Goal: Task Accomplishment & Management: Use online tool/utility

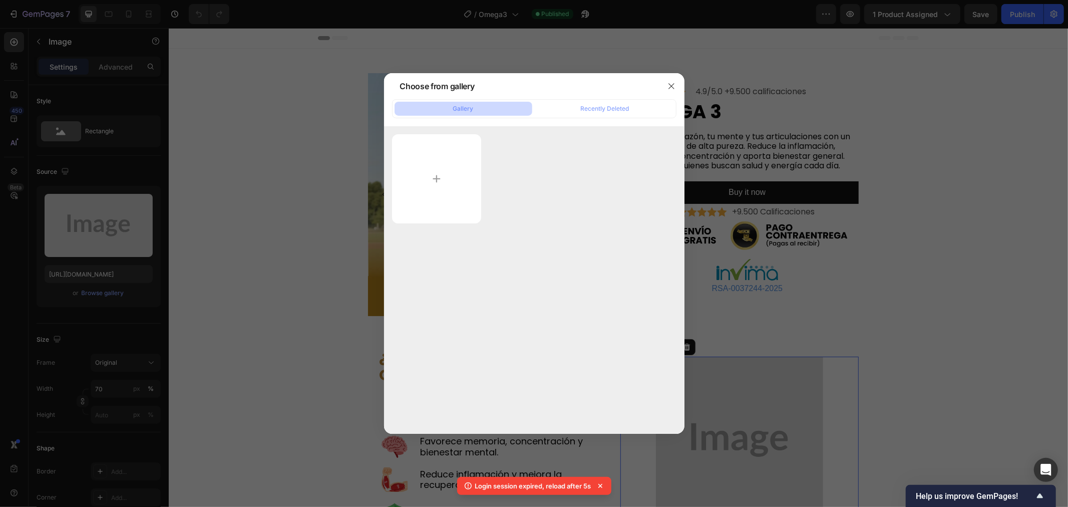
scroll to position [167, 0]
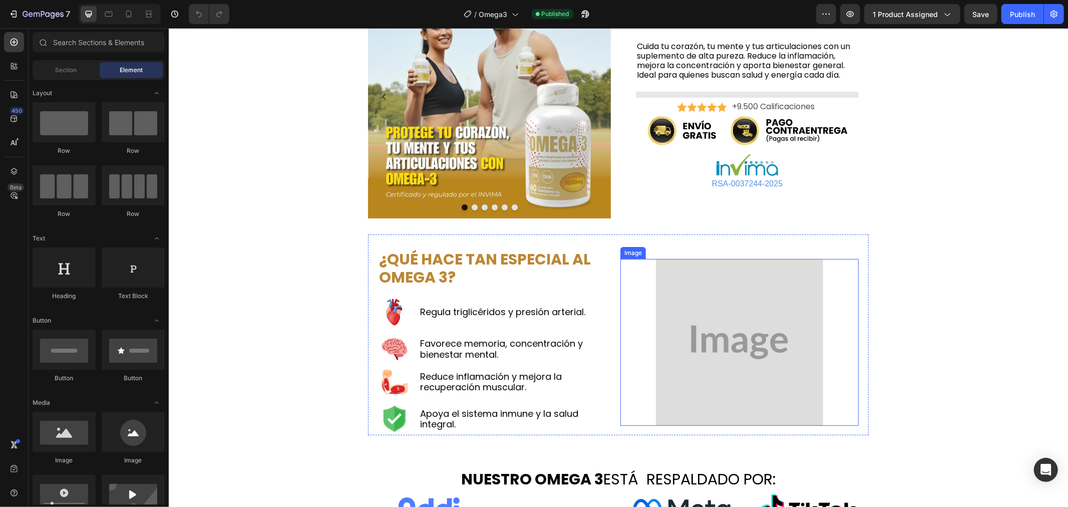
scroll to position [167, 0]
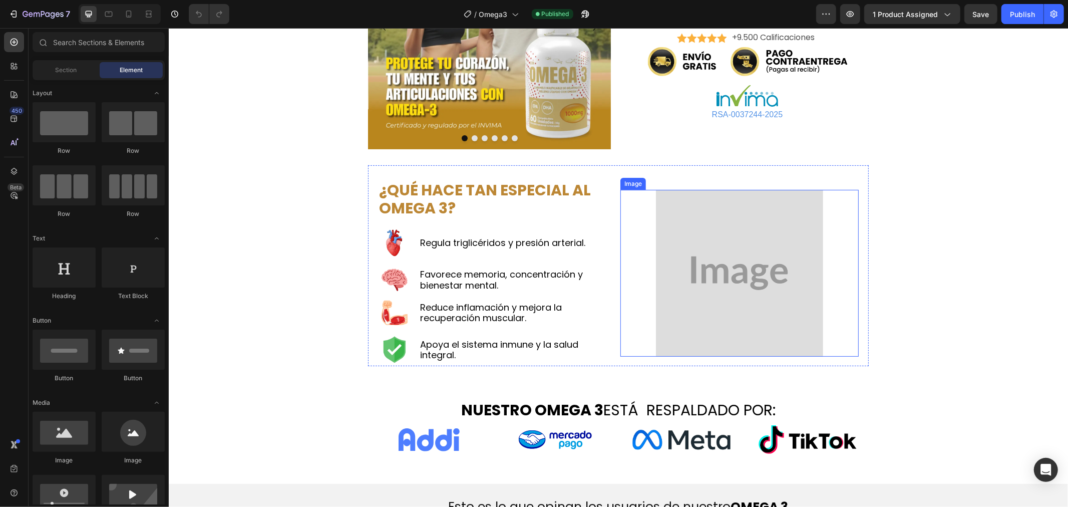
click at [718, 306] on img at bounding box center [738, 272] width 167 height 167
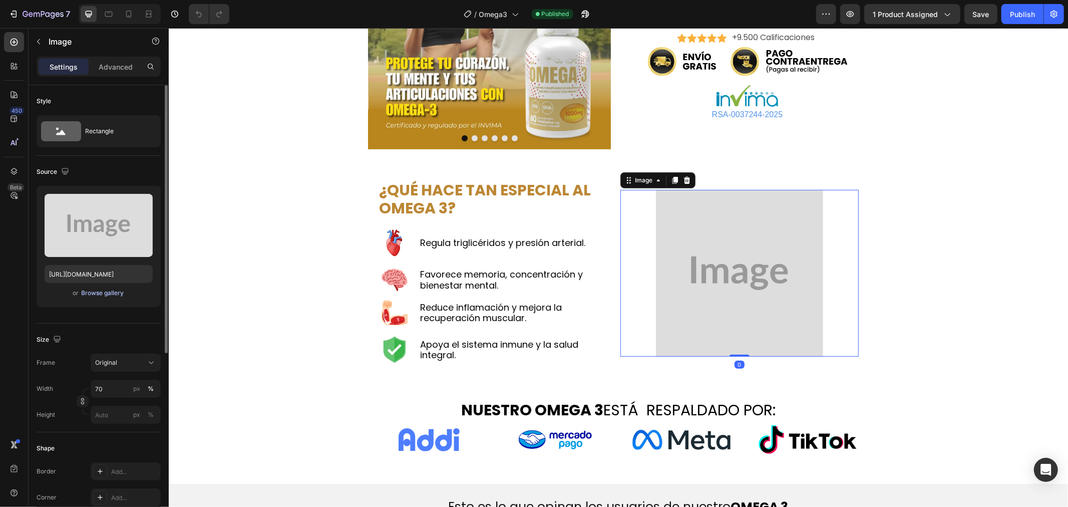
click at [106, 293] on div "Browse gallery" at bounding box center [103, 292] width 43 height 9
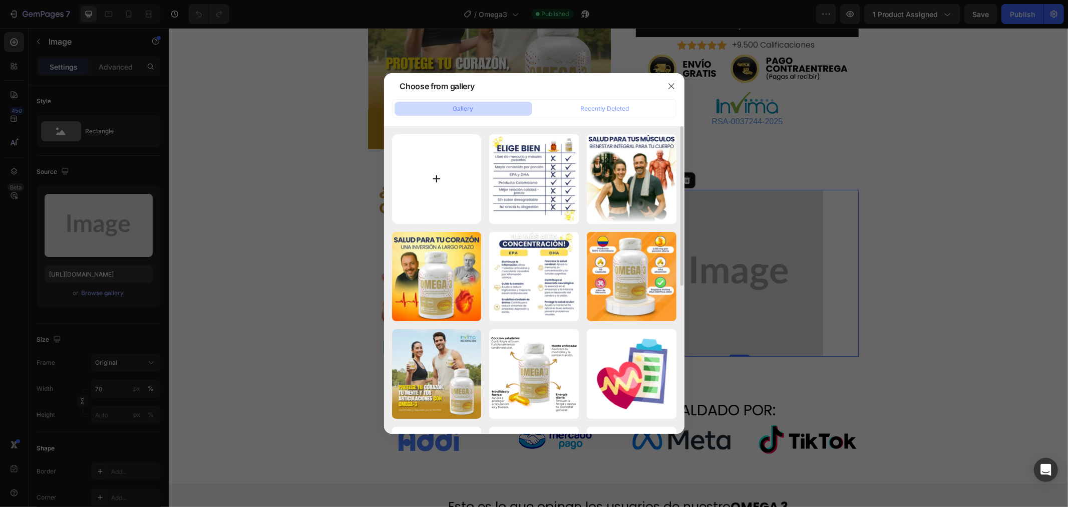
click at [437, 177] on input "file" at bounding box center [437, 179] width 90 height 90
type input "C:\fakepath\Omega.gif"
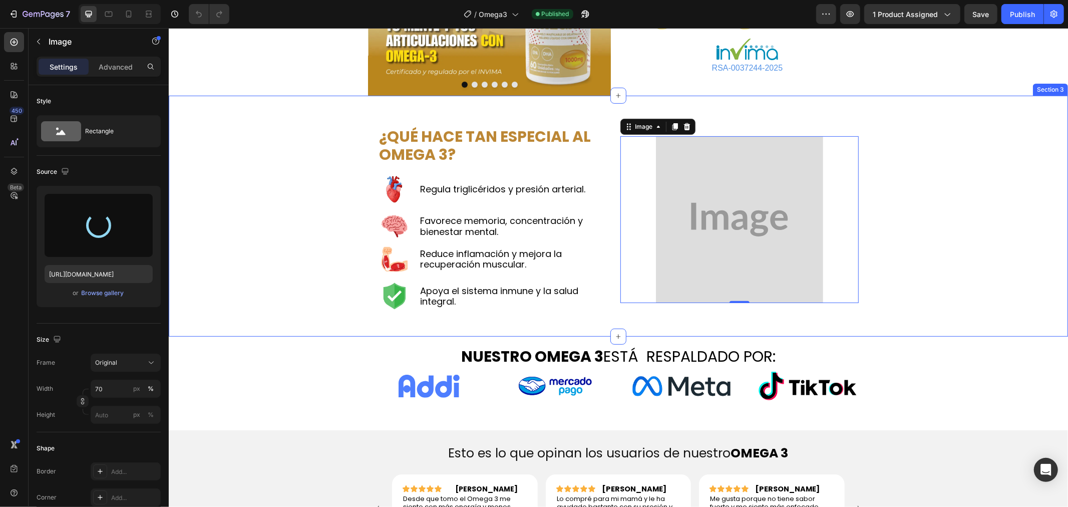
scroll to position [278, 0]
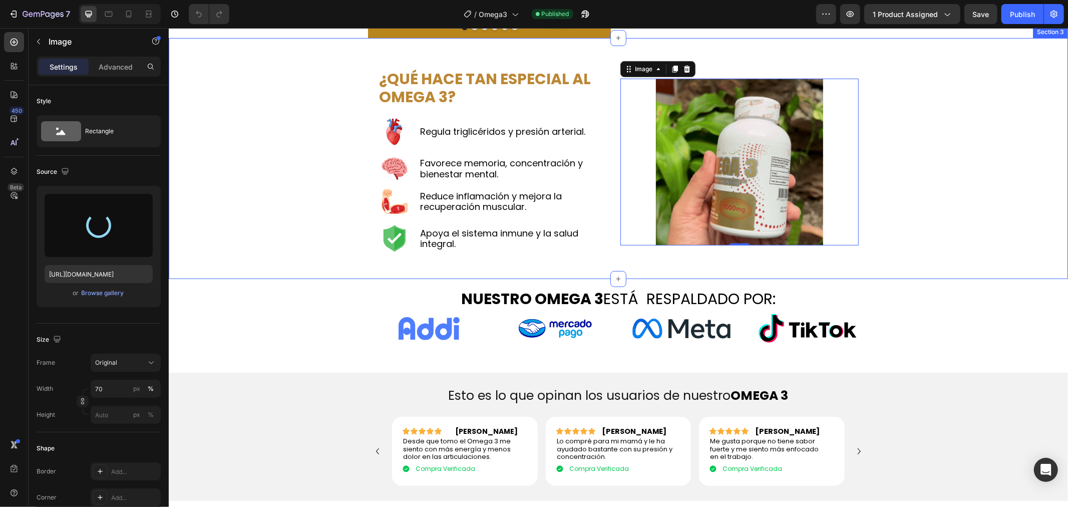
type input "[URL][DOMAIN_NAME]"
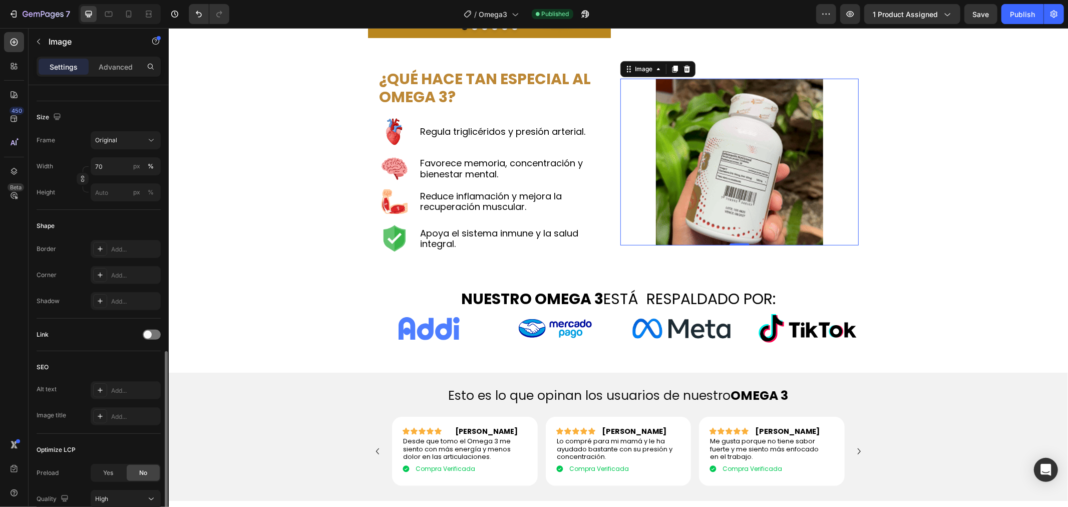
scroll to position [306, 0]
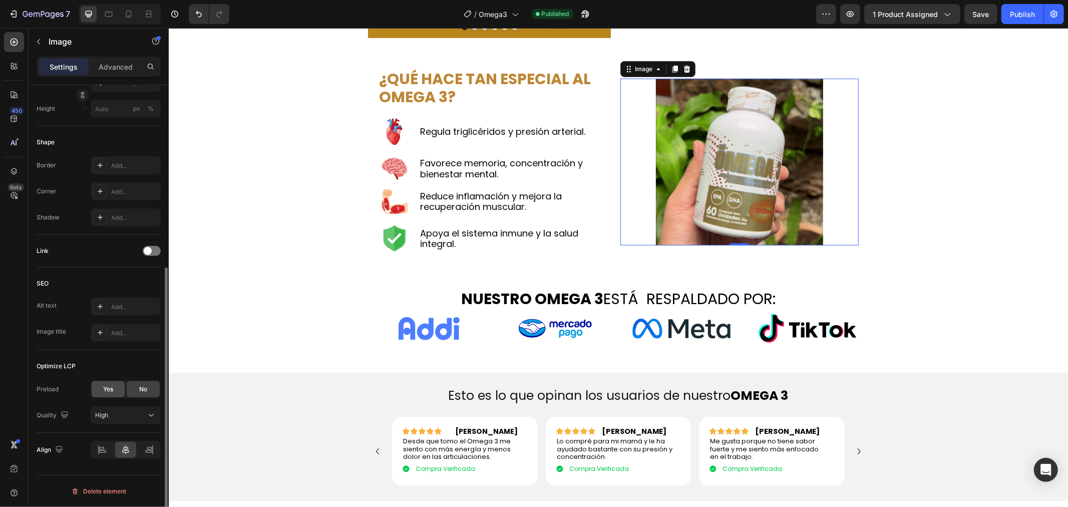
click at [108, 387] on span "Yes" at bounding box center [108, 388] width 10 height 9
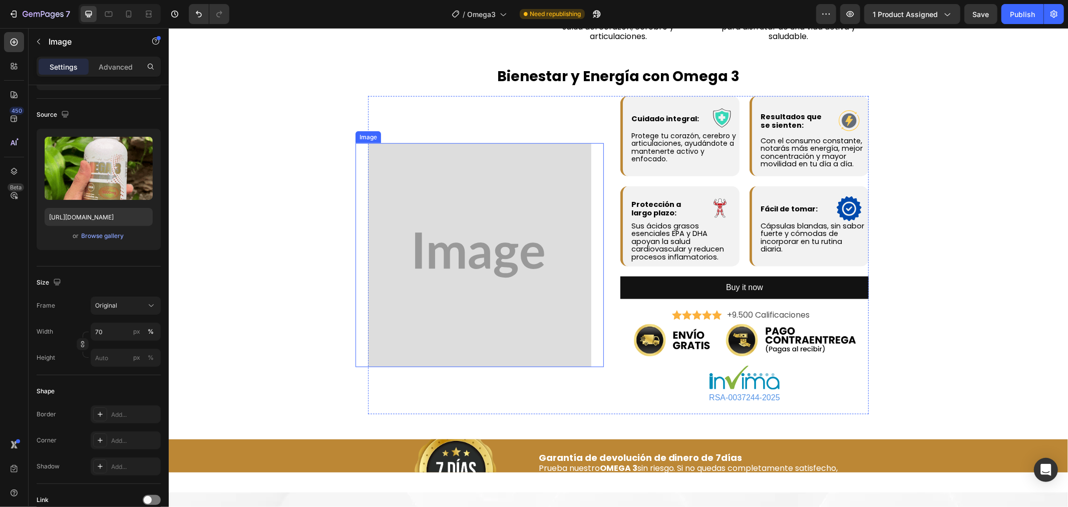
scroll to position [889, 0]
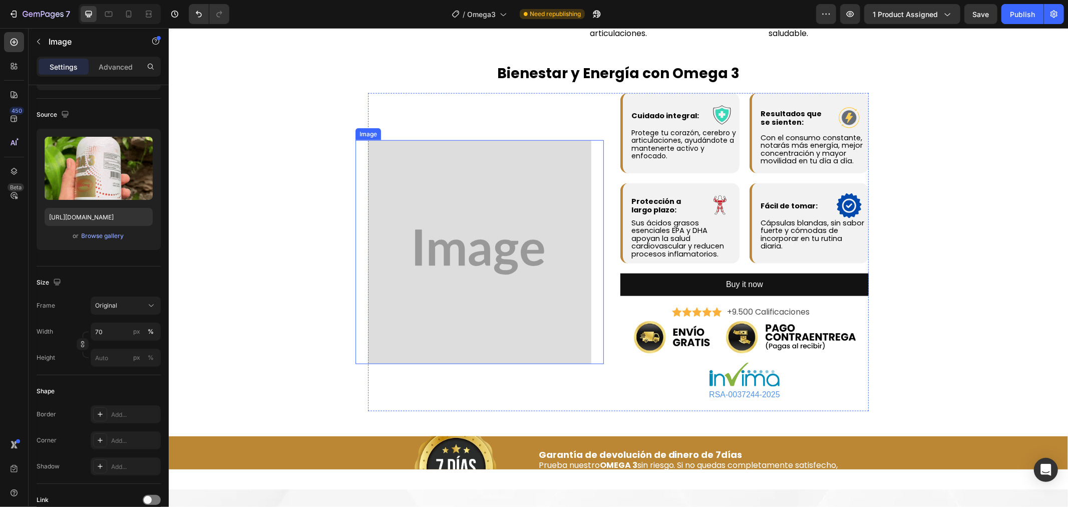
click at [422, 338] on img at bounding box center [478, 251] width 223 height 223
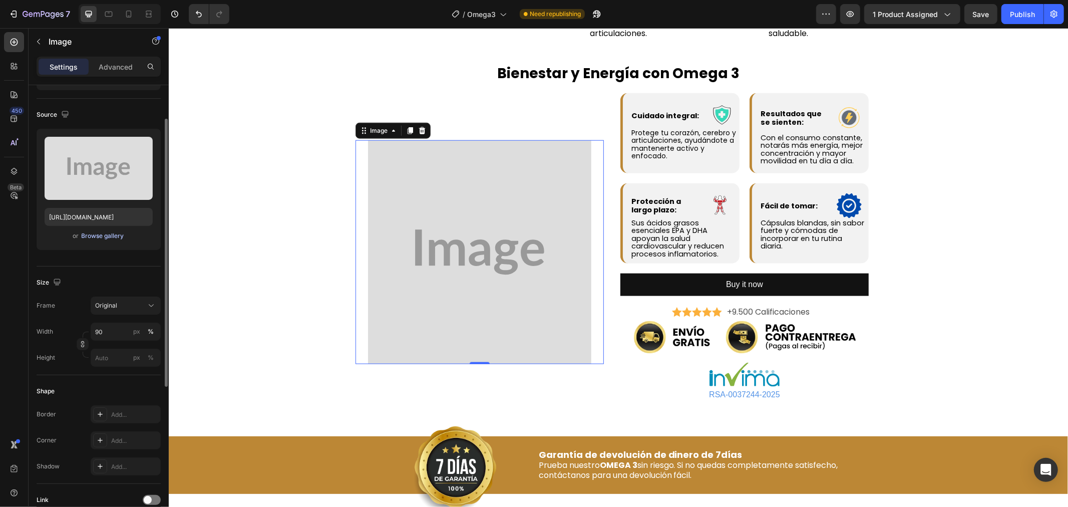
click at [117, 233] on div "Browse gallery" at bounding box center [103, 235] width 43 height 9
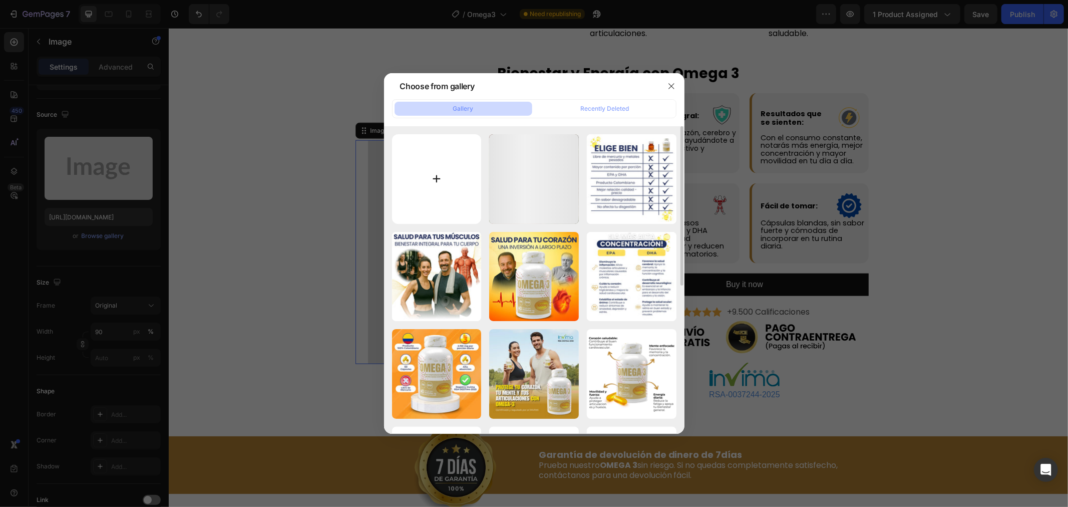
click at [441, 178] on input "file" at bounding box center [437, 179] width 90 height 90
type input "C:\fakepath\0926.gif"
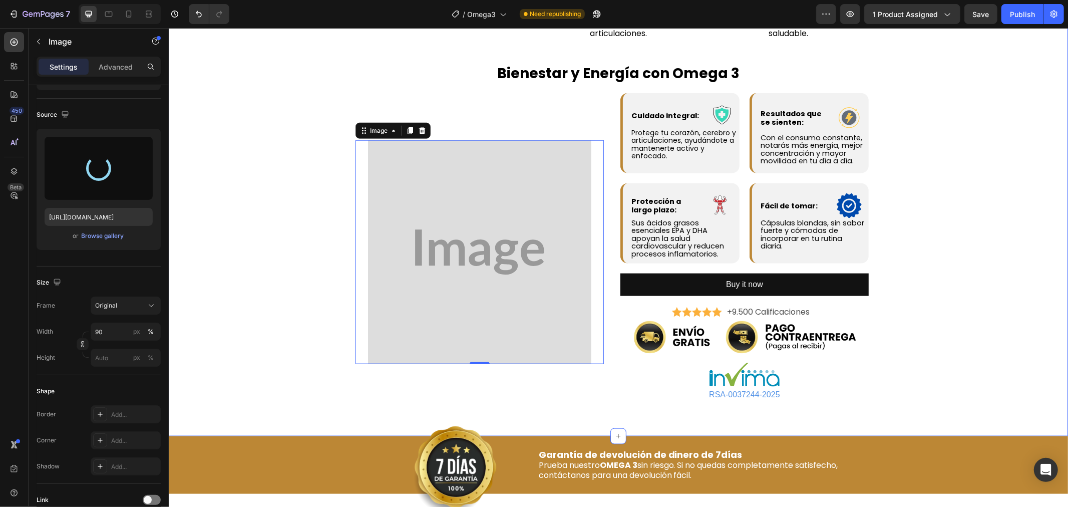
type input "[URL][DOMAIN_NAME]"
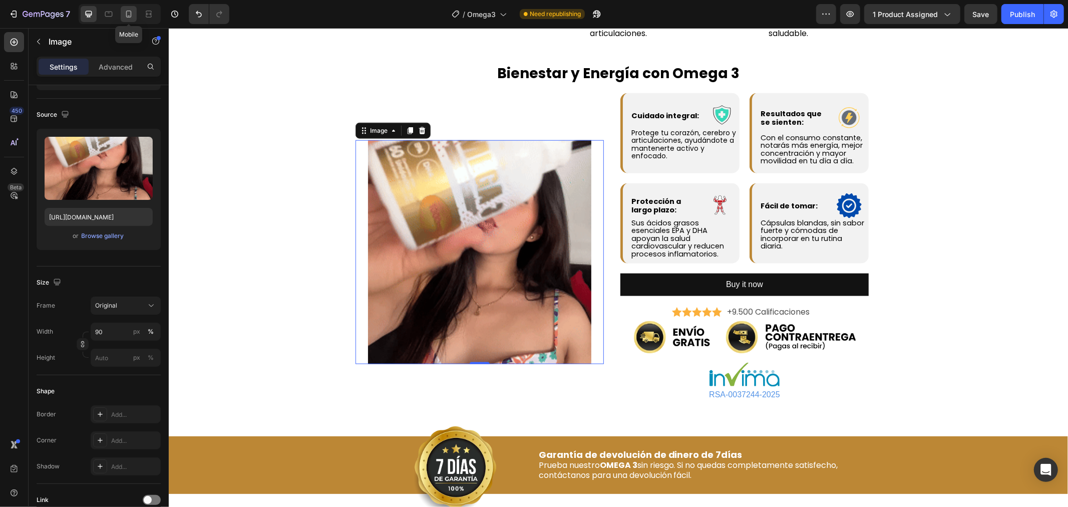
click at [124, 8] on div at bounding box center [129, 14] width 16 height 16
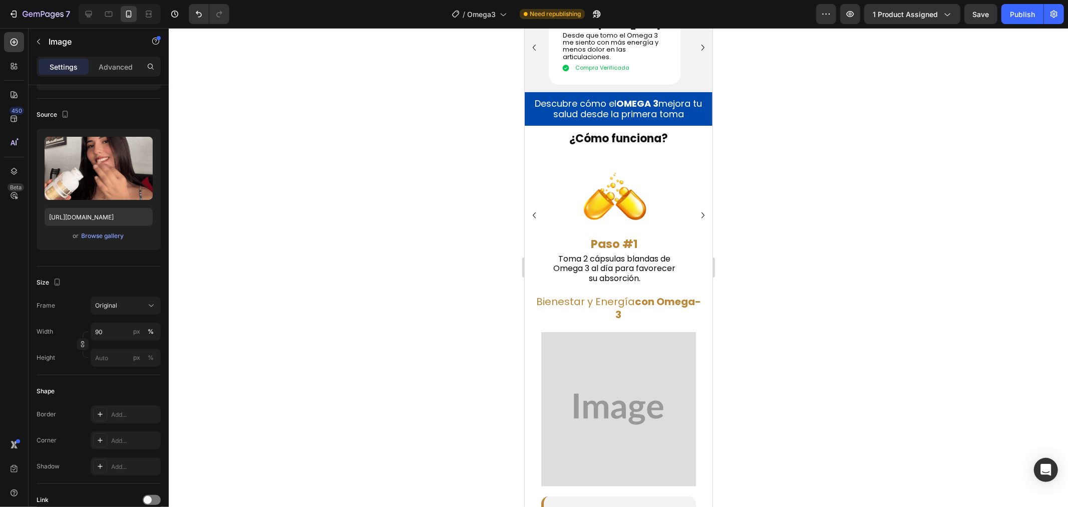
scroll to position [699, 0]
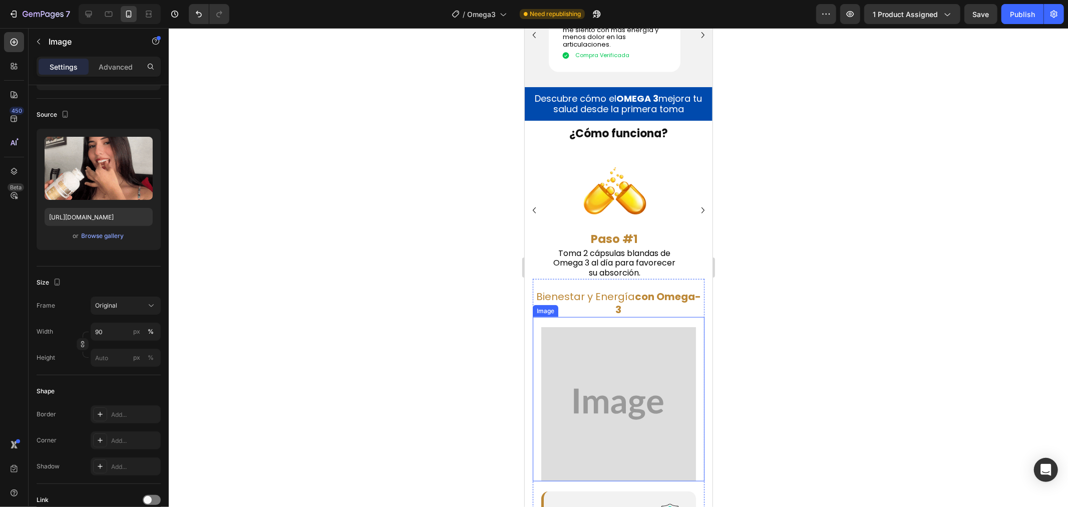
click at [582, 357] on img at bounding box center [618, 403] width 155 height 155
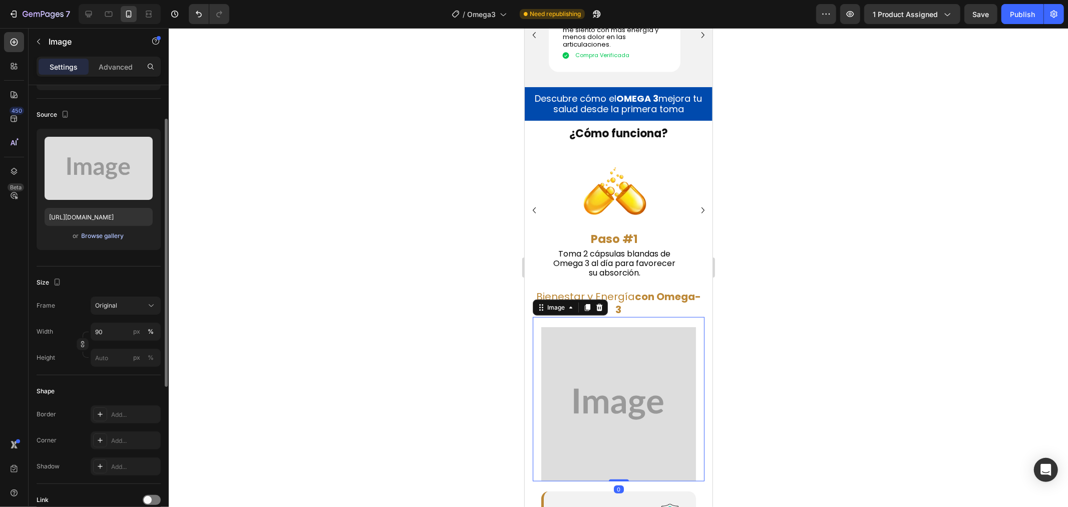
click at [101, 231] on div "Browse gallery" at bounding box center [103, 235] width 43 height 9
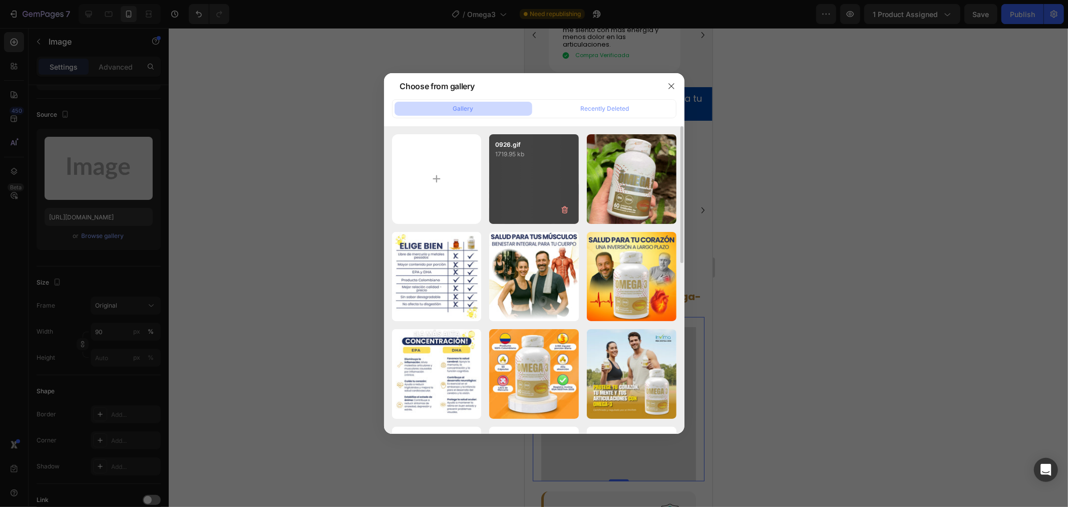
click at [523, 177] on div "0926.gif 1719.95 kb" at bounding box center [534, 179] width 90 height 90
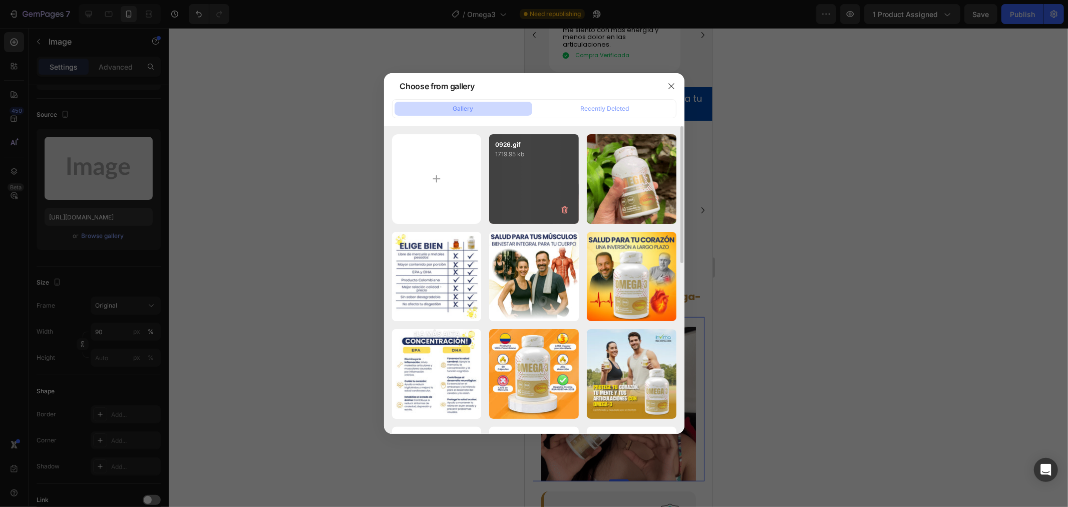
type input "[URL][DOMAIN_NAME]"
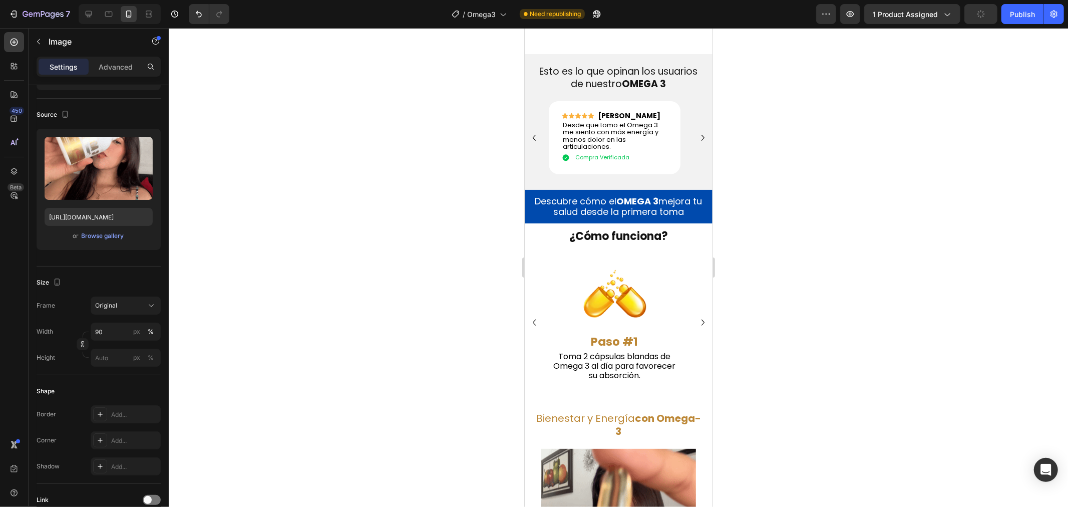
scroll to position [578, 0]
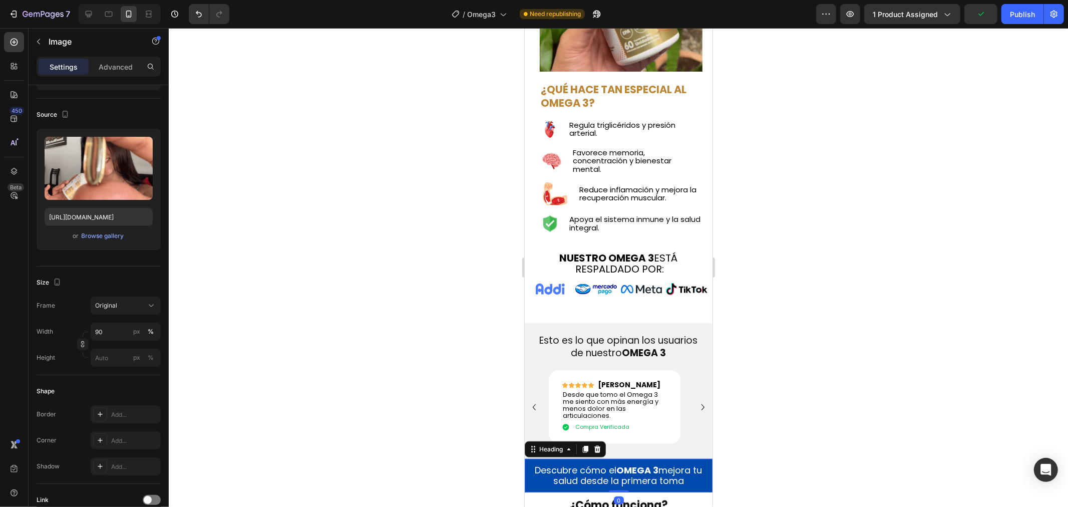
click at [529, 458] on div "Descubre cómo el OMEGA 3 mejora tu salud desde la primera toma Heading 0" at bounding box center [618, 475] width 188 height 34
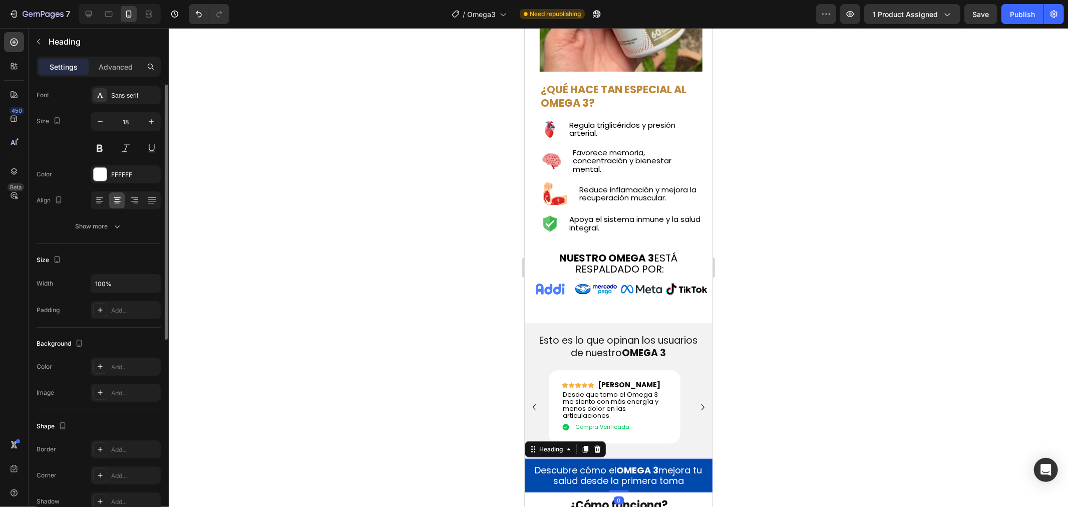
scroll to position [0, 0]
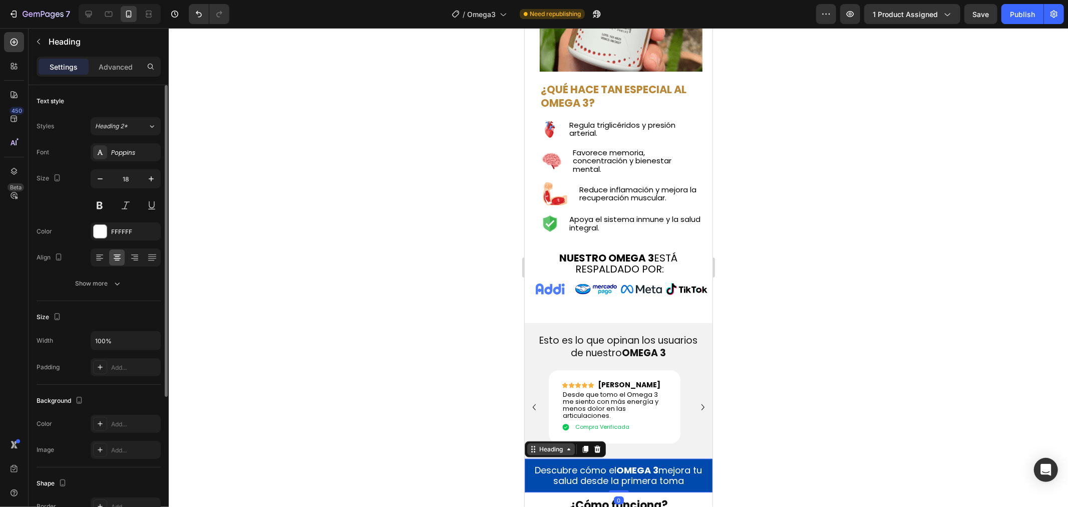
click at [536, 444] on icon at bounding box center [533, 448] width 8 height 8
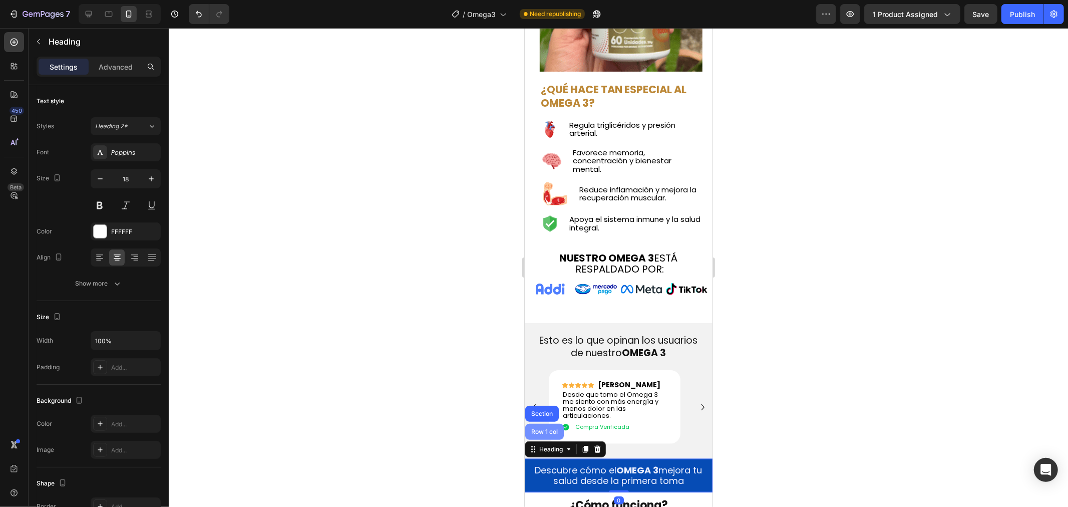
click at [534, 428] on div "Row 1 col" at bounding box center [544, 431] width 31 height 6
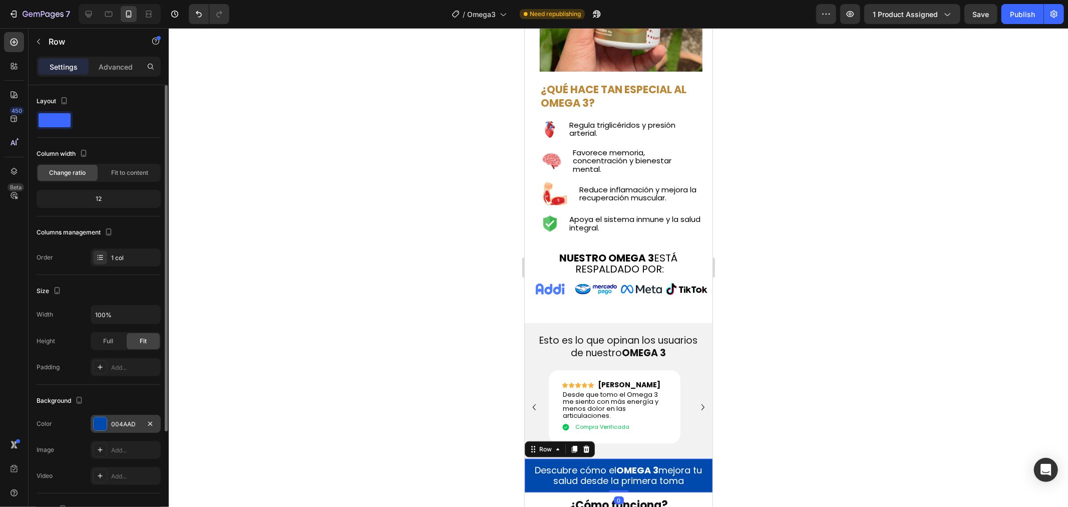
click at [116, 422] on div "004AAD" at bounding box center [125, 423] width 29 height 9
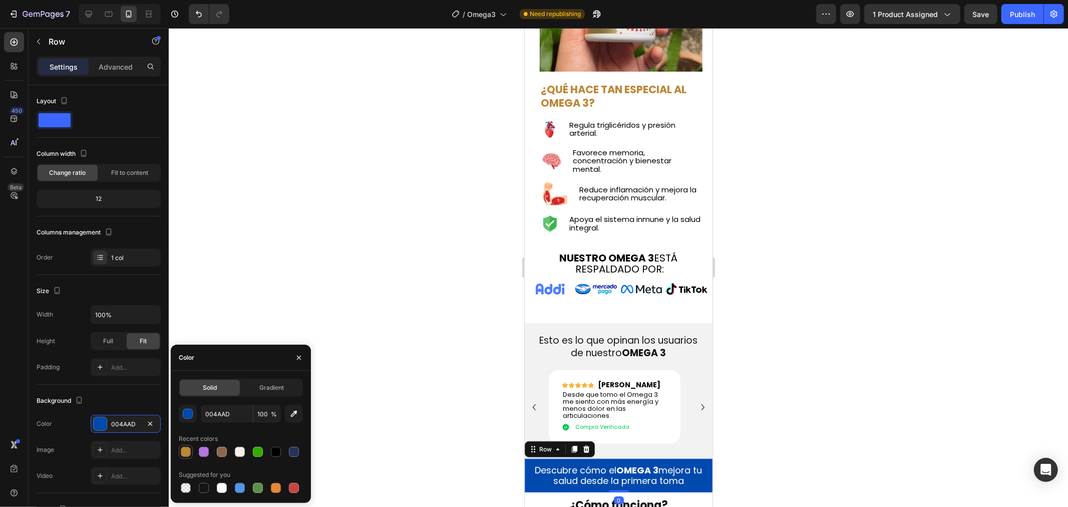
click at [184, 445] on div at bounding box center [186, 451] width 12 height 12
type input "BC8735"
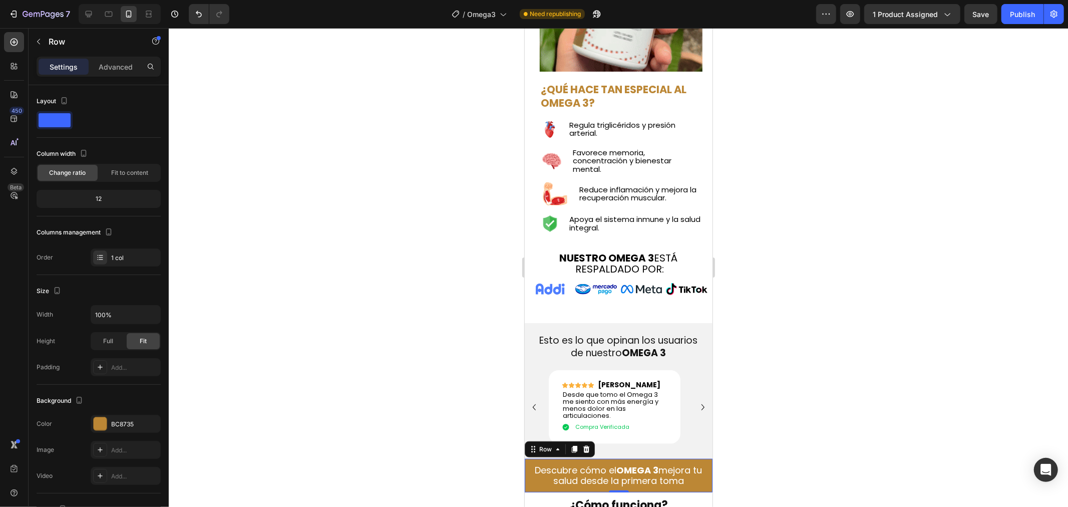
click at [494, 403] on div at bounding box center [618, 267] width 899 height 478
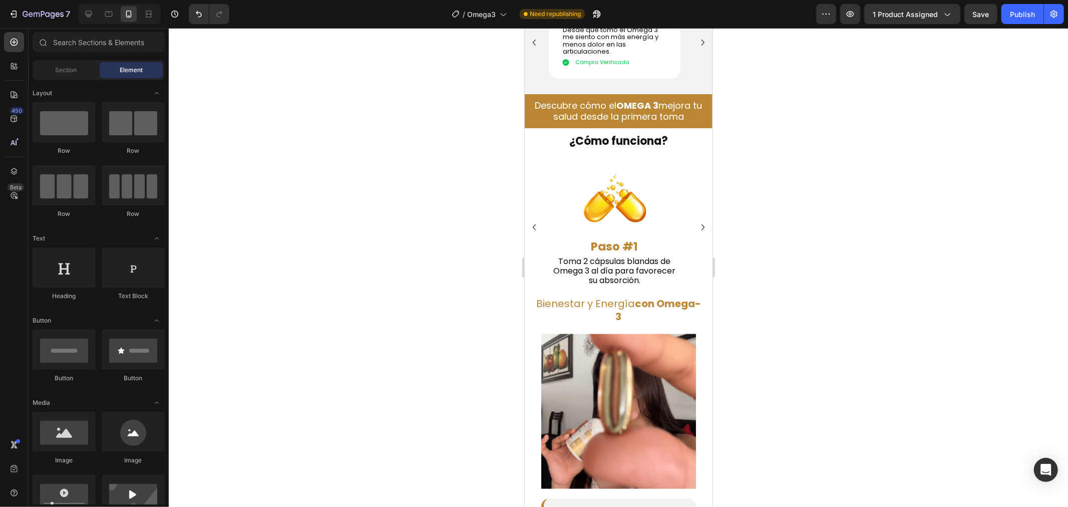
scroll to position [877, 0]
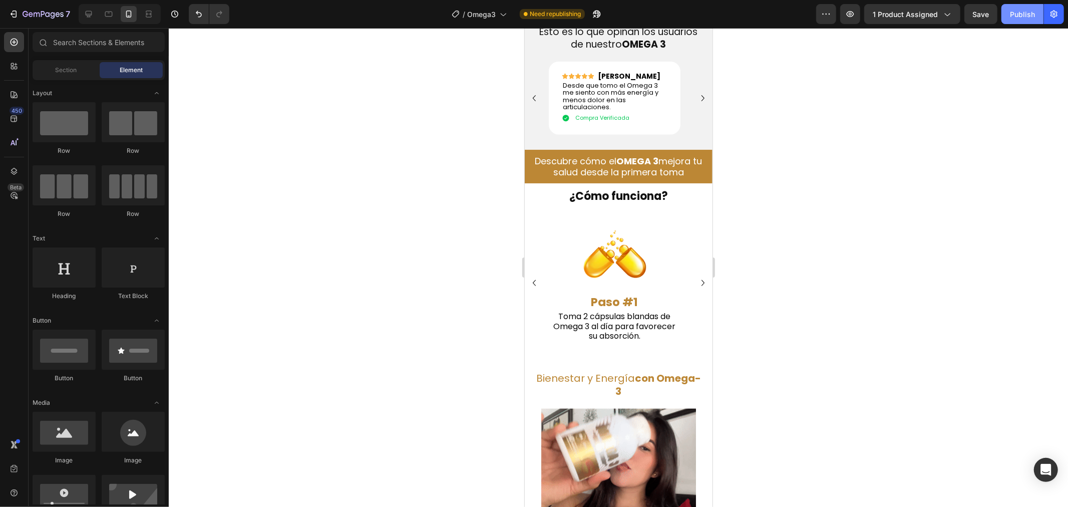
click at [1026, 14] on div "Publish" at bounding box center [1022, 14] width 25 height 11
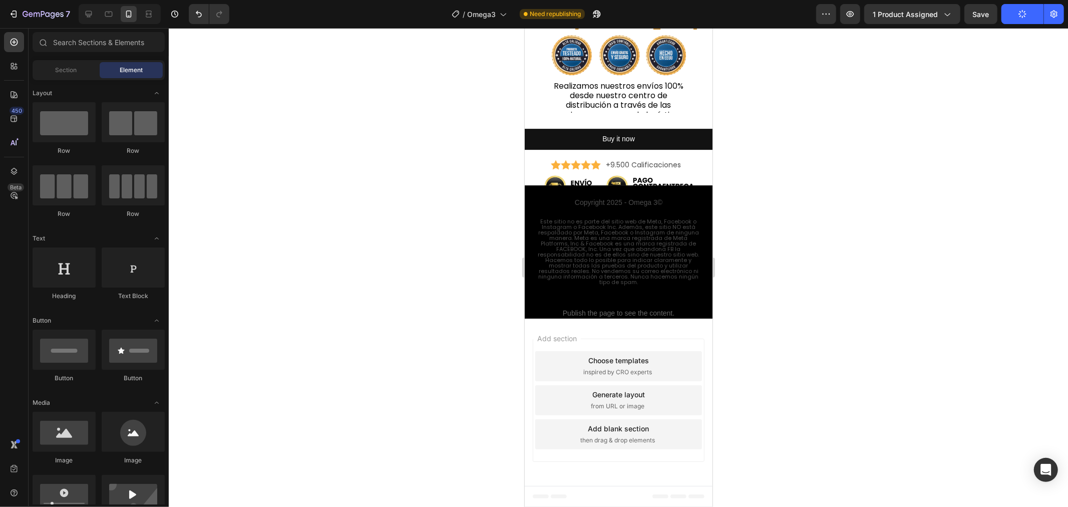
scroll to position [2780, 0]
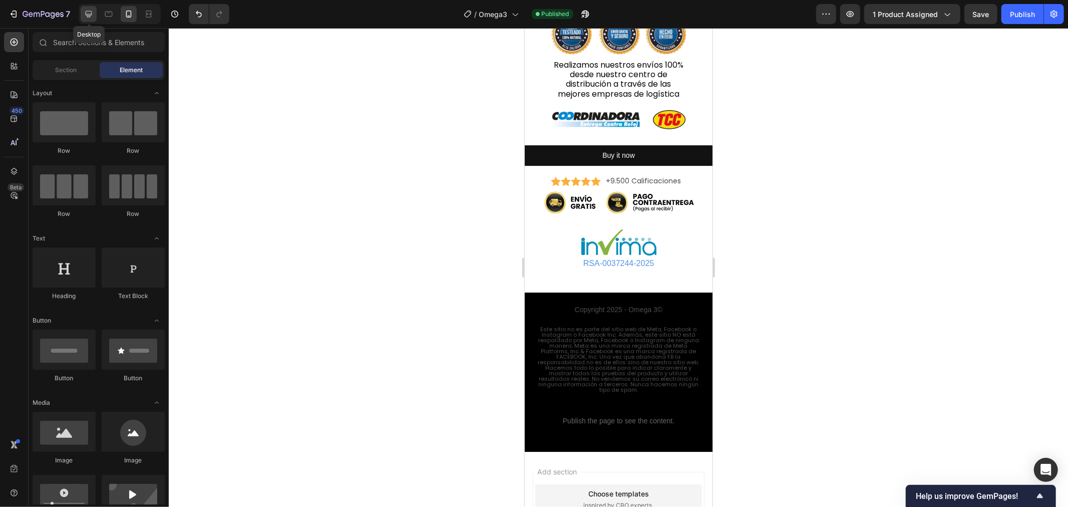
drag, startPoint x: 87, startPoint y: 15, endPoint x: 72, endPoint y: 90, distance: 76.0
click at [87, 15] on icon at bounding box center [89, 14] width 7 height 7
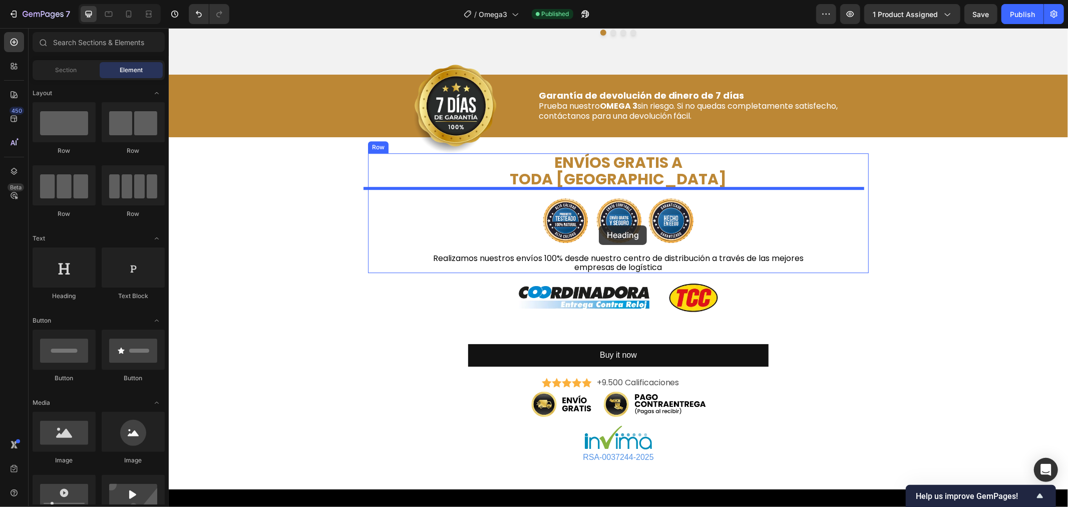
scroll to position [2542, 0]
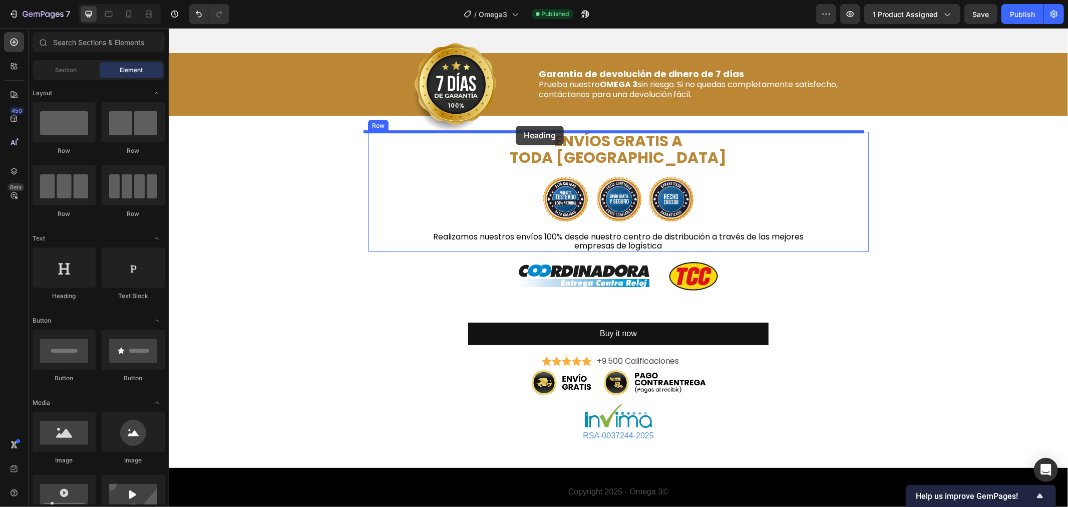
drag, startPoint x: 241, startPoint y: 305, endPoint x: 515, endPoint y: 125, distance: 327.5
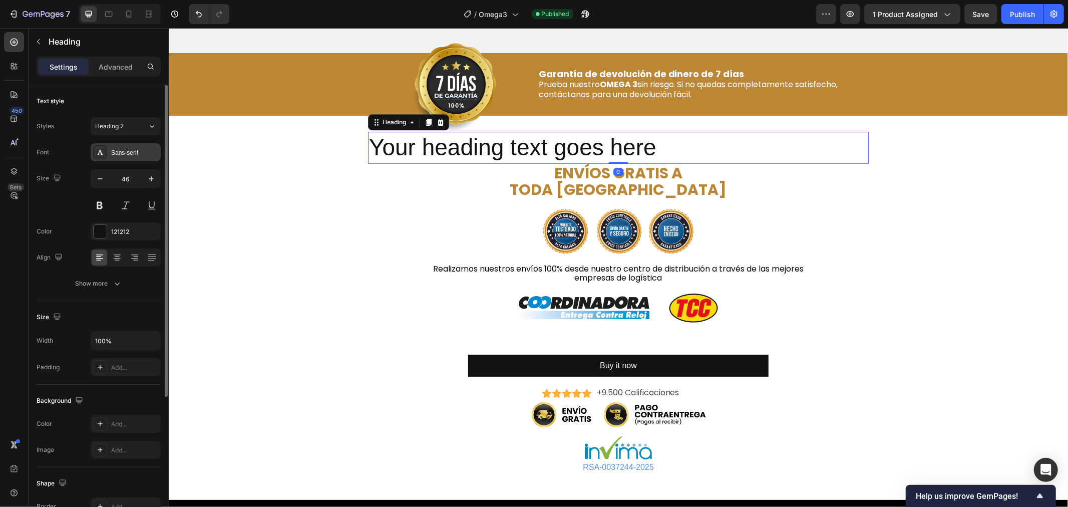
click at [122, 152] on div "Sans-serif" at bounding box center [134, 152] width 47 height 9
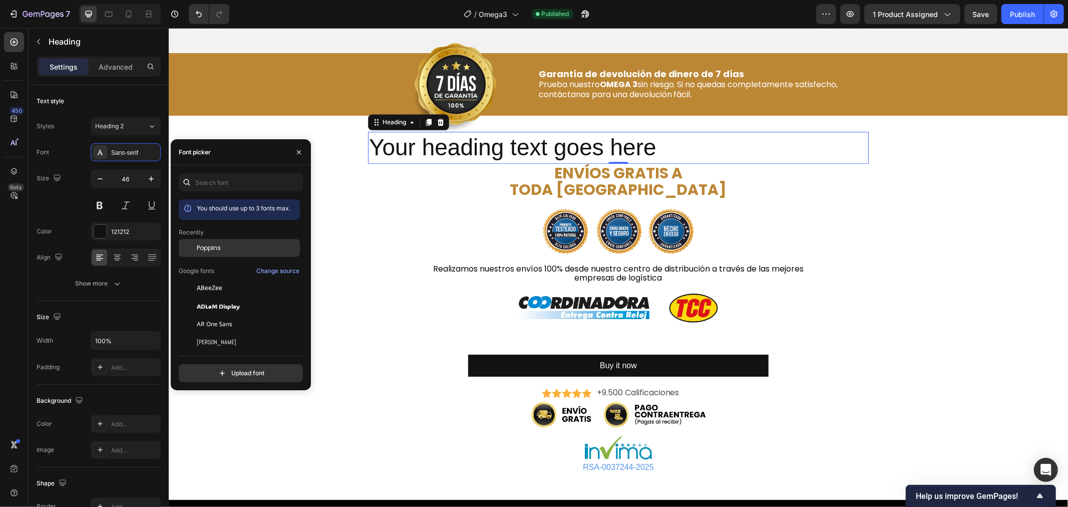
click at [206, 248] on span "Poppins" at bounding box center [209, 247] width 24 height 9
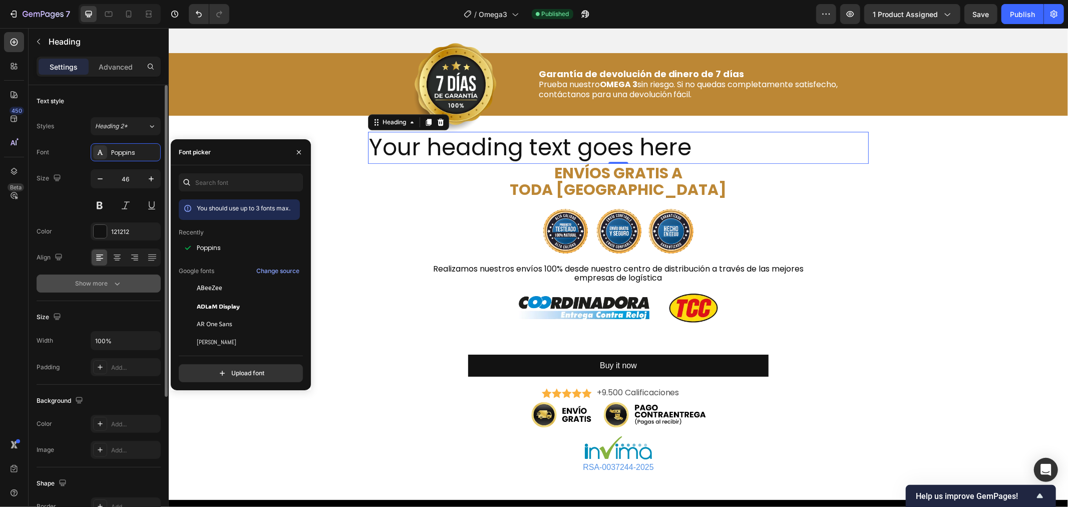
click at [118, 287] on icon "button" at bounding box center [117, 283] width 10 height 10
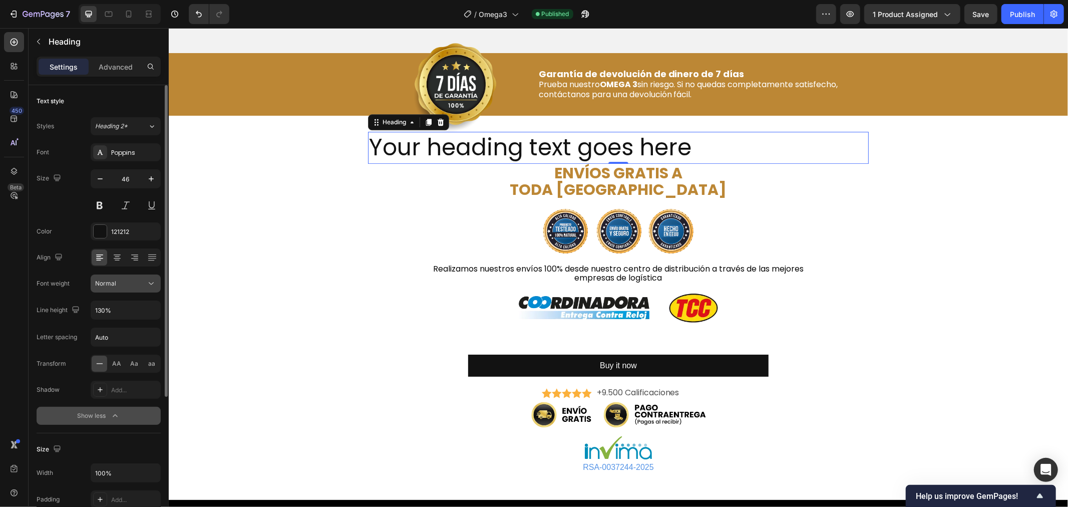
click at [124, 286] on div "Normal" at bounding box center [120, 283] width 51 height 9
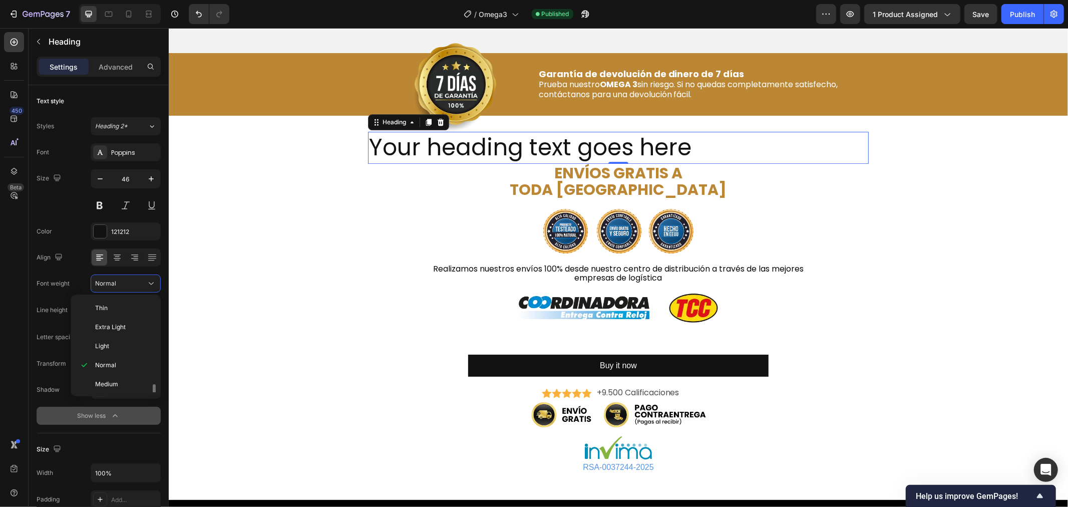
scroll to position [56, 0]
click at [125, 359] on div "Bold" at bounding box center [114, 366] width 78 height 19
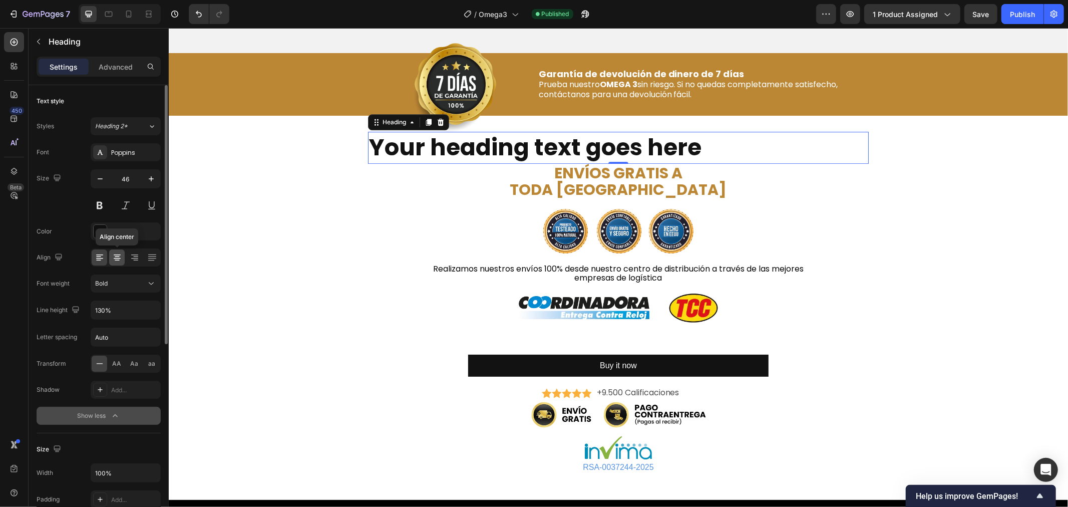
drag, startPoint x: 121, startPoint y: 257, endPoint x: 166, endPoint y: 176, distance: 92.8
click at [121, 257] on icon at bounding box center [117, 257] width 10 height 10
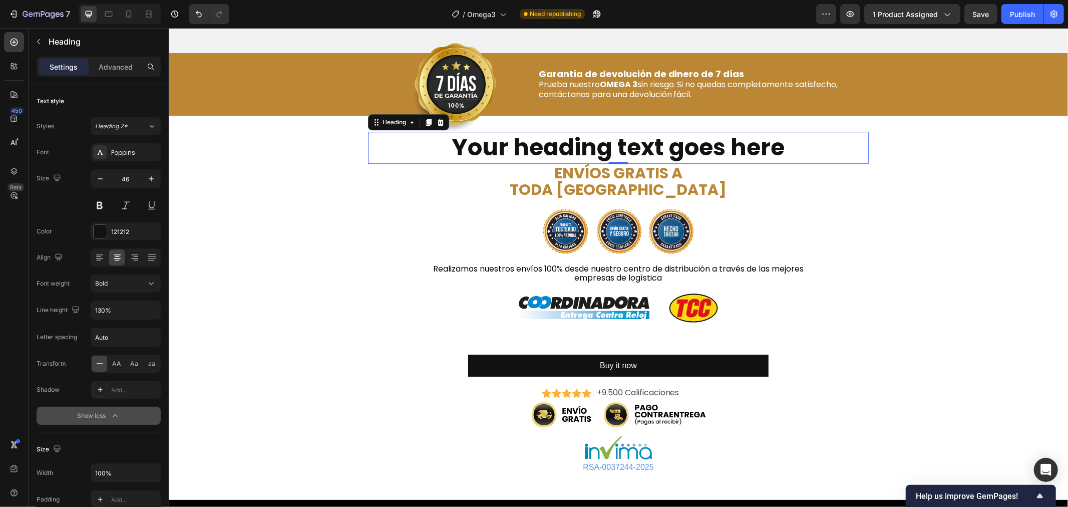
click at [499, 149] on h2 "Your heading text goes here" at bounding box center [617, 147] width 500 height 32
click at [499, 149] on p "Your heading text goes here" at bounding box center [617, 147] width 498 height 30
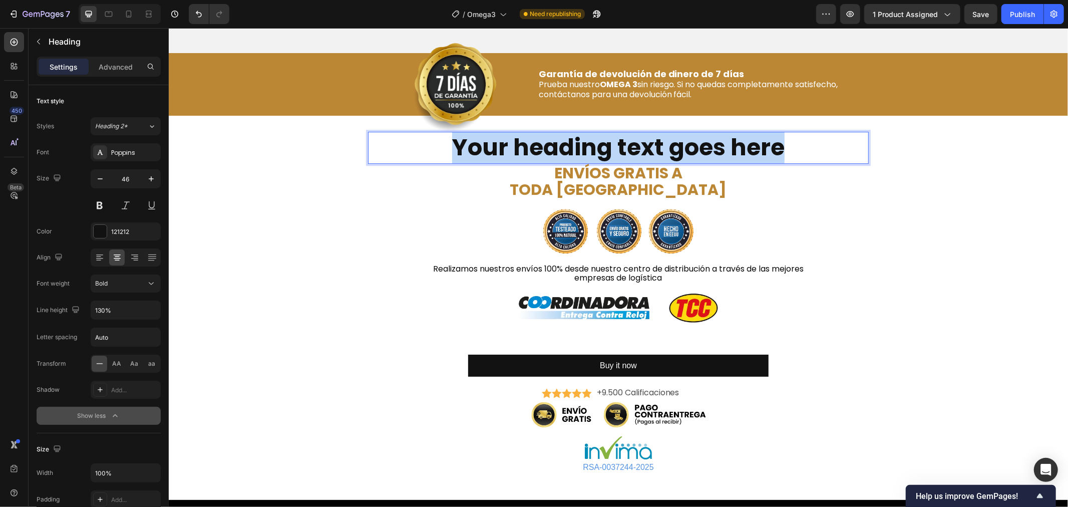
click at [499, 149] on p "Your heading text goes here" at bounding box center [617, 147] width 498 height 30
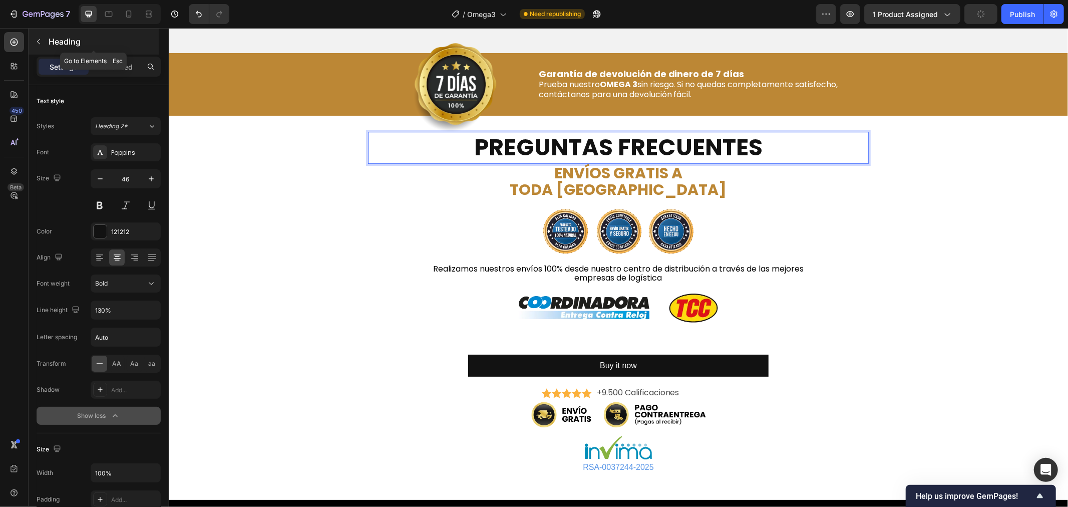
click at [43, 41] on button "button" at bounding box center [39, 42] width 16 height 16
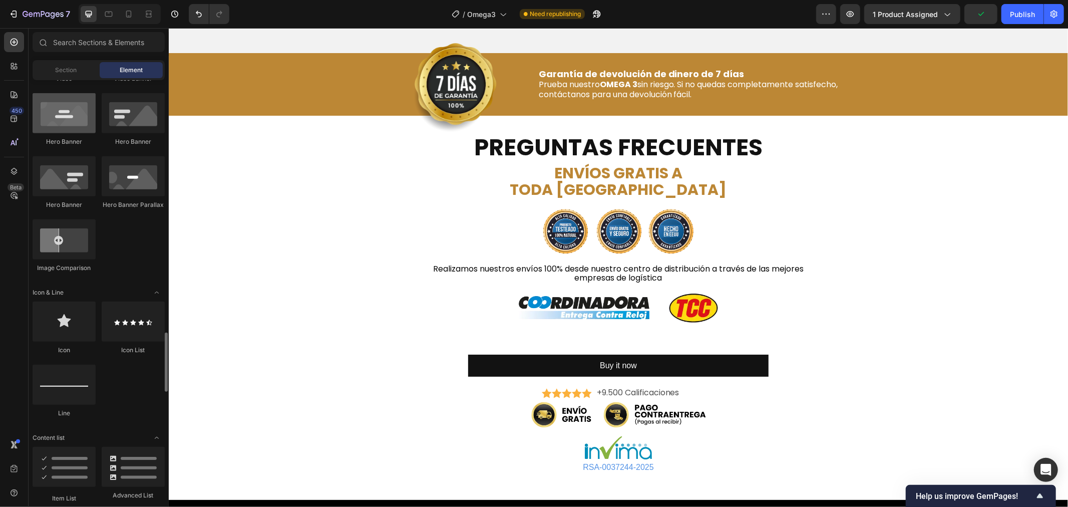
scroll to position [612, 0]
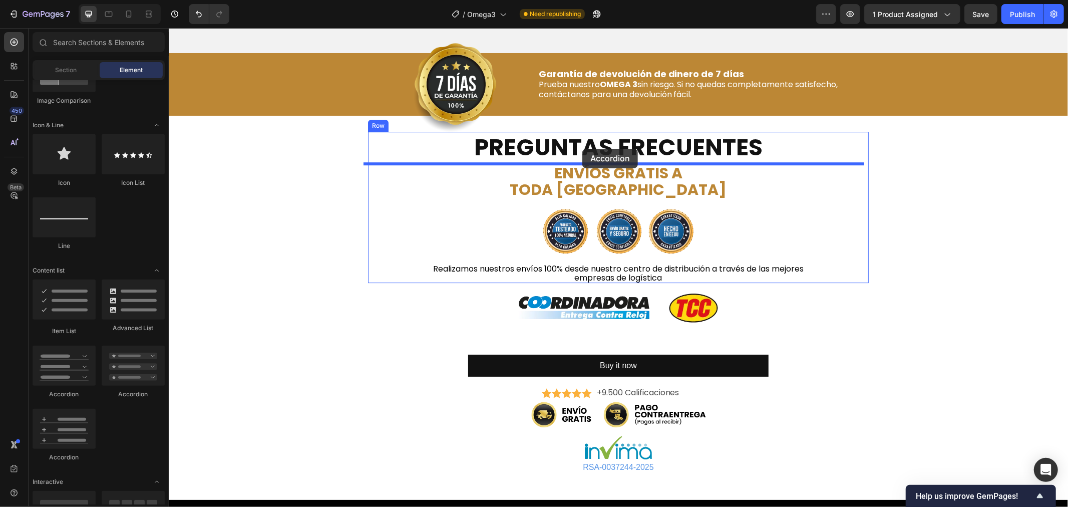
drag, startPoint x: 230, startPoint y: 468, endPoint x: 582, endPoint y: 148, distance: 475.4
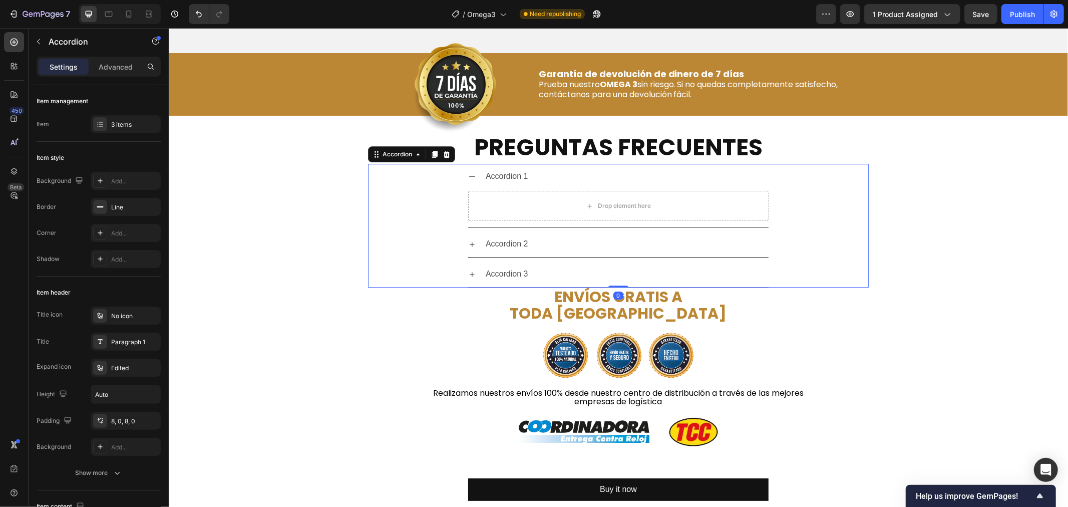
click at [557, 173] on div "Accordion 1" at bounding box center [625, 176] width 284 height 18
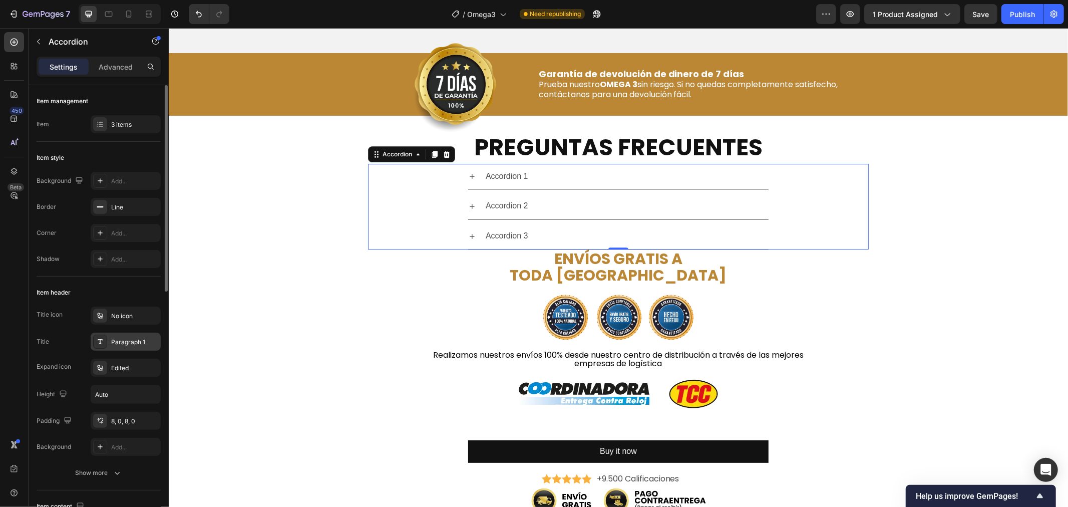
click at [125, 341] on div "Paragraph 1" at bounding box center [134, 341] width 47 height 9
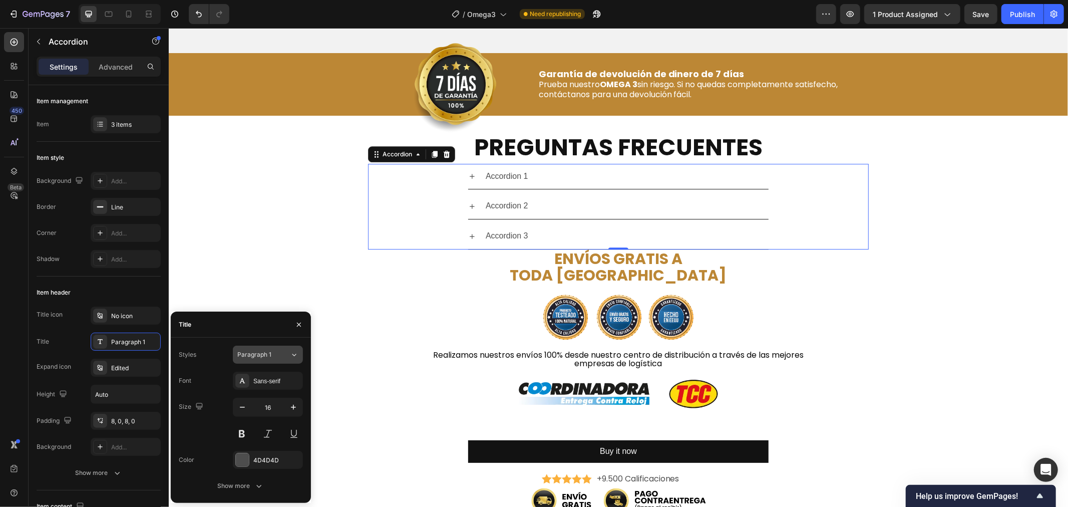
click at [266, 350] on span "Paragraph 1" at bounding box center [254, 354] width 34 height 9
click at [272, 376] on div "Sans-serif" at bounding box center [276, 380] width 47 height 9
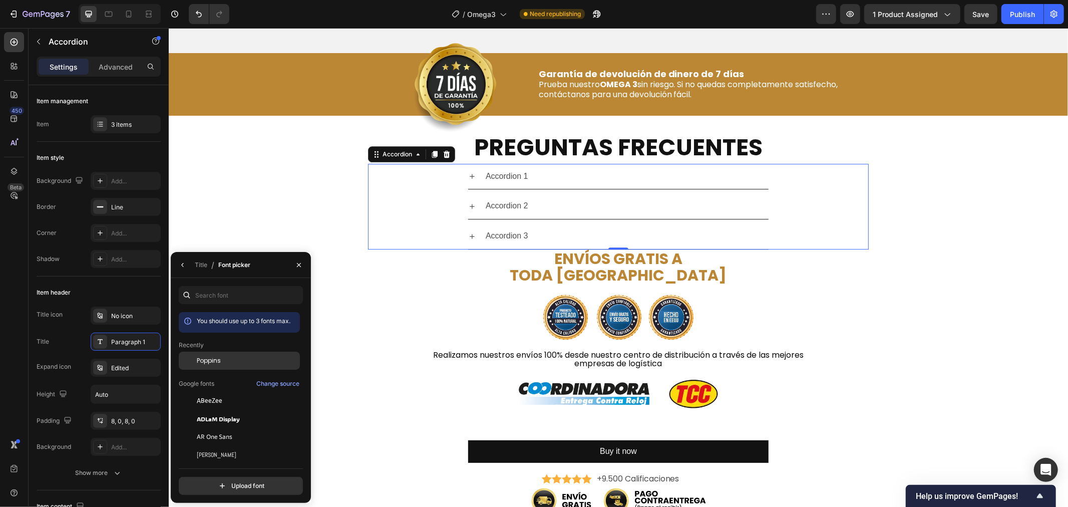
click at [241, 359] on div "Poppins" at bounding box center [247, 360] width 101 height 9
click at [572, 170] on div "Accordion 1" at bounding box center [625, 176] width 284 height 18
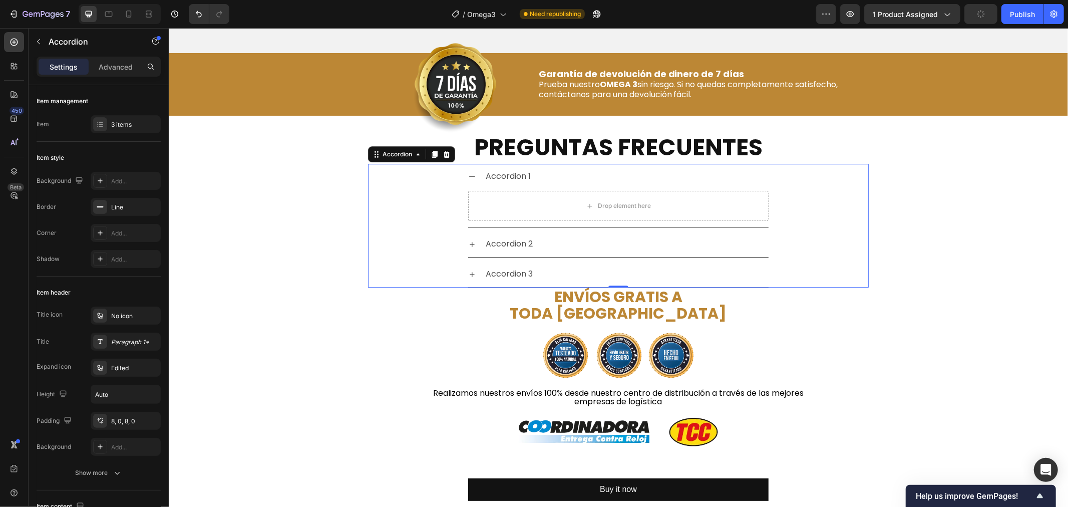
click at [557, 176] on div "Accordion 1" at bounding box center [625, 176] width 284 height 18
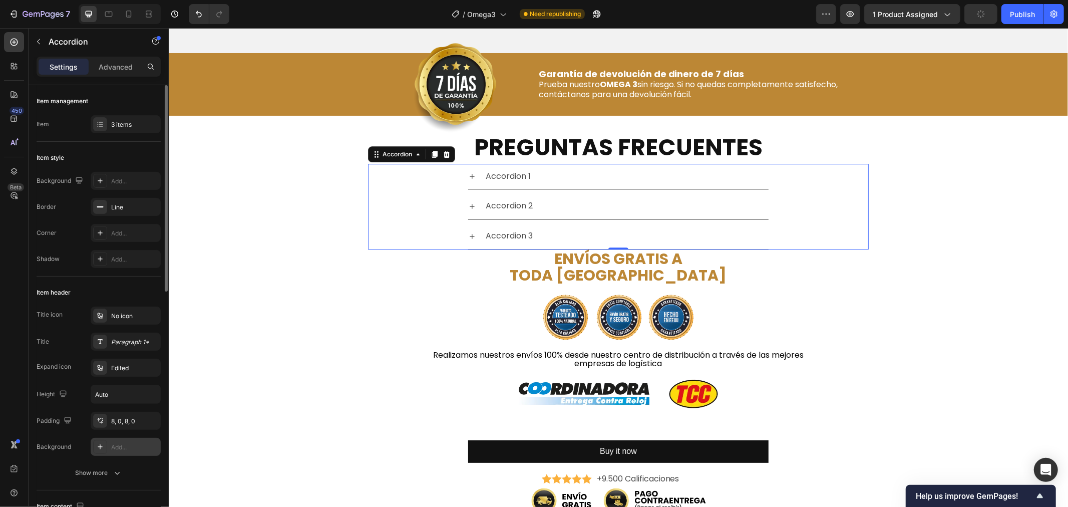
click at [126, 447] on div "Add..." at bounding box center [134, 446] width 47 height 9
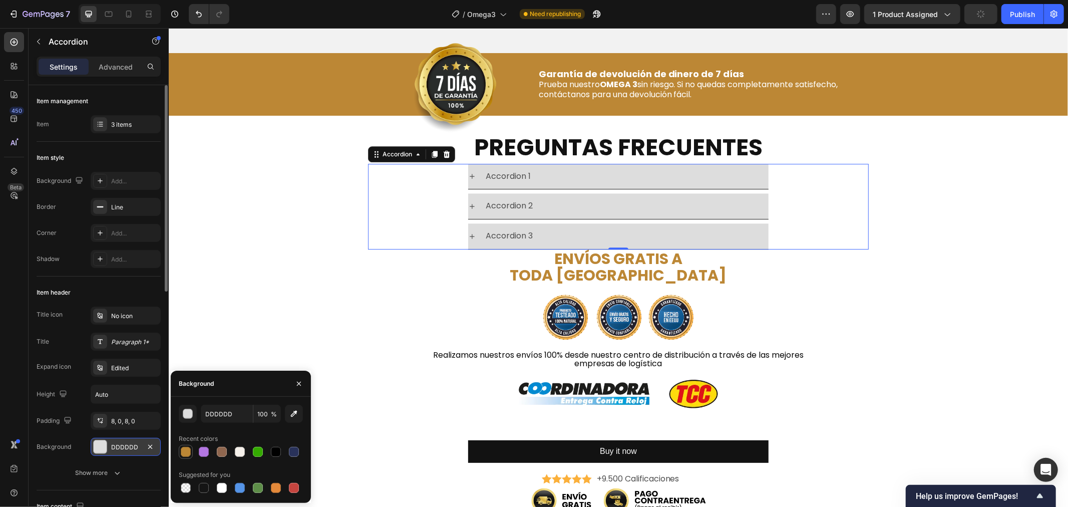
click at [184, 448] on div at bounding box center [186, 451] width 10 height 10
type input "BC8735"
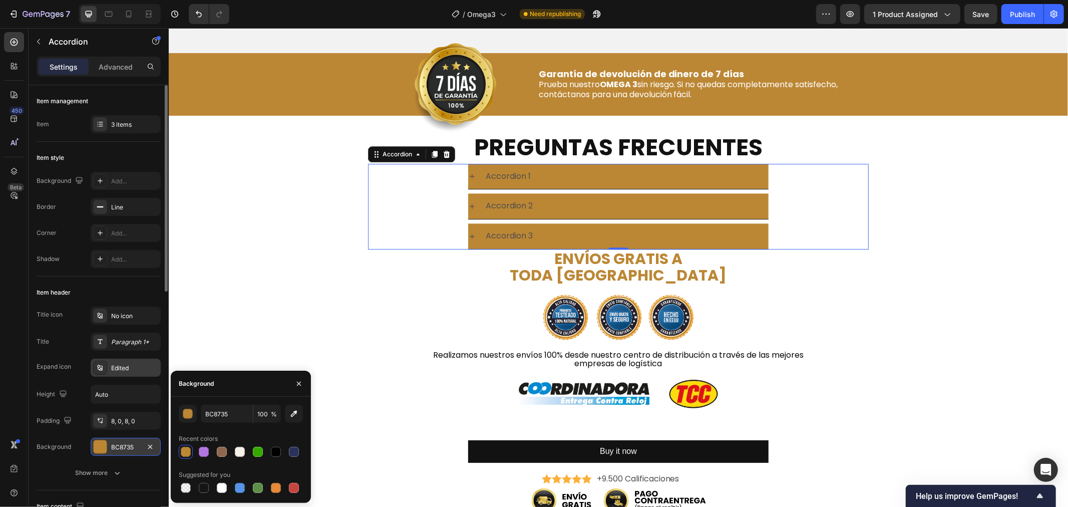
click at [123, 362] on div "Edited" at bounding box center [126, 367] width 70 height 18
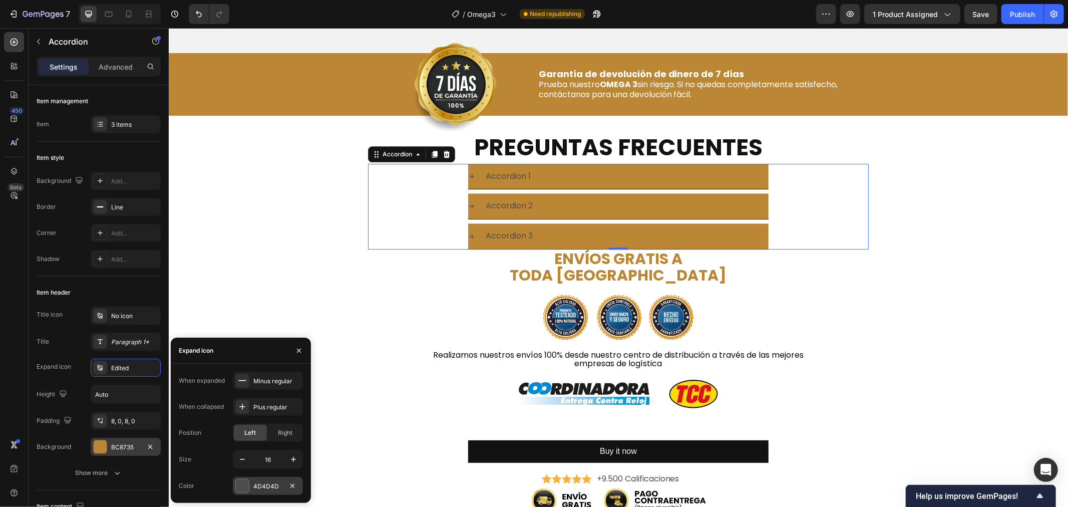
click at [262, 482] on div "4D4D4D" at bounding box center [267, 485] width 29 height 9
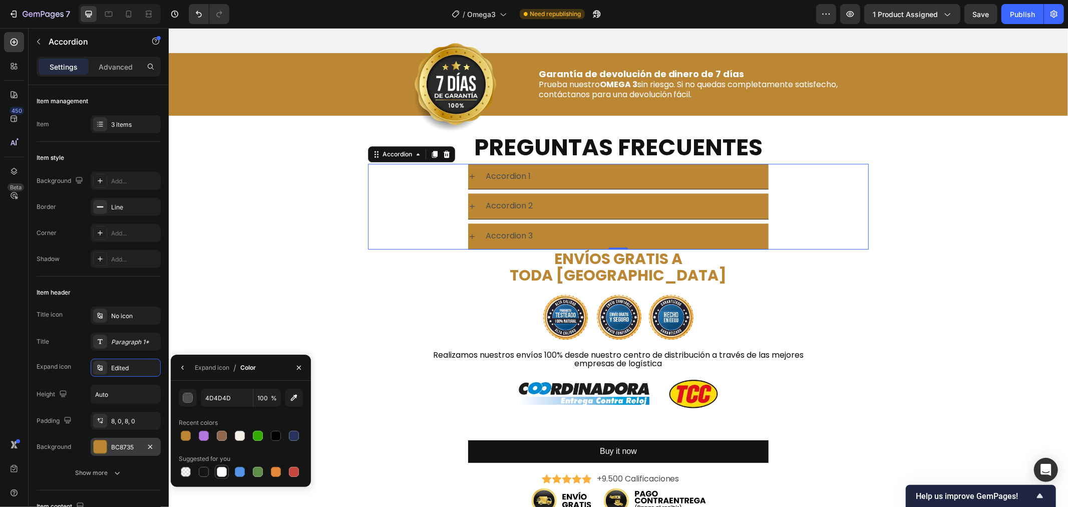
click at [219, 468] on div at bounding box center [222, 471] width 10 height 10
type input "FFFFFF"
click at [127, 344] on div "Paragraph 1*" at bounding box center [134, 341] width 47 height 9
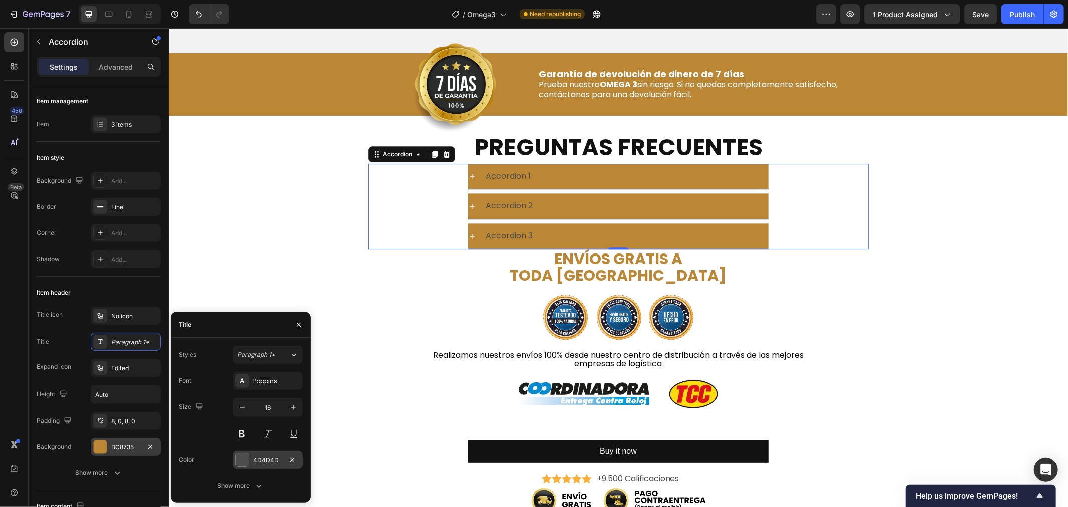
click at [266, 452] on div "4D4D4D" at bounding box center [268, 459] width 70 height 18
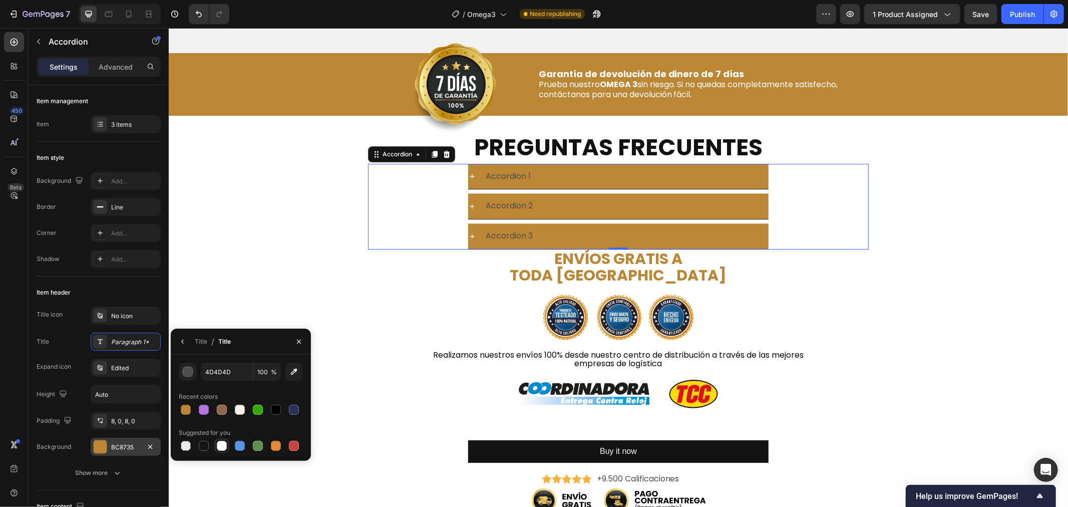
drag, startPoint x: 224, startPoint y: 444, endPoint x: 50, endPoint y: 433, distance: 174.0
click at [224, 444] on div at bounding box center [222, 445] width 10 height 10
type input "FFFFFF"
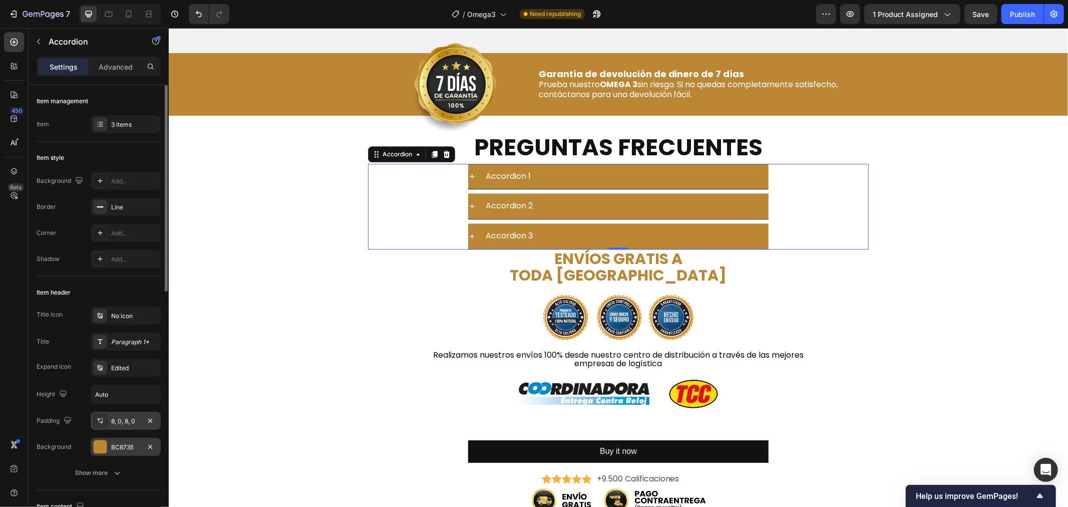
click at [126, 420] on div "8, 0, 8, 0" at bounding box center [125, 420] width 29 height 9
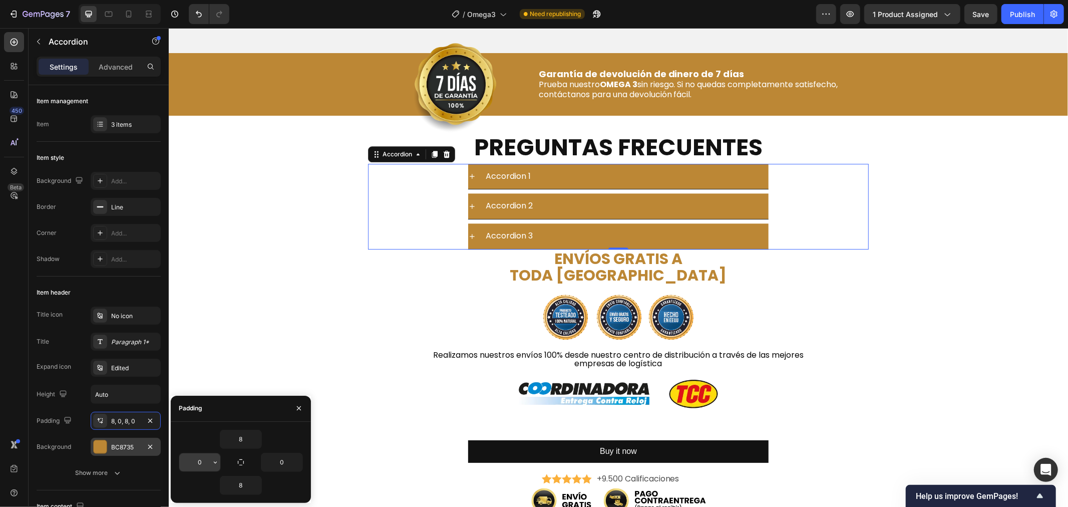
click at [202, 458] on input "0" at bounding box center [199, 462] width 41 height 18
type input "20"
click at [126, 124] on div "3 items" at bounding box center [134, 124] width 47 height 9
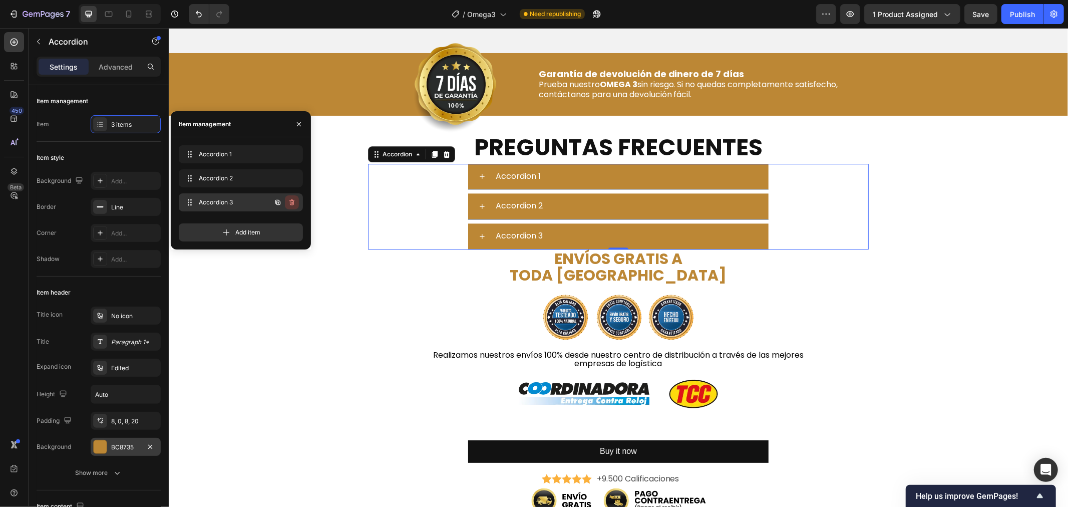
click at [292, 203] on icon "button" at bounding box center [292, 203] width 1 height 3
click at [292, 202] on div "Delete" at bounding box center [285, 202] width 19 height 9
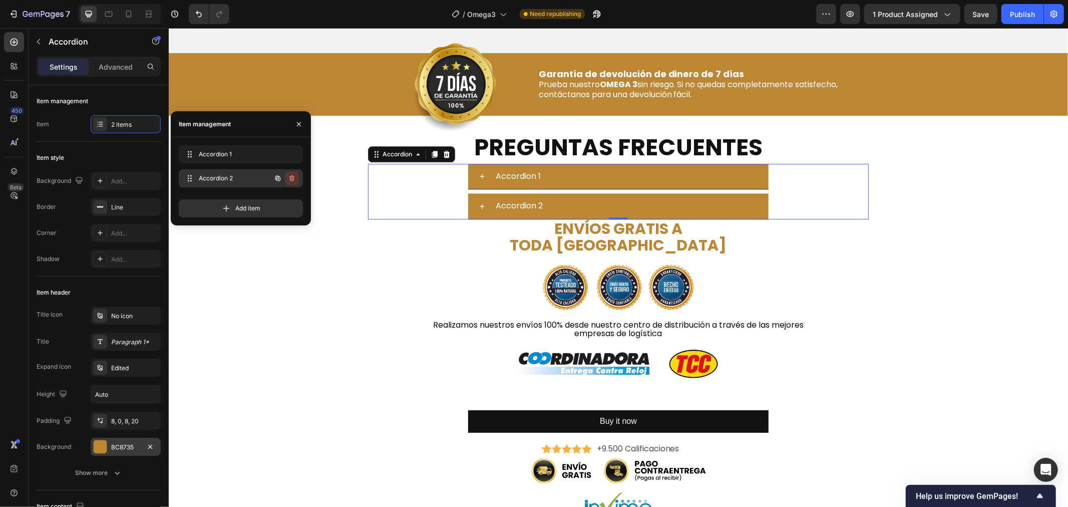
click at [291, 177] on icon "button" at bounding box center [292, 178] width 8 height 8
click at [291, 175] on div "Delete" at bounding box center [285, 178] width 19 height 9
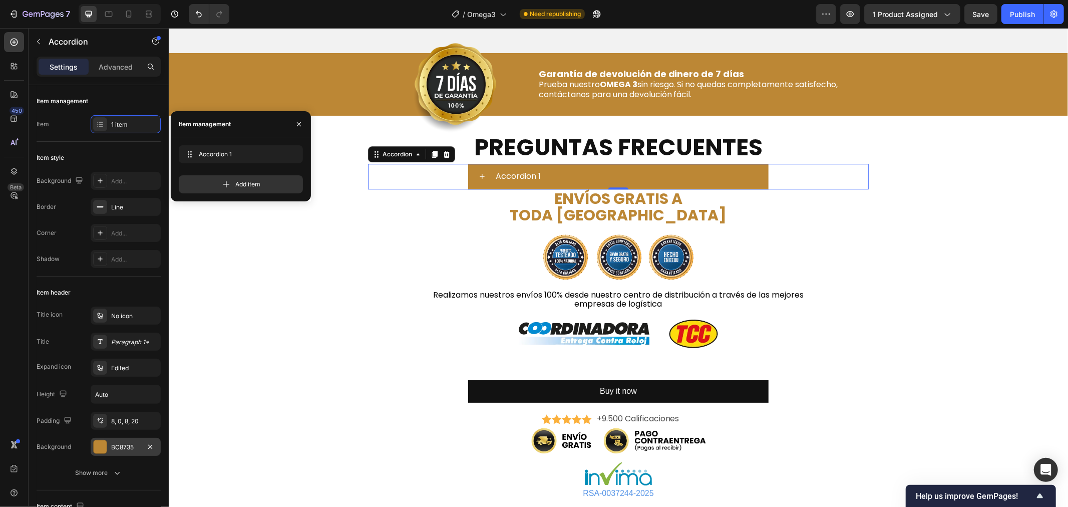
click at [667, 176] on div "Accordion 1" at bounding box center [630, 176] width 274 height 18
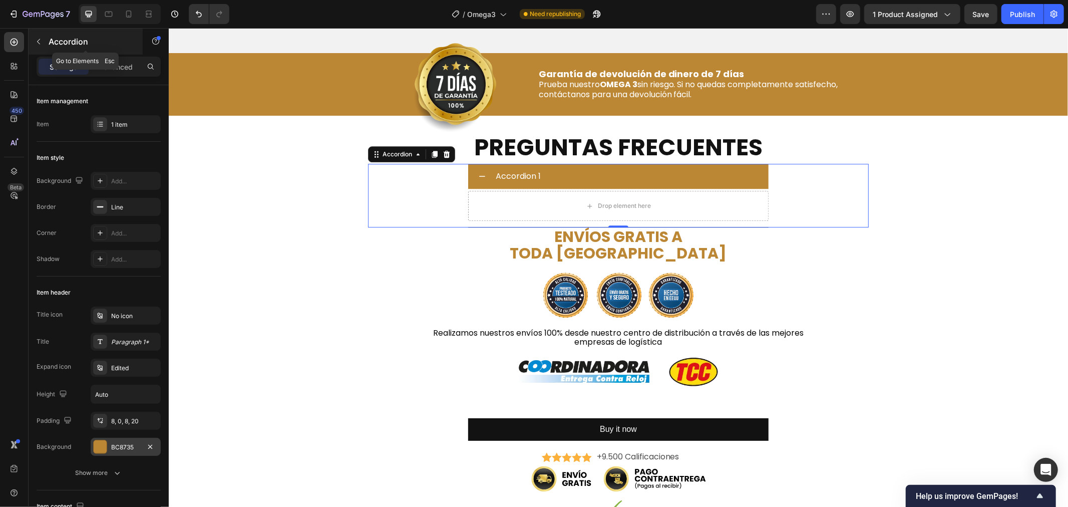
click at [36, 42] on icon "button" at bounding box center [39, 42] width 8 height 8
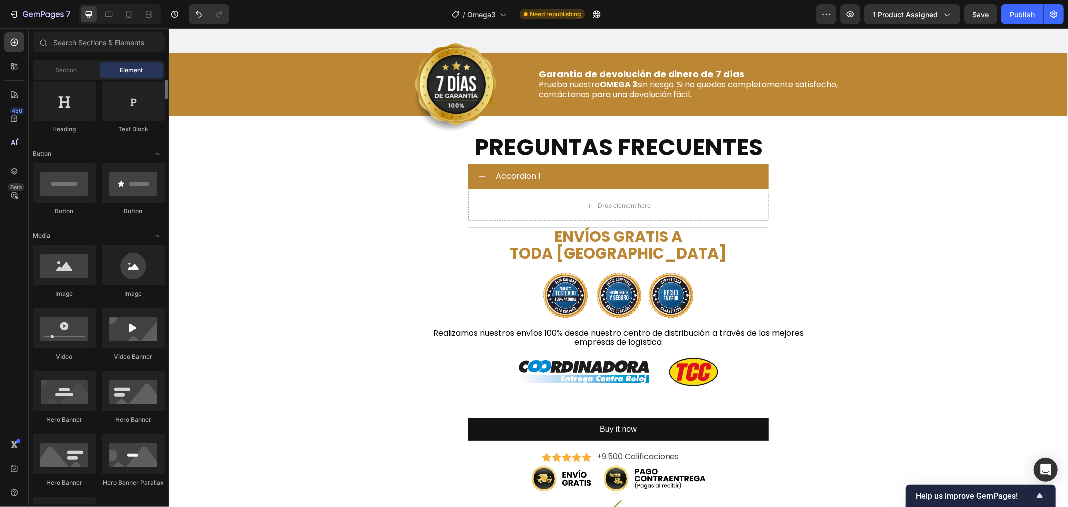
scroll to position [0, 0]
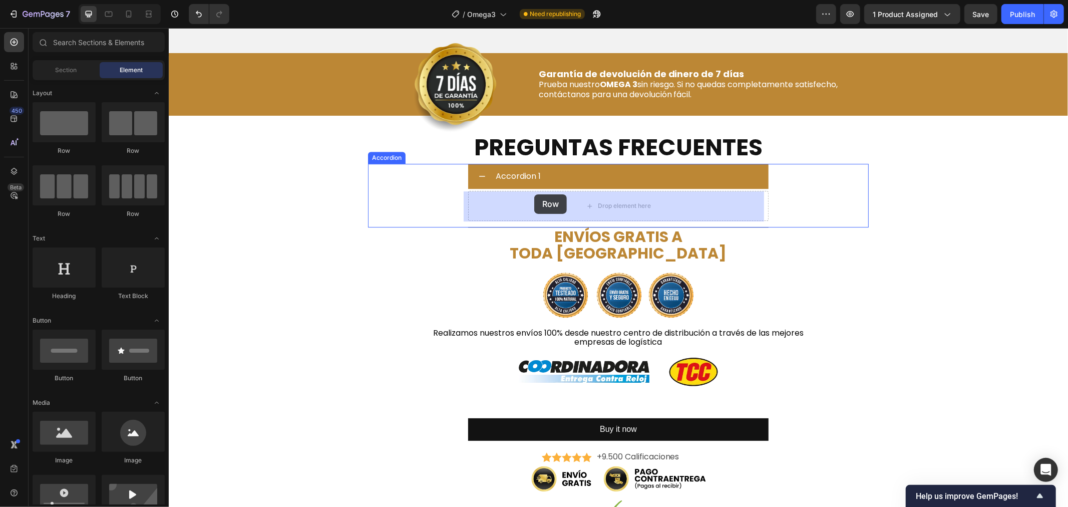
drag, startPoint x: 227, startPoint y: 163, endPoint x: 534, endPoint y: 194, distance: 307.8
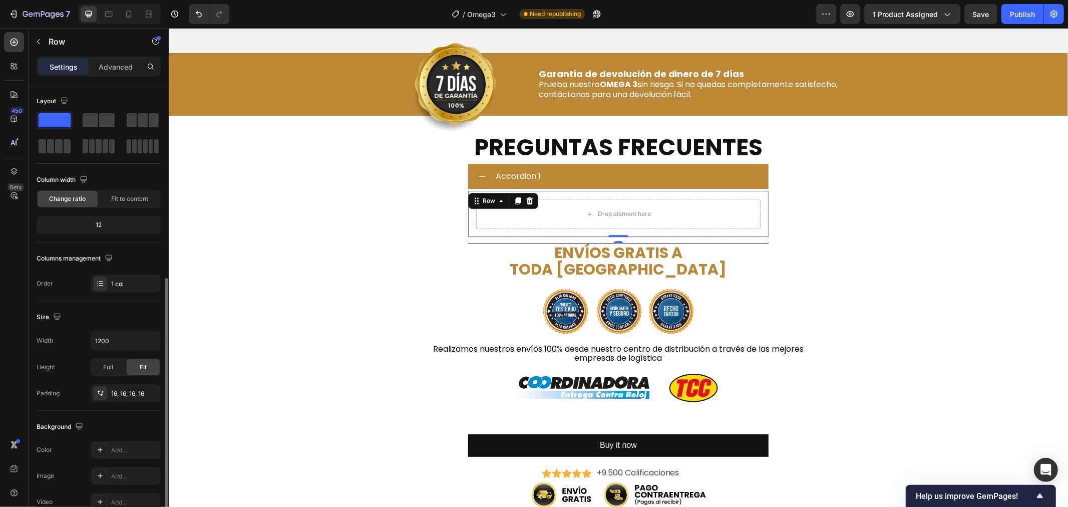
scroll to position [111, 0]
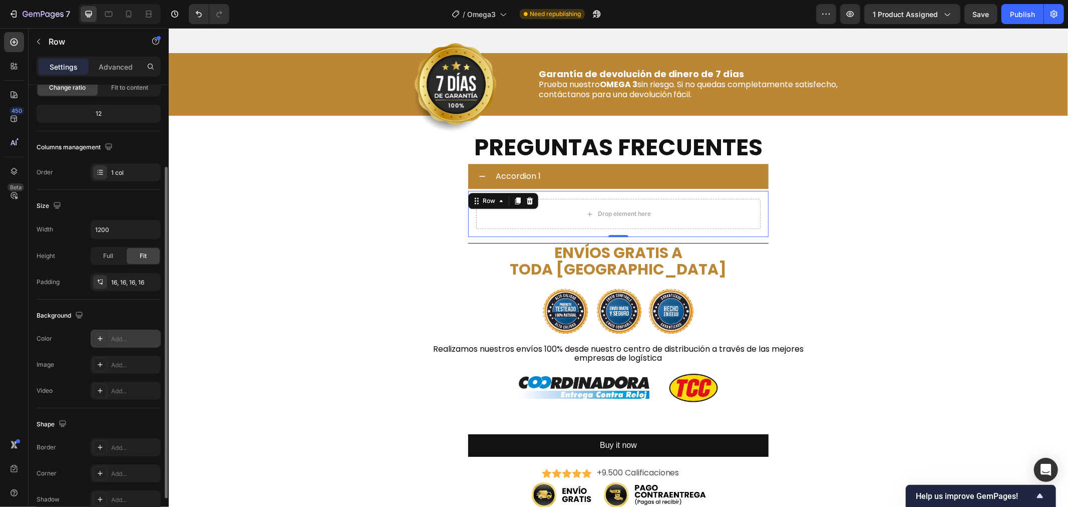
click at [123, 339] on div "Add..." at bounding box center [134, 338] width 47 height 9
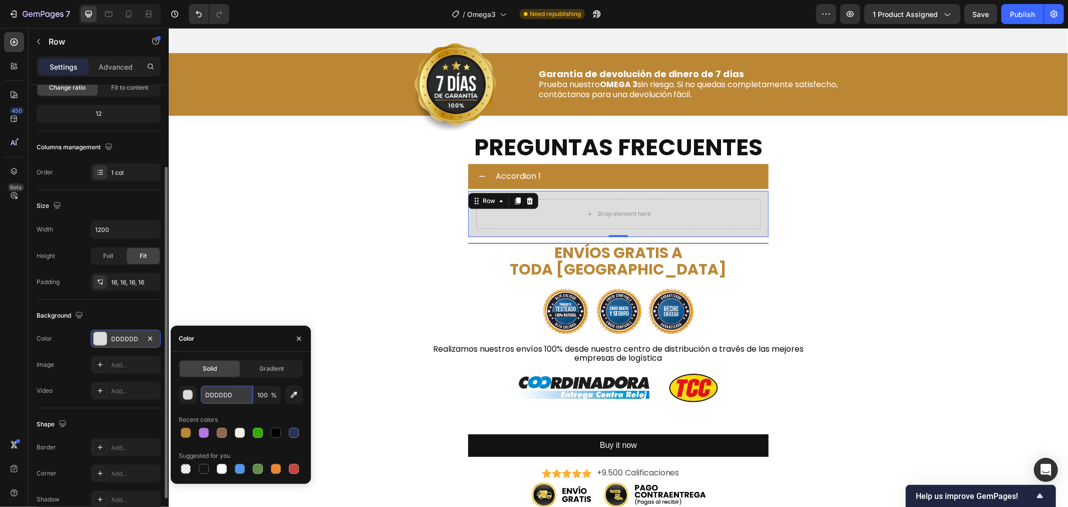
click at [212, 391] on input "DDDDDD" at bounding box center [227, 394] width 52 height 18
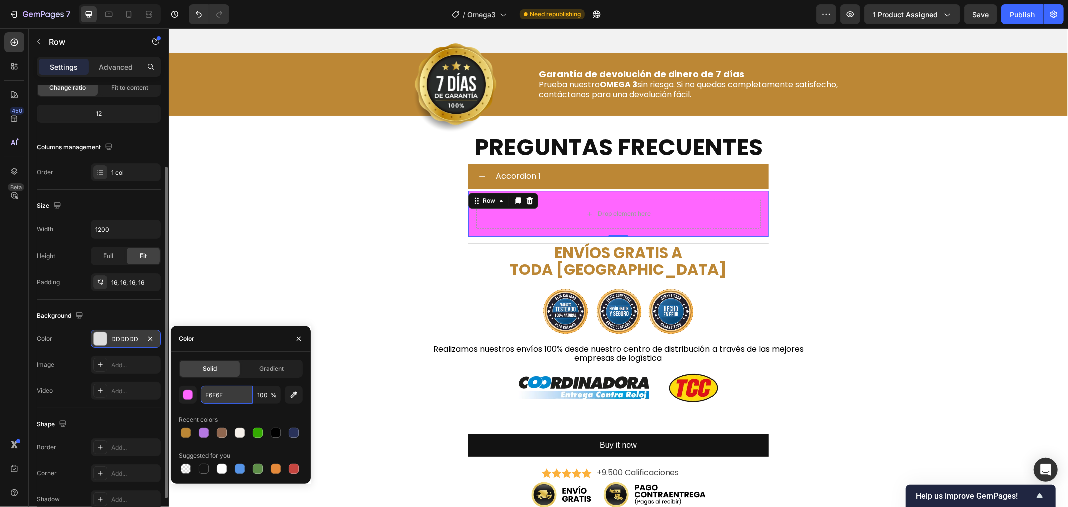
type input "F6F6F6"
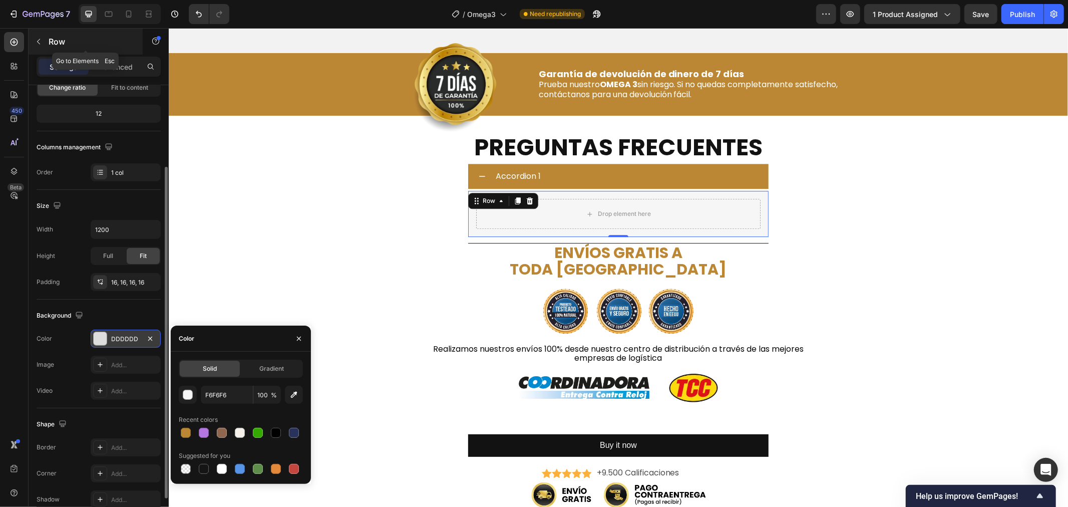
click at [43, 45] on button "button" at bounding box center [39, 42] width 16 height 16
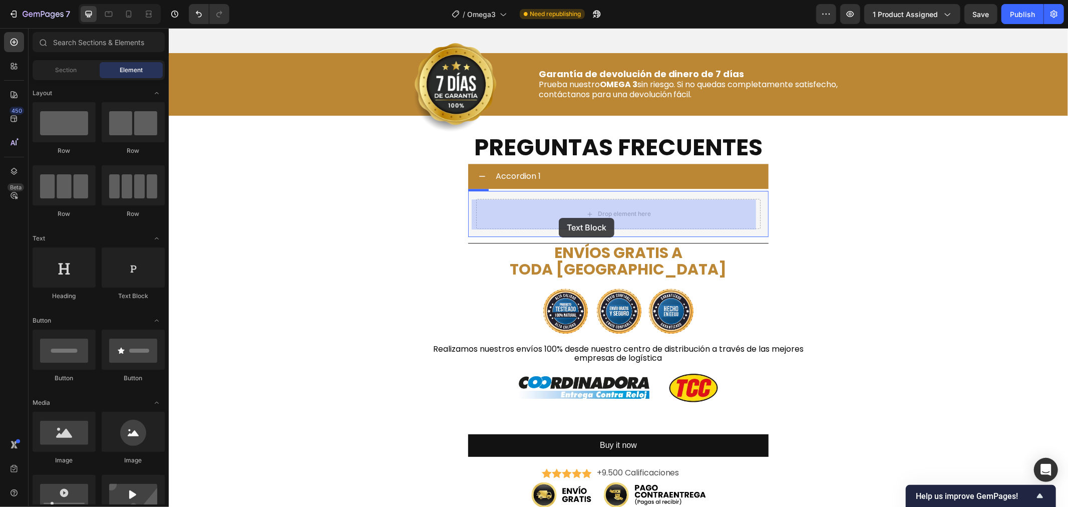
drag, startPoint x: 325, startPoint y: 308, endPoint x: 559, endPoint y: 217, distance: 250.4
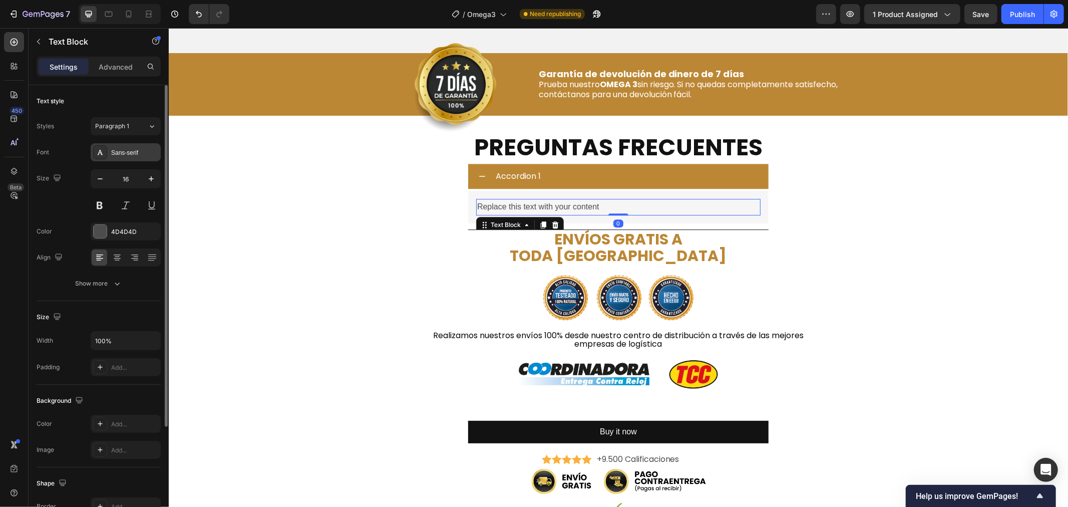
click at [126, 149] on div "Sans-serif" at bounding box center [134, 152] width 47 height 9
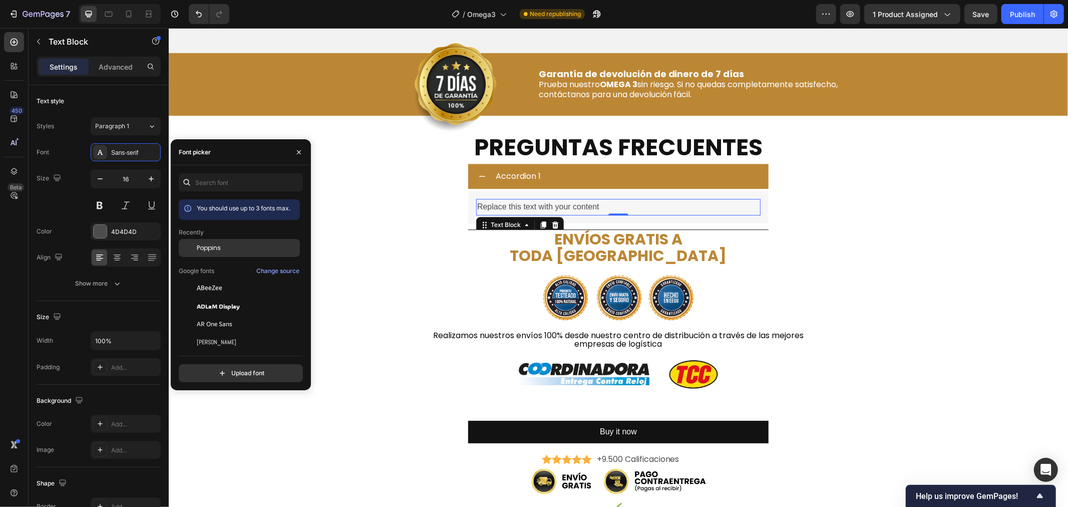
drag, startPoint x: 209, startPoint y: 242, endPoint x: 214, endPoint y: 246, distance: 6.4
click at [214, 246] on div "Poppins" at bounding box center [239, 248] width 121 height 18
click at [584, 171] on div "Accordion 1" at bounding box center [630, 176] width 274 height 18
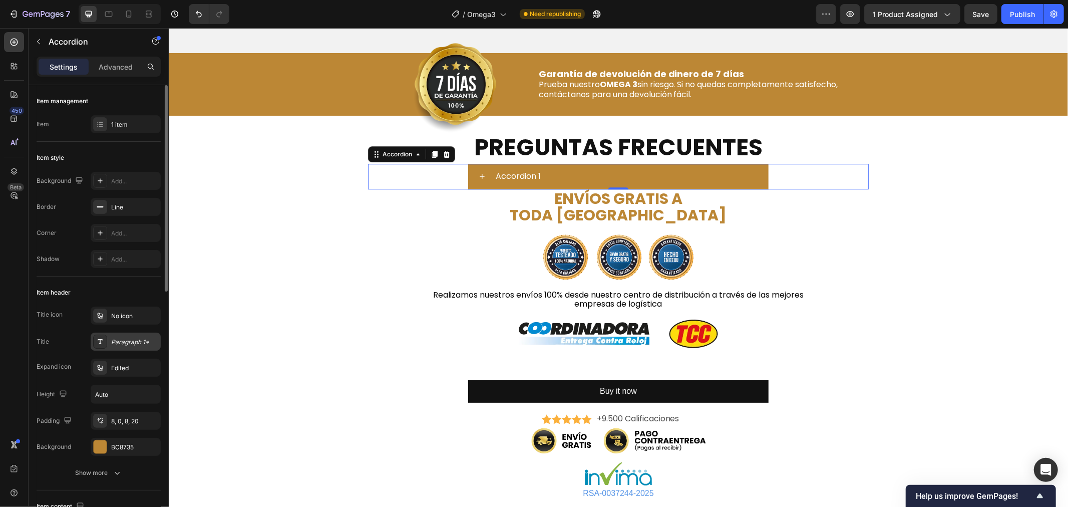
click at [128, 339] on div "Paragraph 1*" at bounding box center [134, 341] width 47 height 9
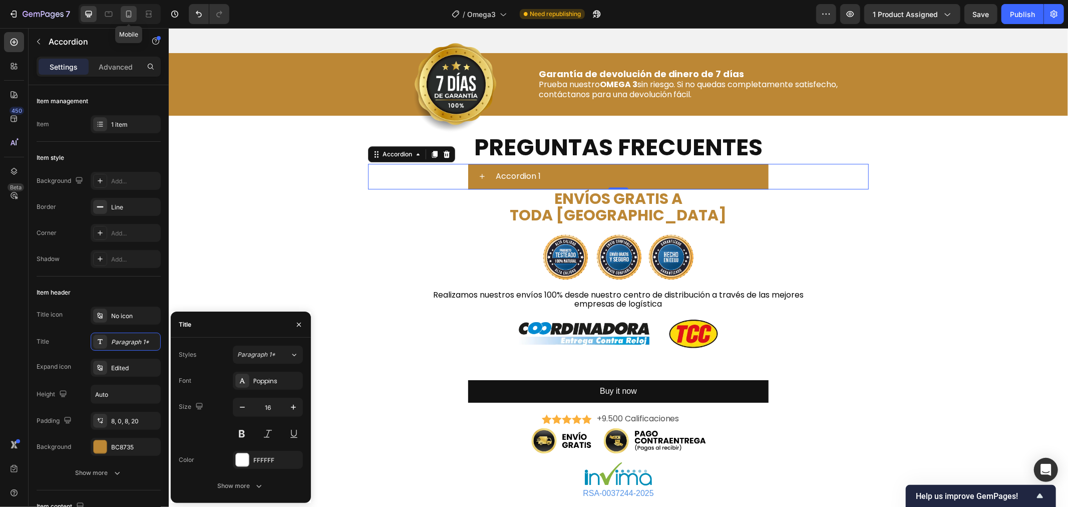
click at [132, 11] on icon at bounding box center [129, 14] width 10 height 10
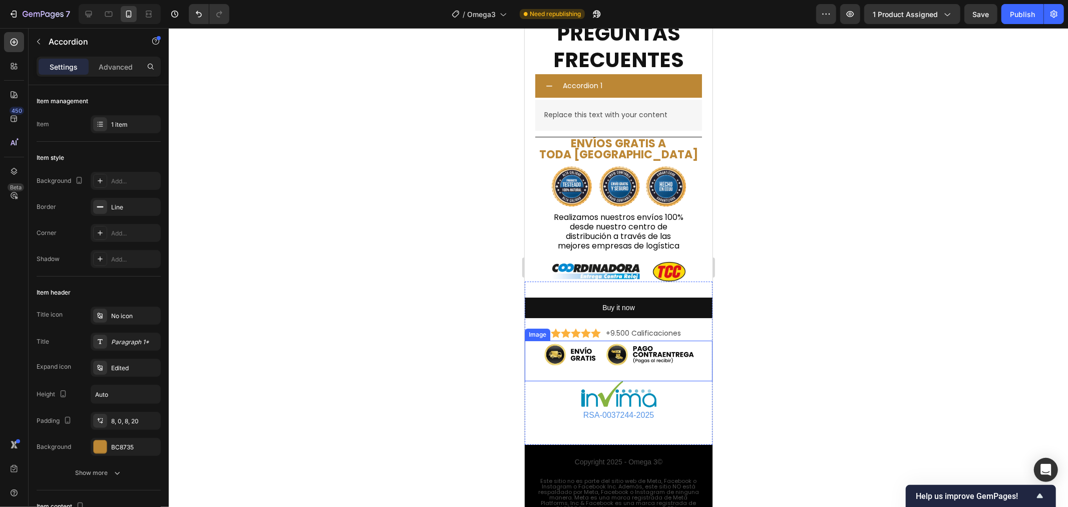
scroll to position [2710, 0]
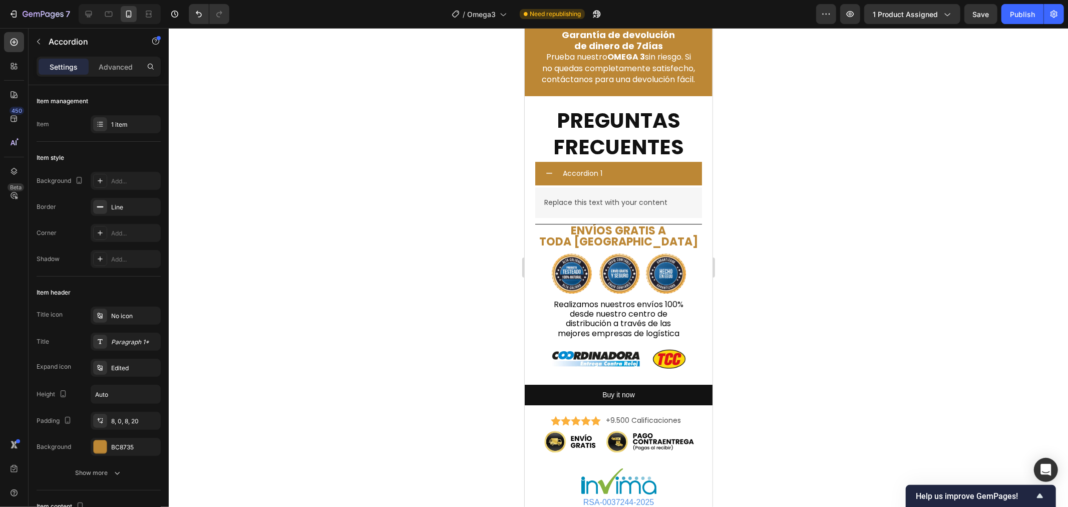
click at [615, 177] on div "Accordion 1" at bounding box center [631, 173] width 141 height 16
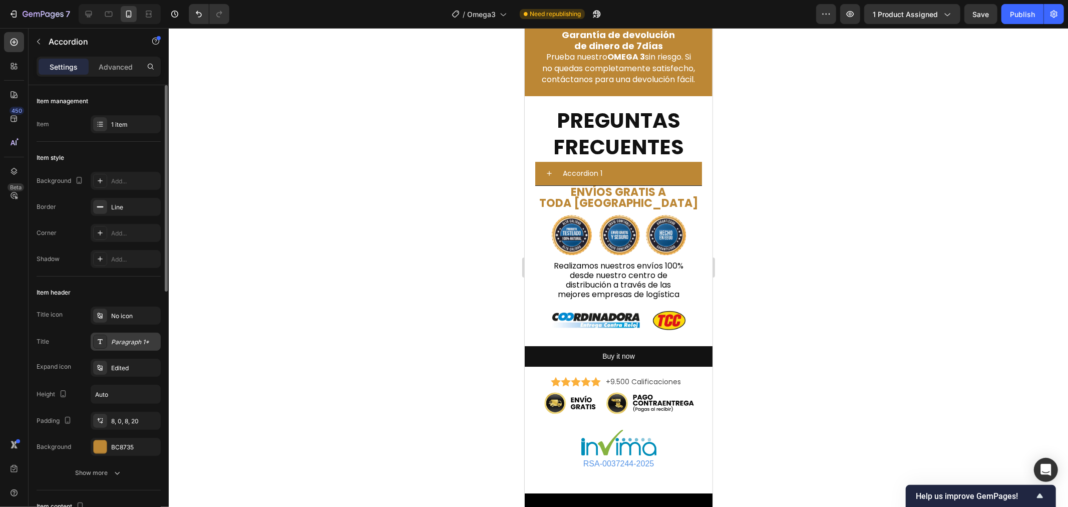
click at [119, 344] on div "Paragraph 1*" at bounding box center [134, 341] width 47 height 9
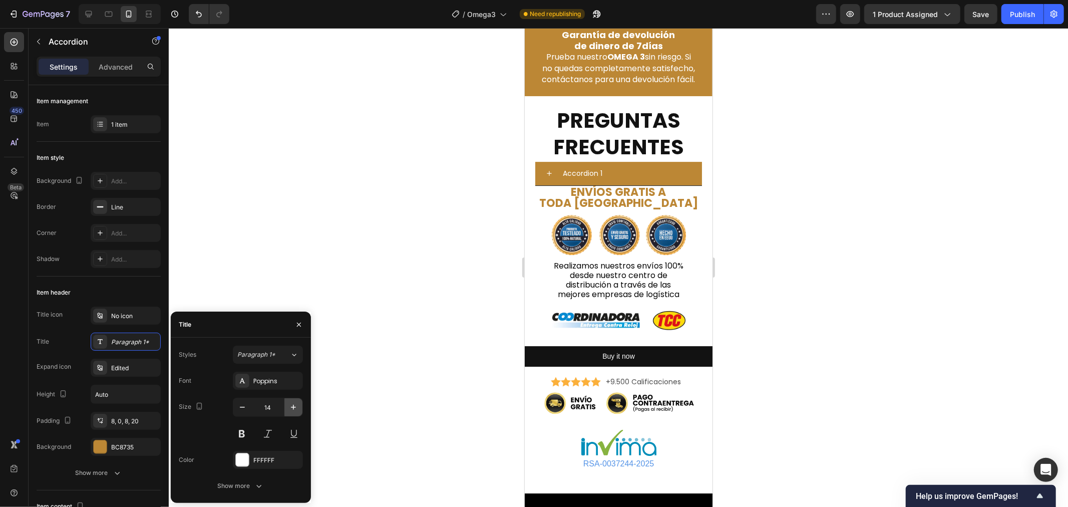
click at [293, 406] on icon "button" at bounding box center [293, 407] width 10 height 10
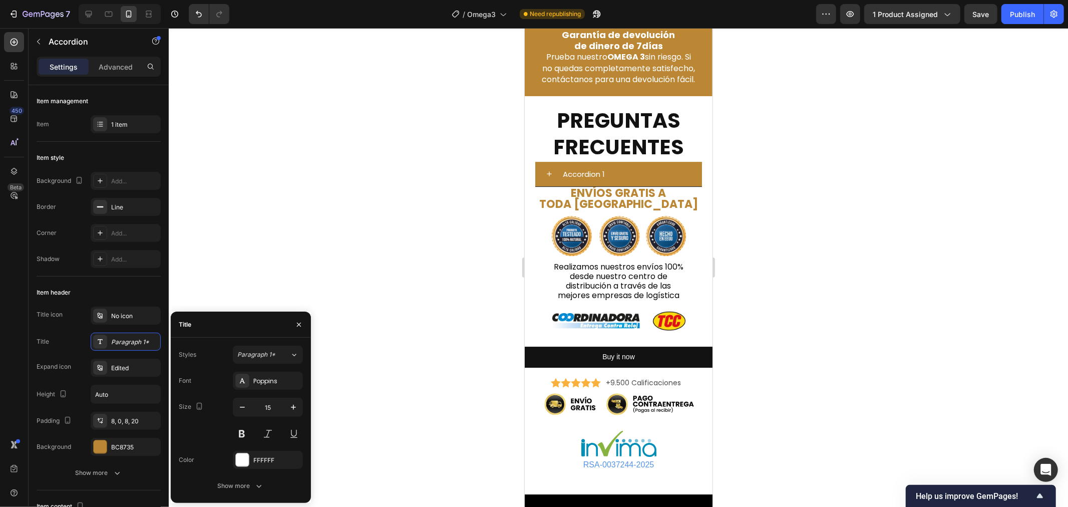
type input "16"
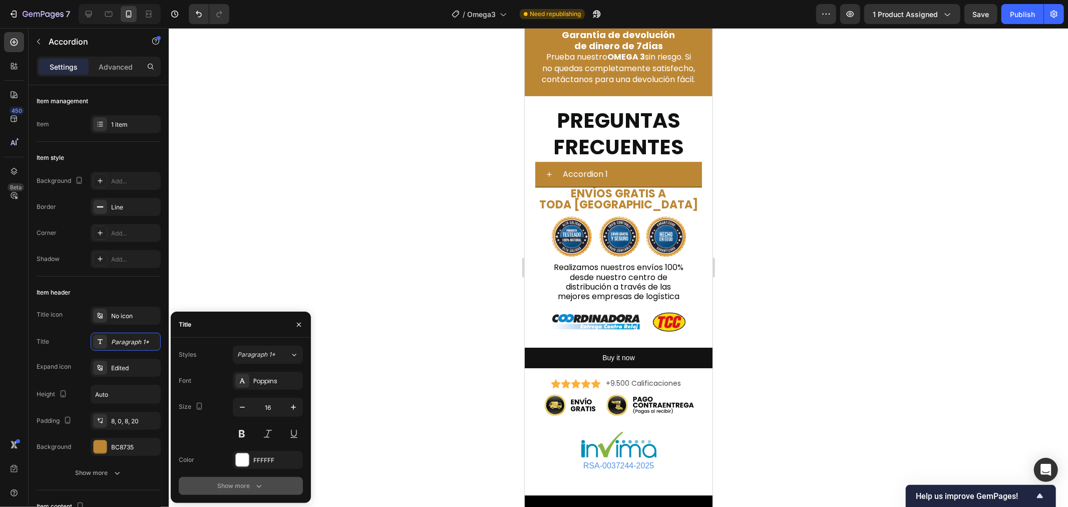
click at [240, 481] on div "Show more" at bounding box center [240, 485] width 47 height 10
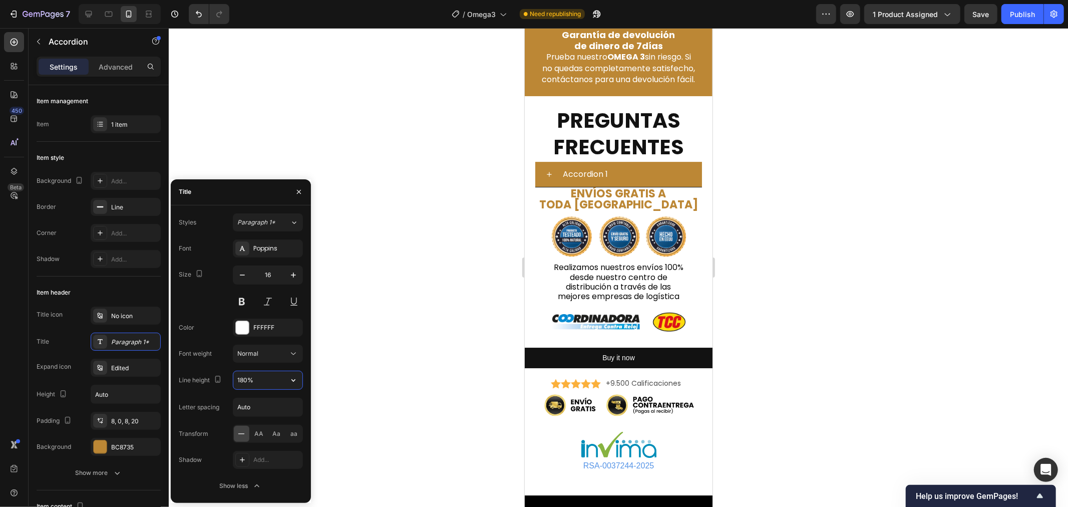
click at [254, 384] on input "180%" at bounding box center [267, 380] width 69 height 18
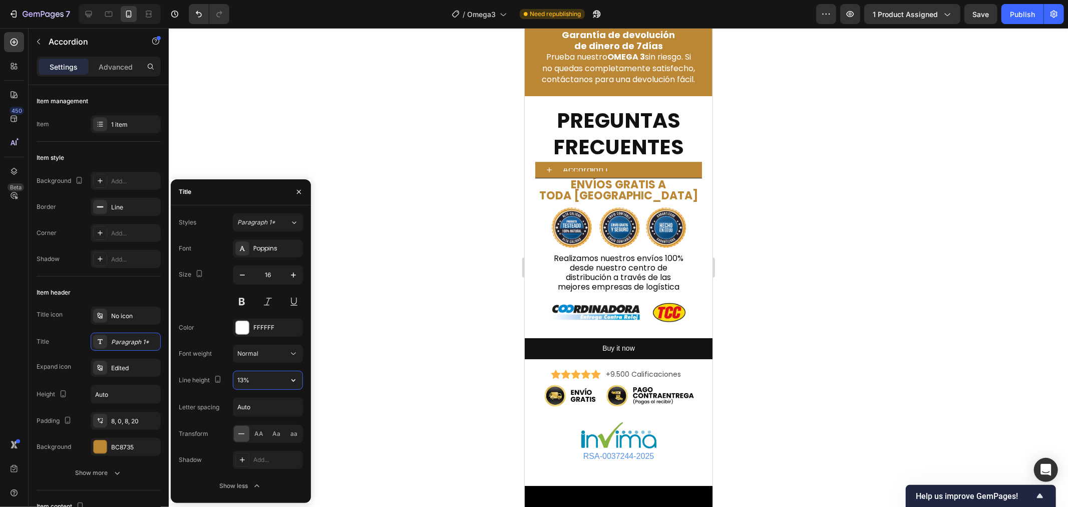
type input "130%"
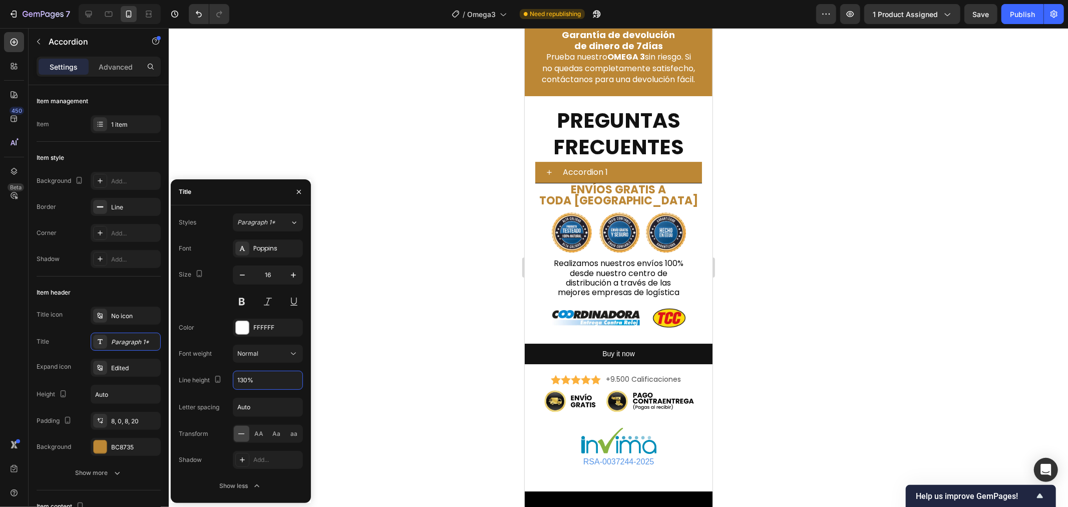
click at [662, 174] on div "Accordion 1" at bounding box center [631, 172] width 141 height 14
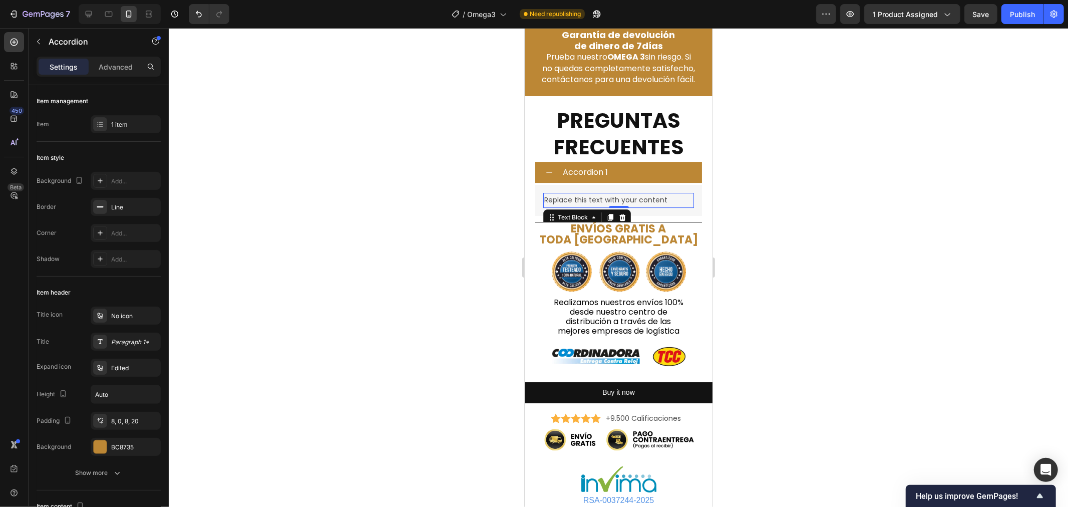
click at [620, 206] on div "Replace this text with your content" at bounding box center [618, 199] width 151 height 15
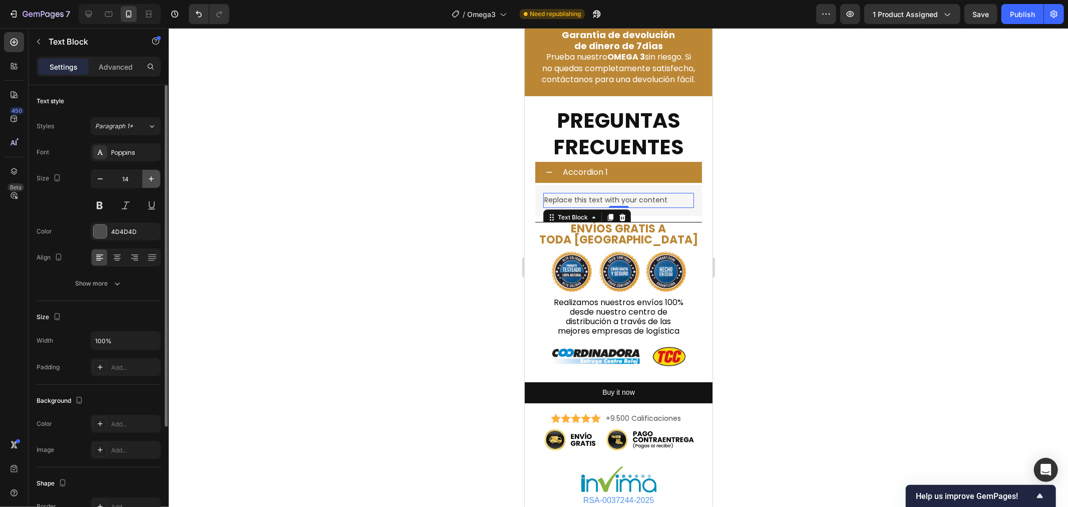
click at [149, 176] on icon "button" at bounding box center [151, 179] width 10 height 10
type input "16"
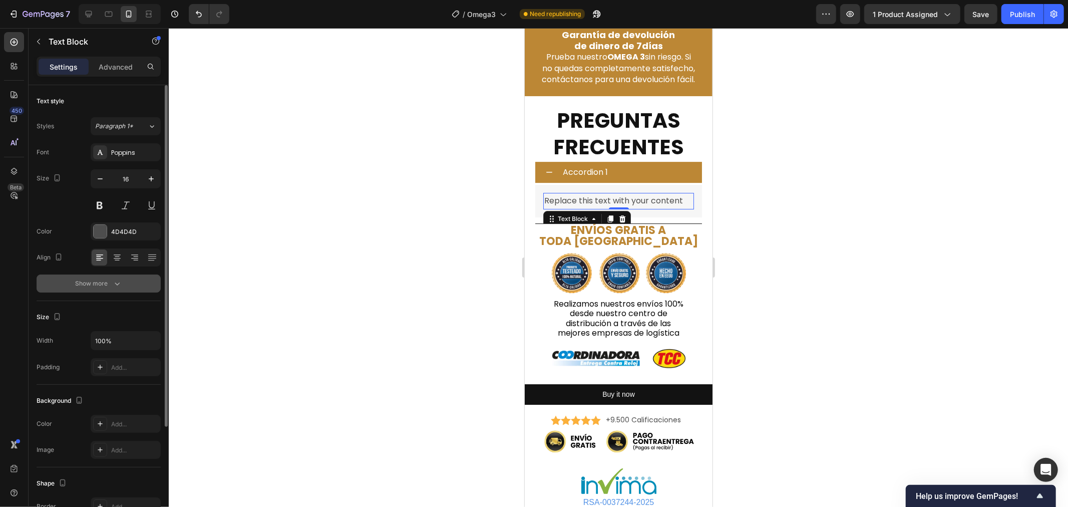
click at [131, 279] on button "Show more" at bounding box center [99, 283] width 124 height 18
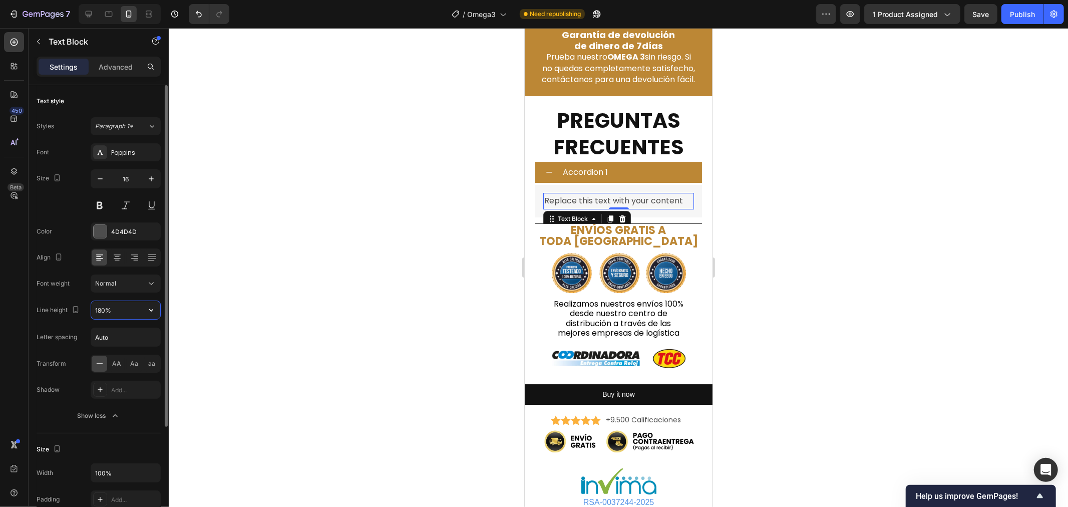
click at [125, 317] on input "180%" at bounding box center [125, 310] width 69 height 18
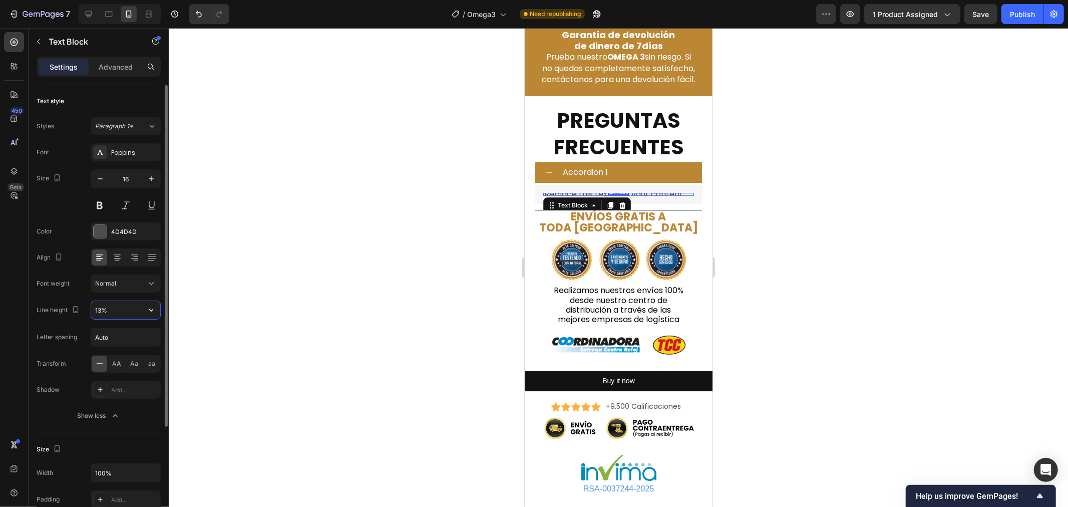
type input "130%"
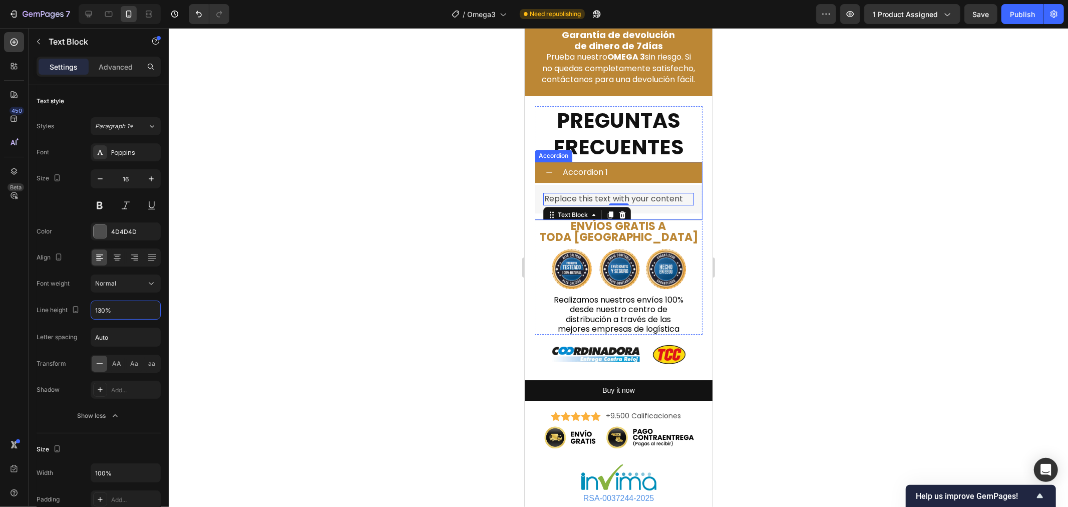
click at [676, 171] on div "Accordion 1" at bounding box center [631, 172] width 141 height 14
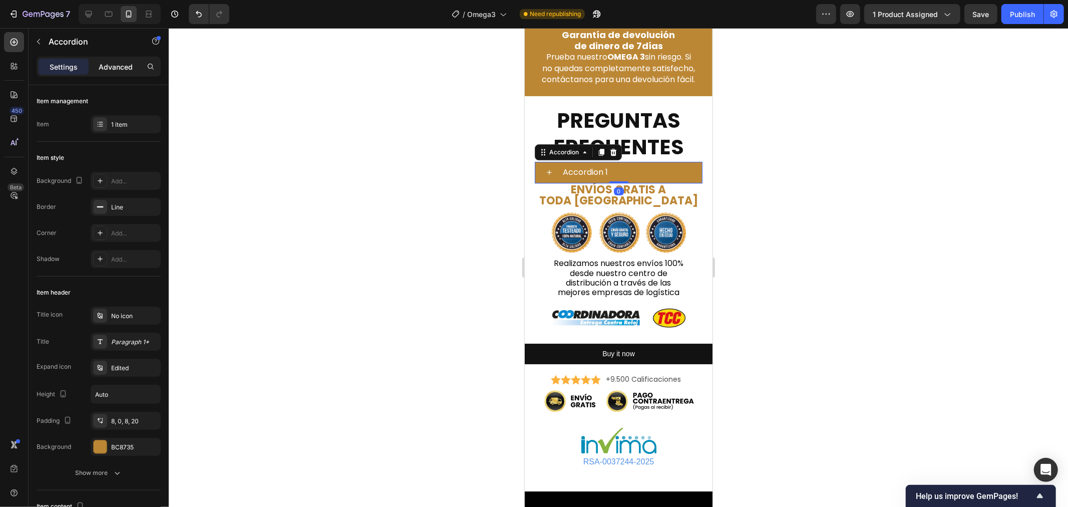
click at [121, 65] on p "Advanced" at bounding box center [116, 67] width 34 height 11
type input "100%"
type input "100"
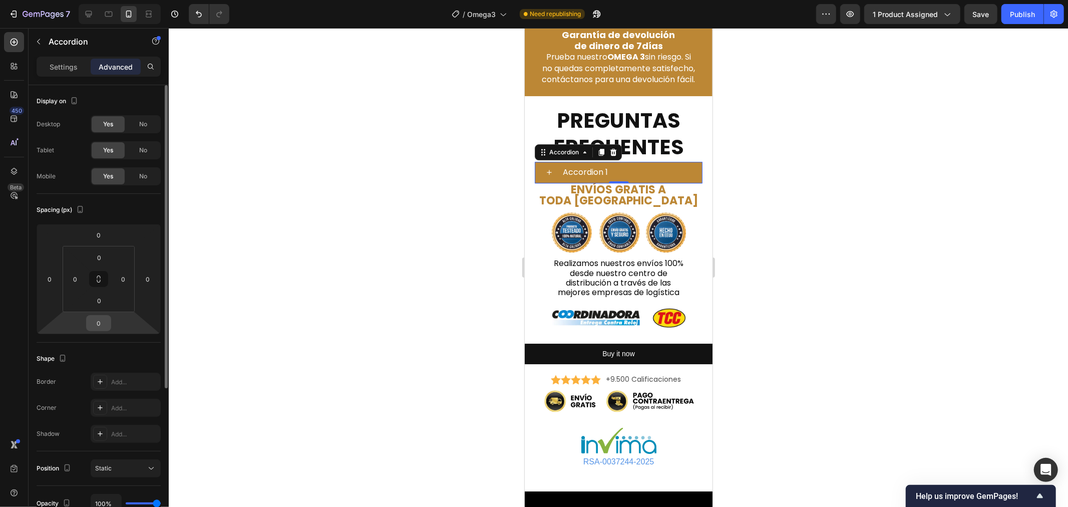
click at [97, 329] on input "0" at bounding box center [99, 322] width 20 height 15
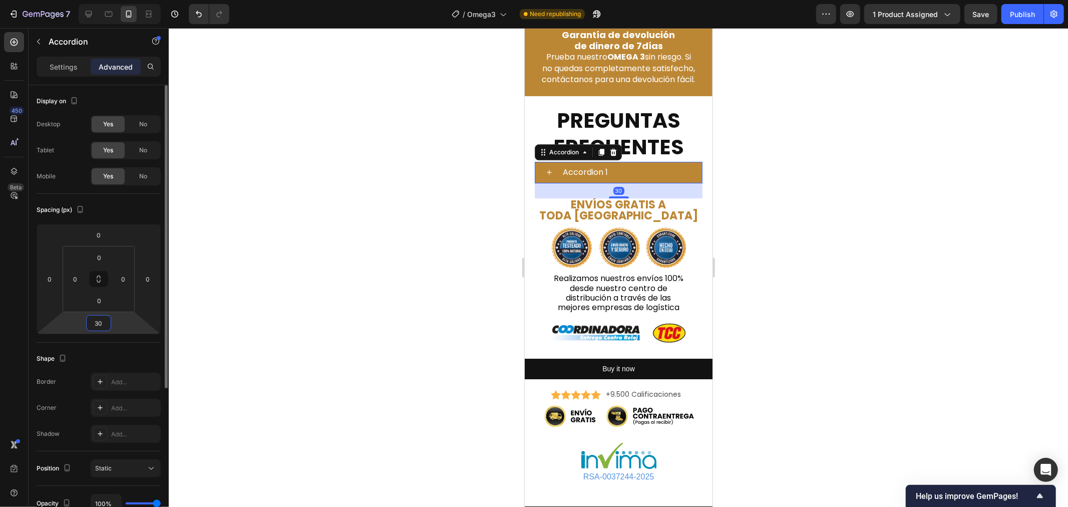
click at [97, 329] on input "30" at bounding box center [99, 322] width 20 height 15
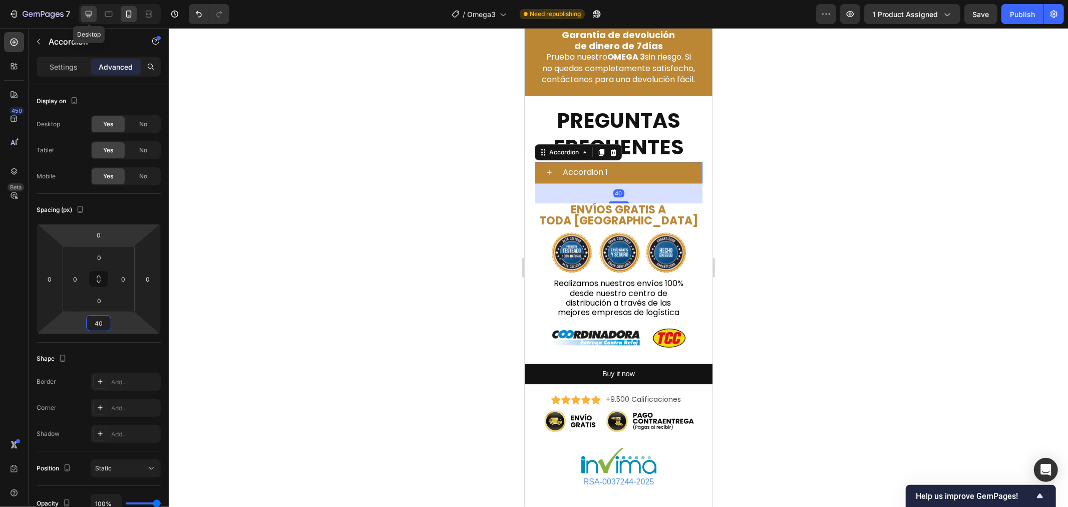
click at [89, 19] on icon at bounding box center [89, 14] width 10 height 10
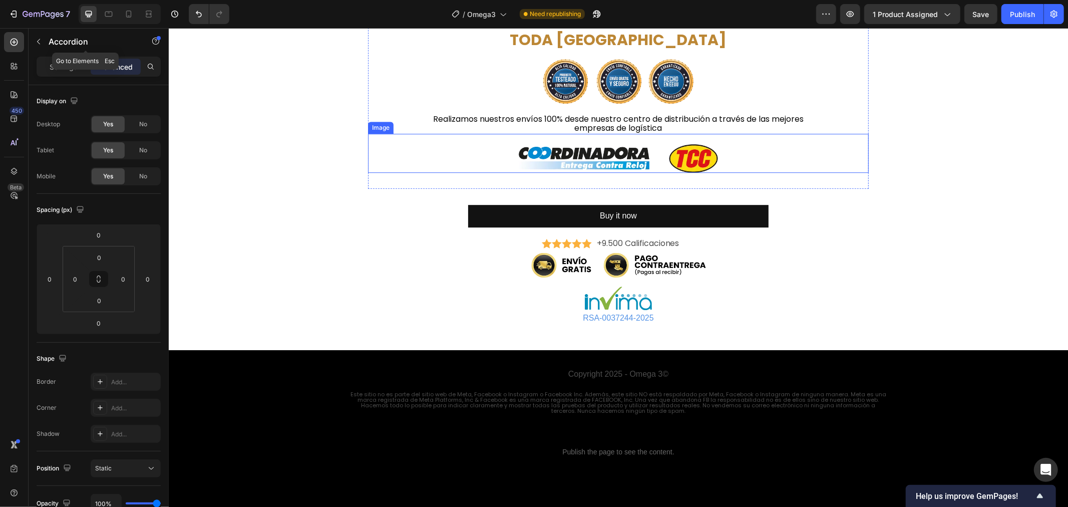
scroll to position [2390, 0]
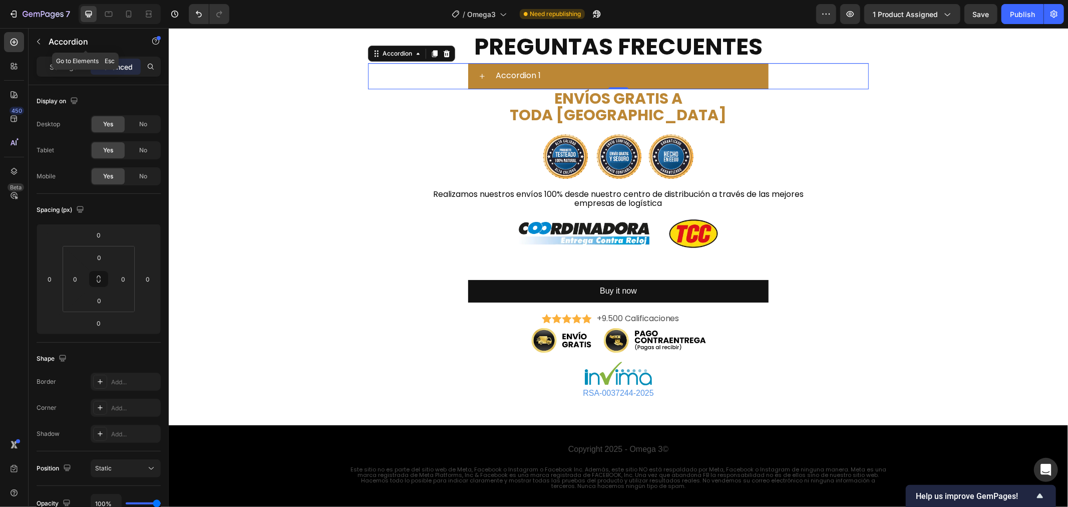
click at [582, 70] on div "Accordion 1" at bounding box center [630, 76] width 274 height 18
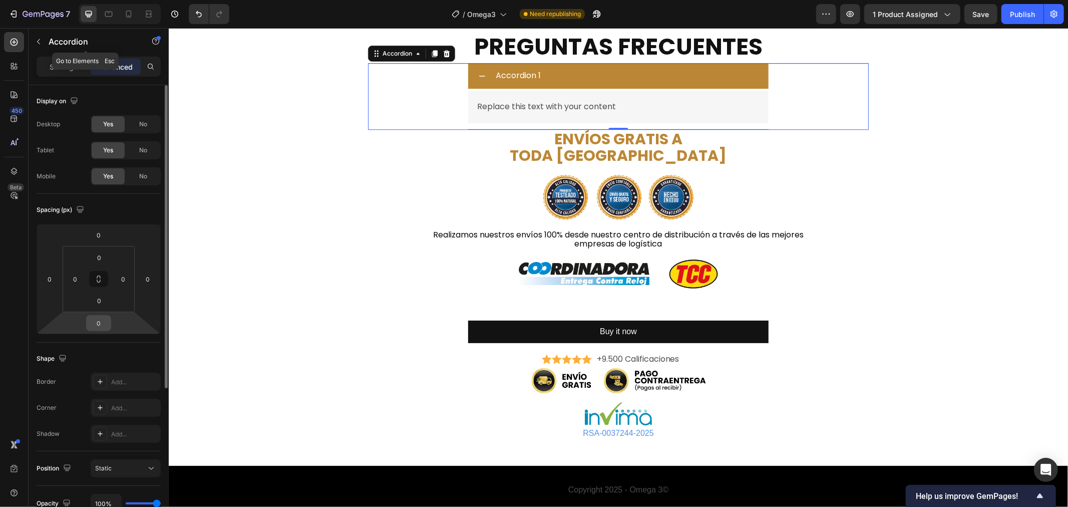
click at [100, 328] on input "0" at bounding box center [99, 322] width 20 height 15
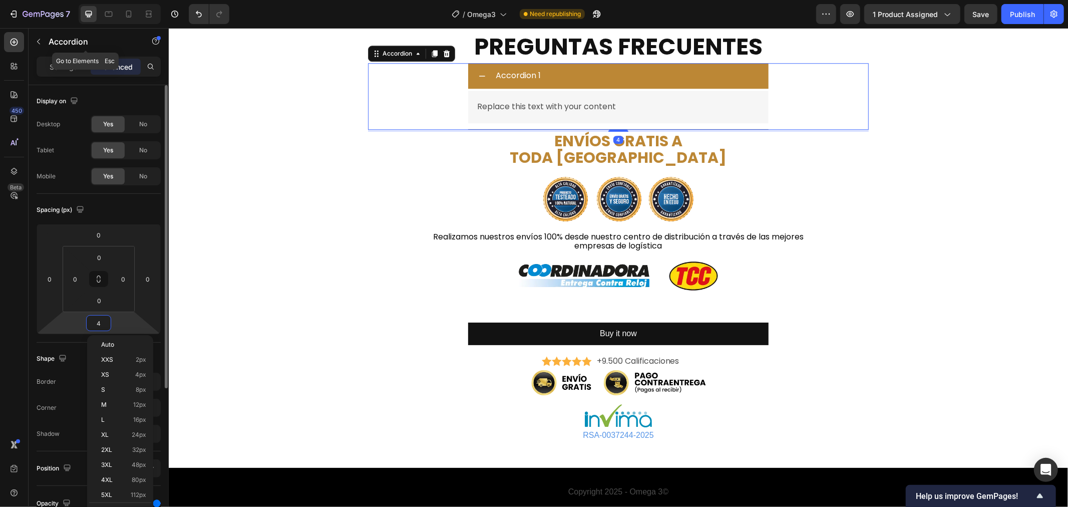
type input "40"
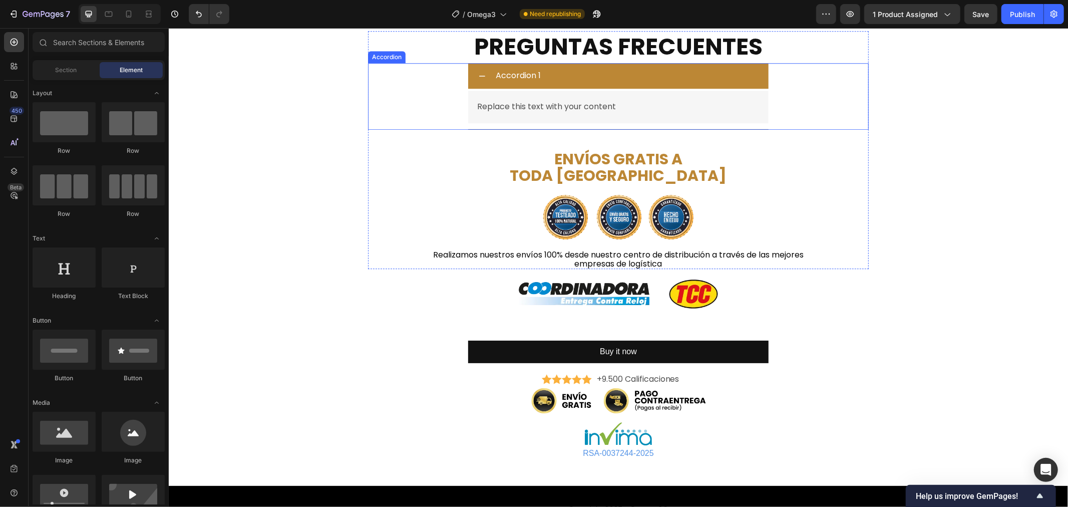
click at [515, 71] on div "Accordion 1" at bounding box center [517, 76] width 48 height 18
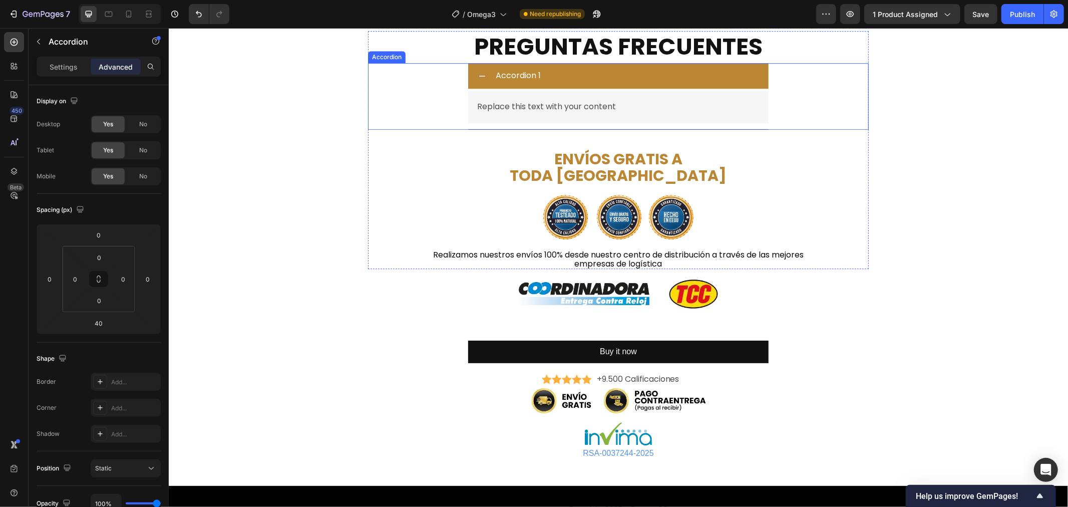
click at [515, 71] on div "Accordion 1" at bounding box center [517, 76] width 48 height 18
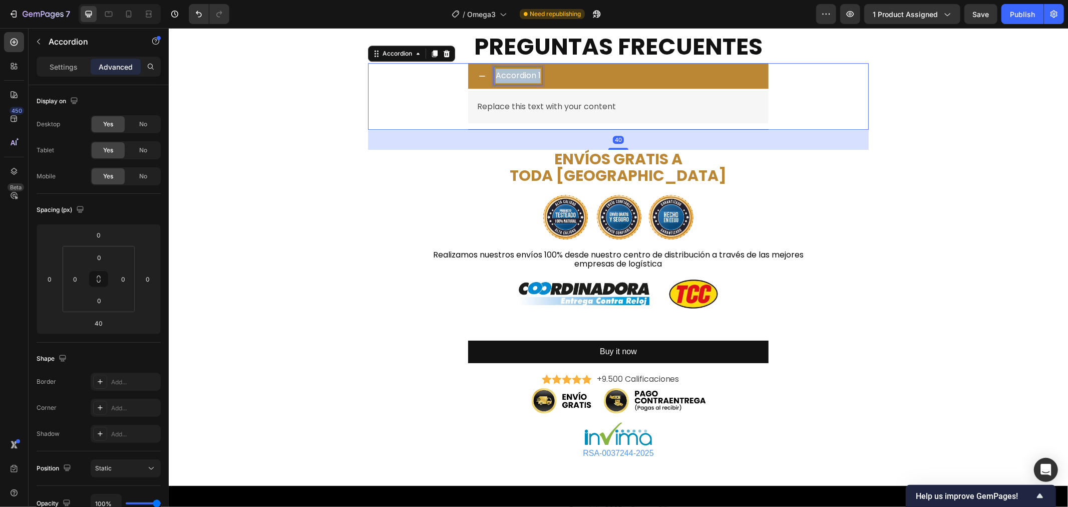
click at [515, 71] on p "Accordion 1" at bounding box center [517, 75] width 45 height 15
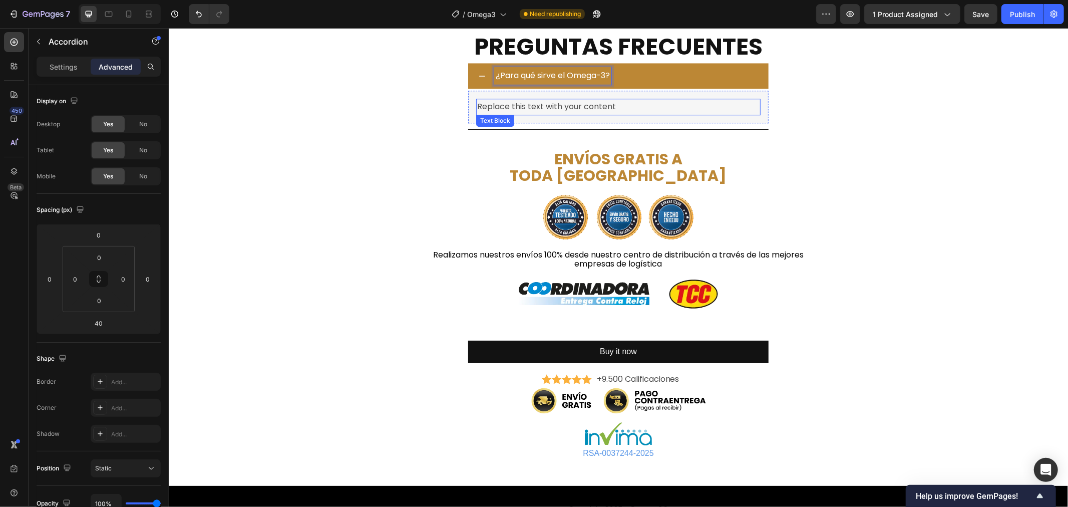
click at [514, 105] on div "Replace this text with your content" at bounding box center [617, 106] width 284 height 17
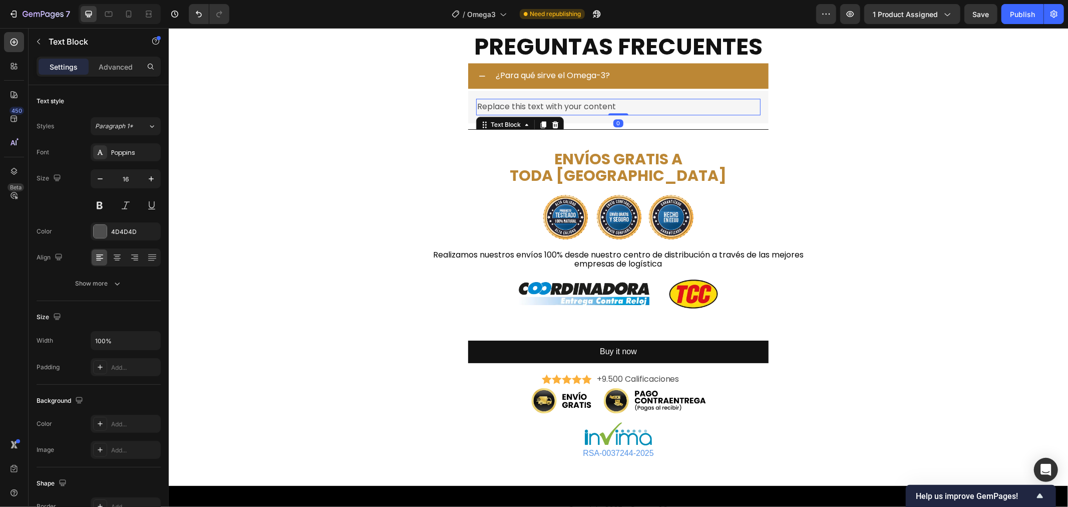
click at [514, 105] on div "Replace this text with your content" at bounding box center [617, 106] width 284 height 17
click at [514, 105] on p "Replace this text with your content" at bounding box center [617, 106] width 282 height 15
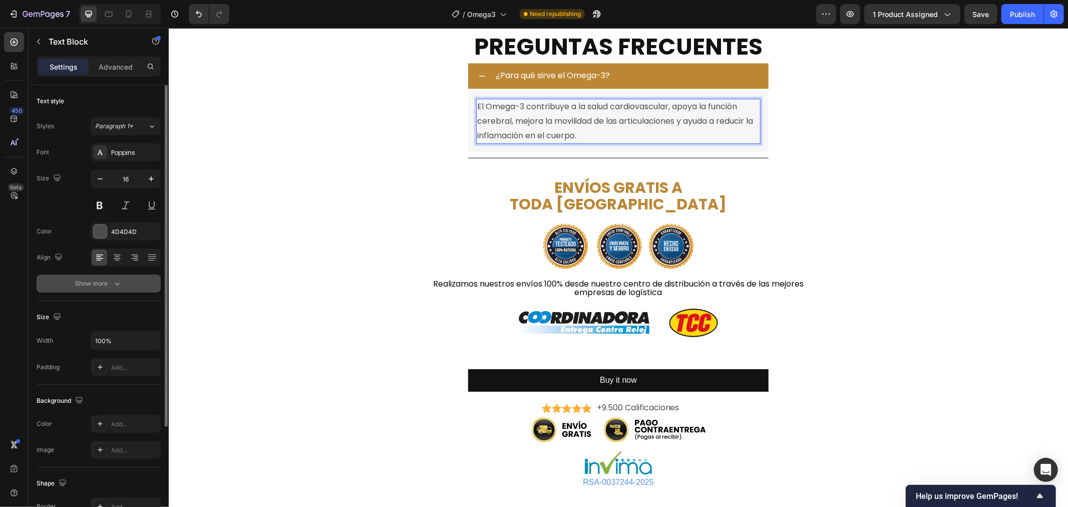
click at [117, 289] on button "Show more" at bounding box center [99, 283] width 124 height 18
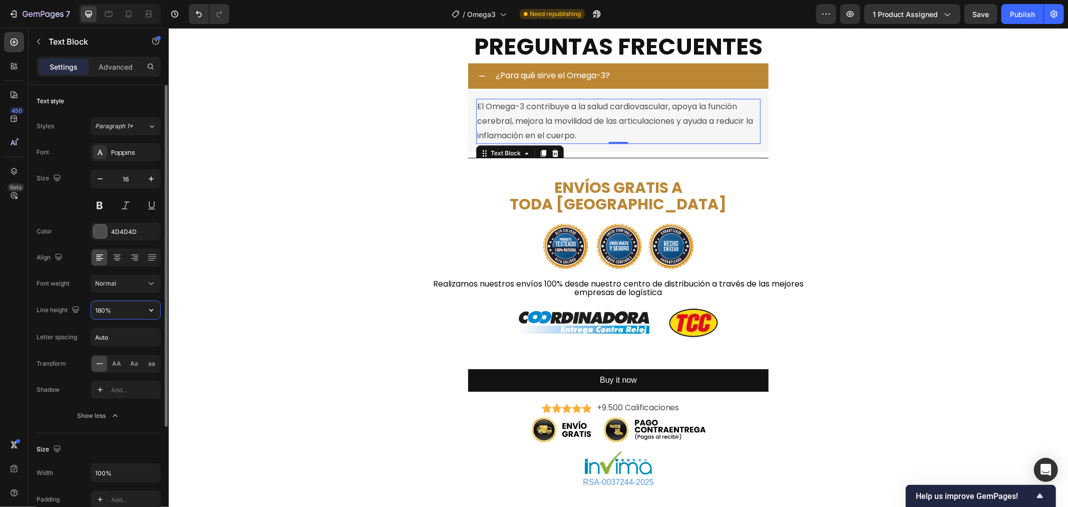
click at [123, 304] on input "180%" at bounding box center [125, 310] width 69 height 18
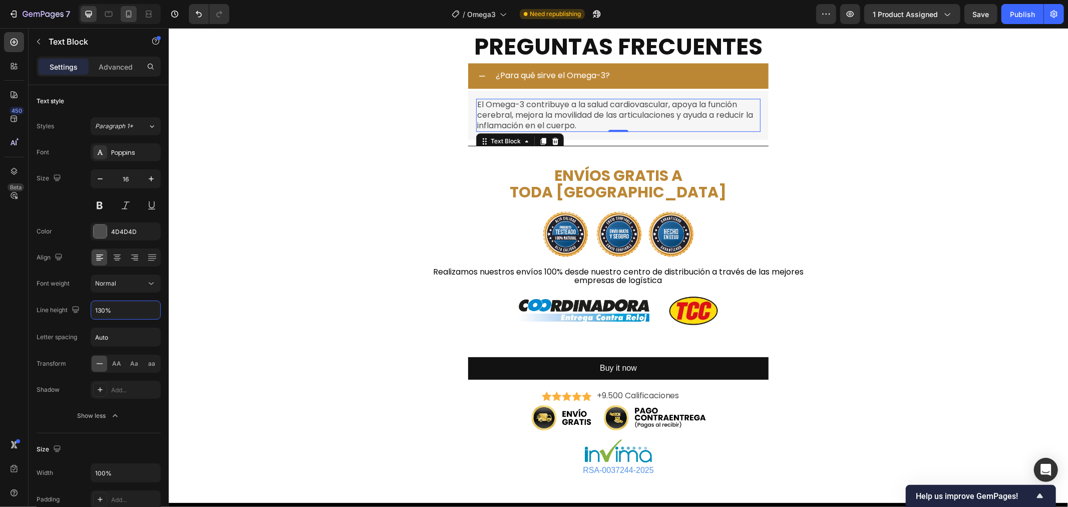
type input "130%"
click at [132, 11] on icon at bounding box center [129, 14] width 10 height 10
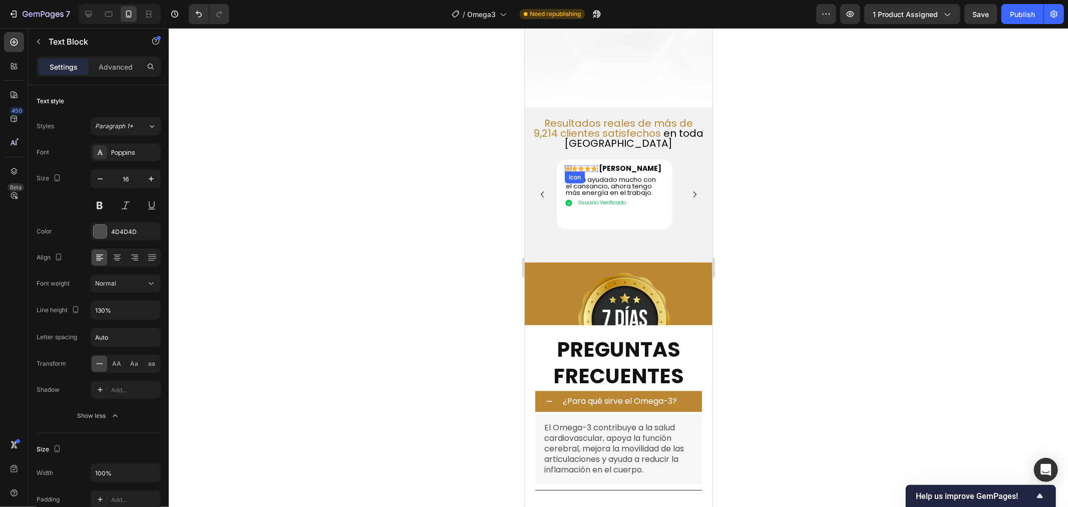
scroll to position [2503, 0]
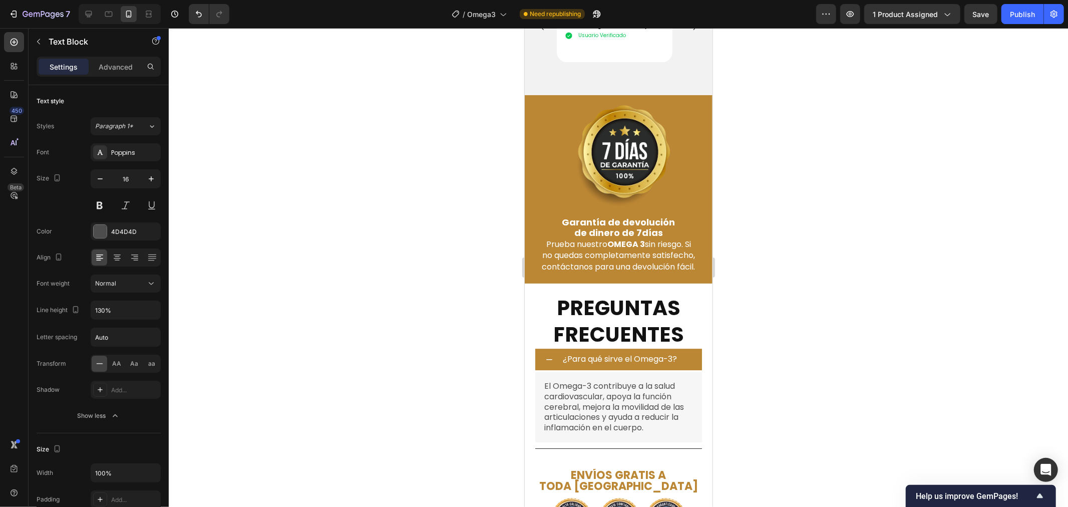
click at [572, 415] on p "El Omega-3 contribuye a la salud cardiovascular, apoya la función cerebral, mej…" at bounding box center [618, 406] width 149 height 52
click at [462, 411] on div at bounding box center [618, 267] width 899 height 478
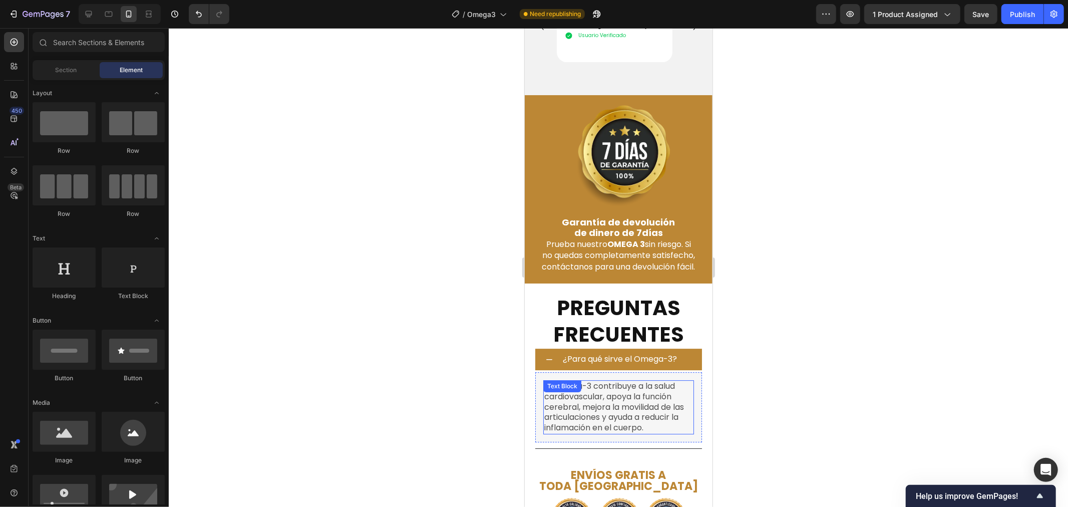
click at [559, 400] on div "El Omega-3 contribuye a la salud cardiovascular, apoya la función cerebral, mej…" at bounding box center [618, 406] width 151 height 54
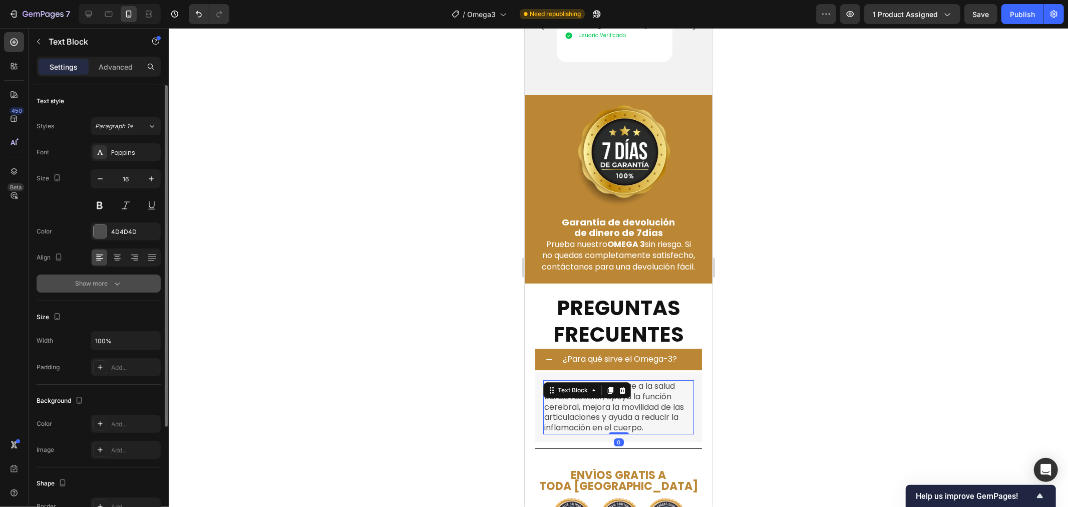
click at [119, 276] on button "Show more" at bounding box center [99, 283] width 124 height 18
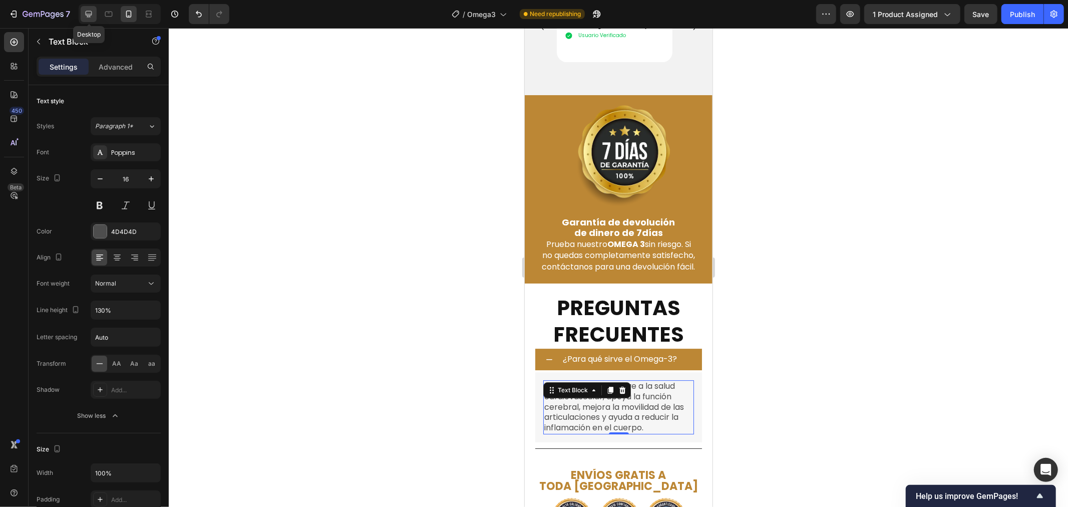
click at [84, 9] on icon at bounding box center [89, 14] width 10 height 10
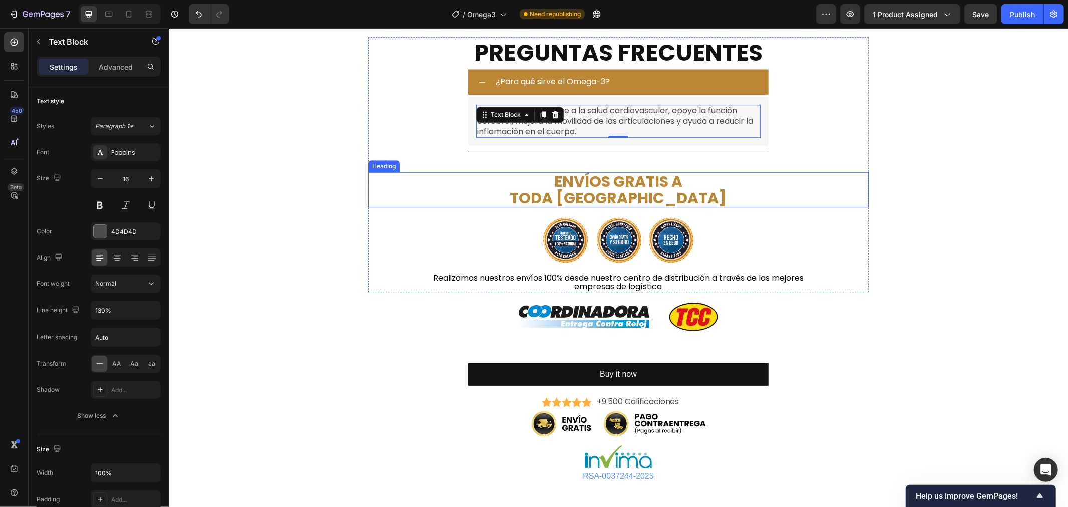
scroll to position [2289, 0]
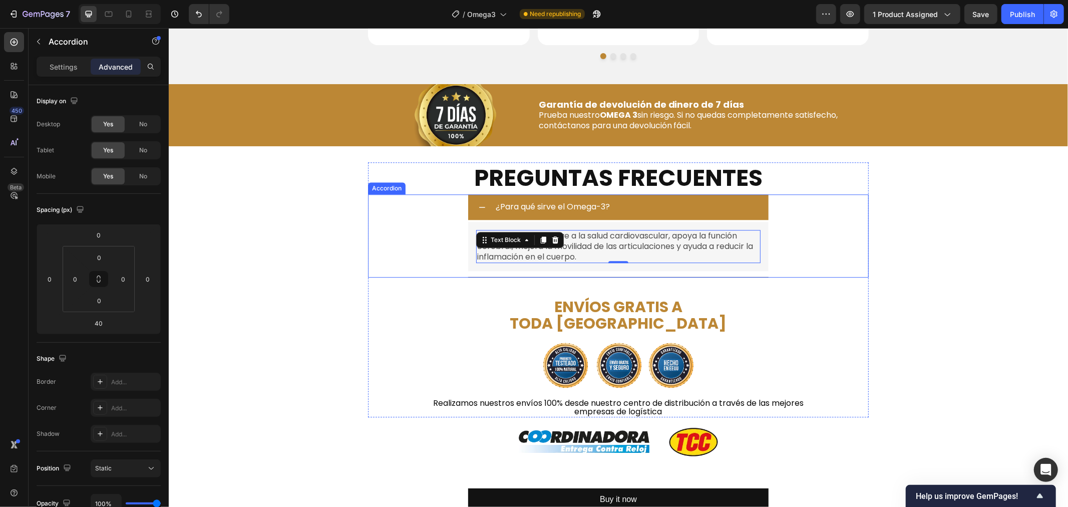
click at [467, 210] on div "¿Para qué sirve el Omega-3?" at bounding box center [617, 207] width 300 height 26
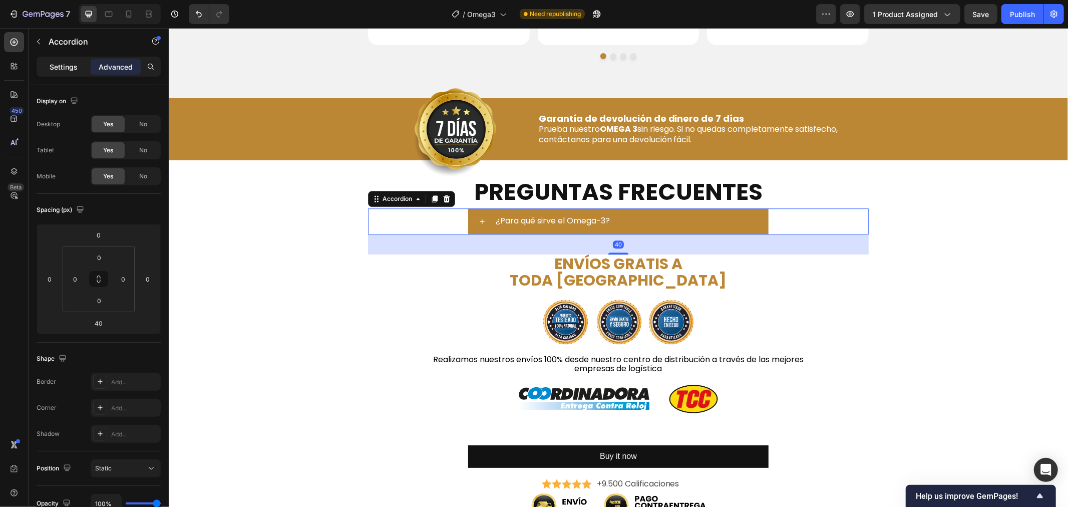
click at [59, 62] on p "Settings" at bounding box center [64, 67] width 28 height 11
type input "8"
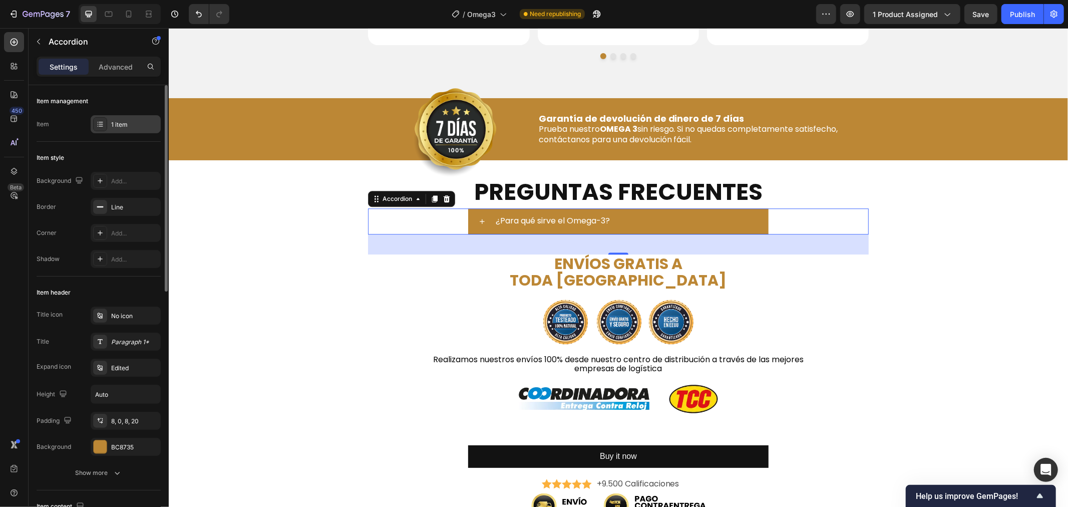
click at [119, 126] on div "1 item" at bounding box center [134, 124] width 47 height 9
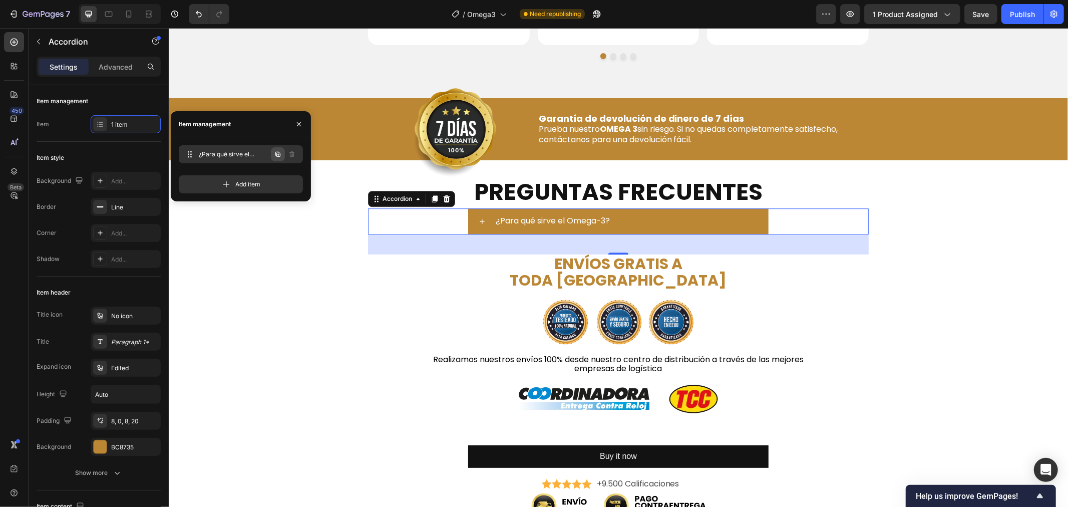
click at [279, 153] on icon "button" at bounding box center [277, 154] width 5 height 5
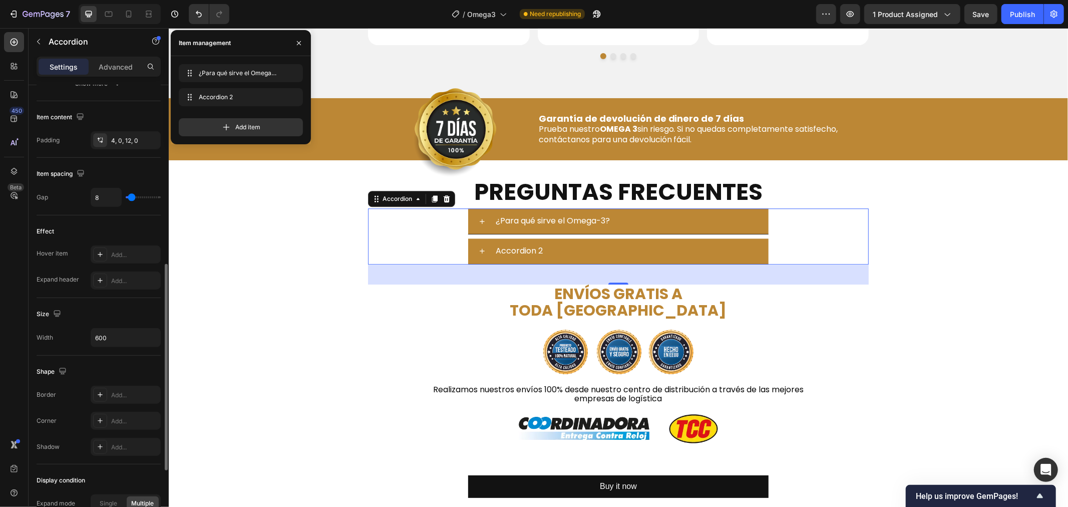
scroll to position [500, 0]
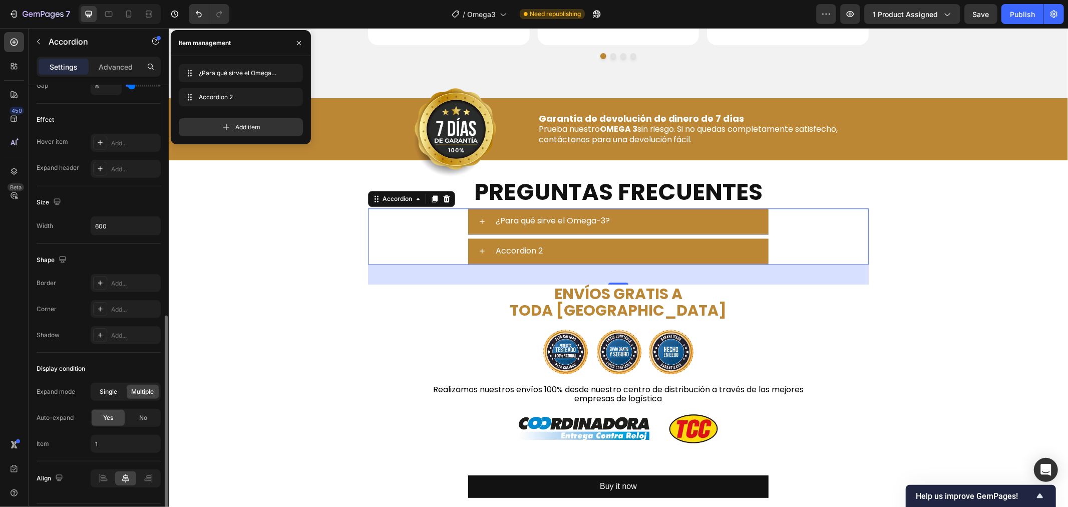
click at [105, 391] on span "Single" at bounding box center [109, 391] width 18 height 9
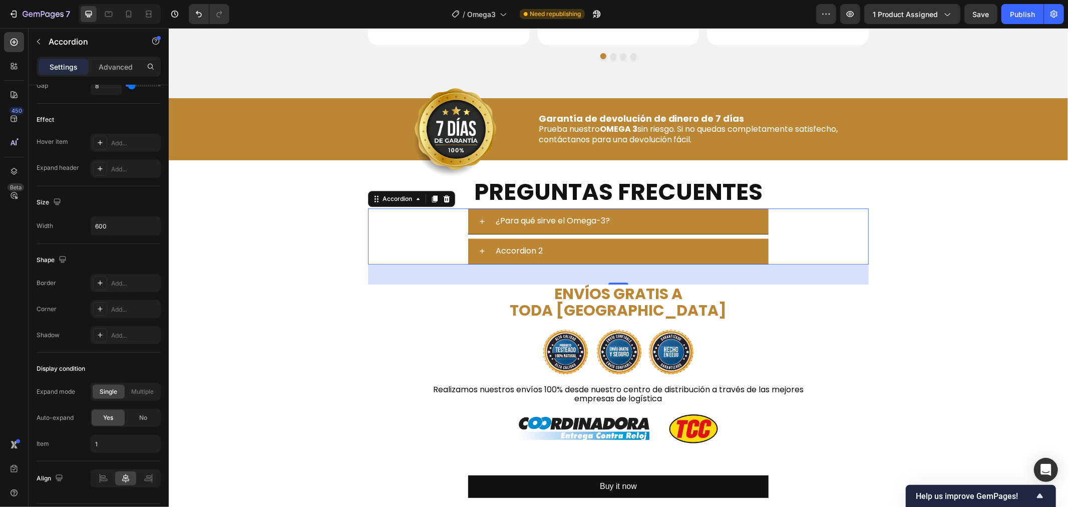
click at [514, 252] on div "Accordion 2" at bounding box center [518, 251] width 50 height 18
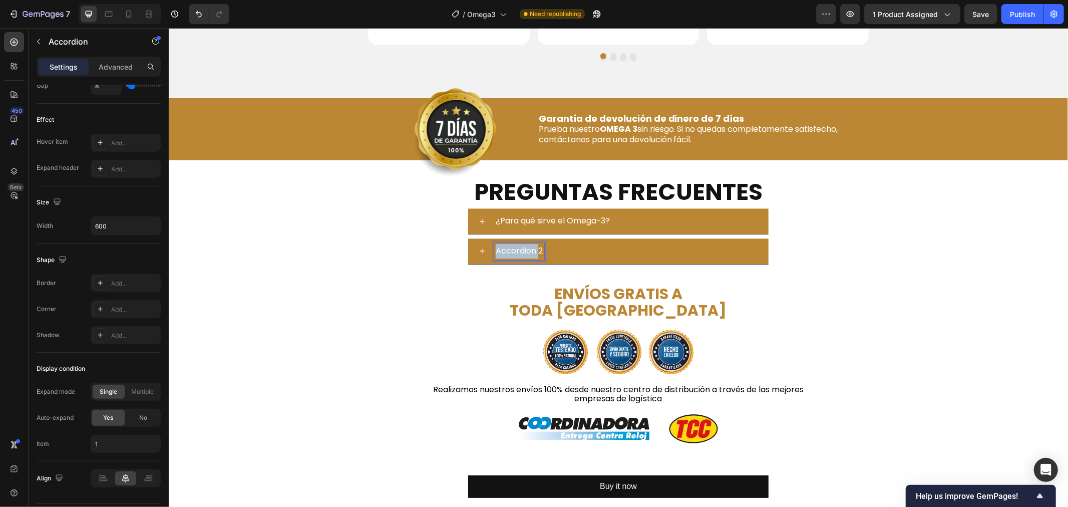
click at [514, 252] on p "Accordion 2" at bounding box center [518, 250] width 47 height 15
click at [696, 242] on div "¿Cómo se debe tomar el Omega-3?" at bounding box center [630, 251] width 274 height 18
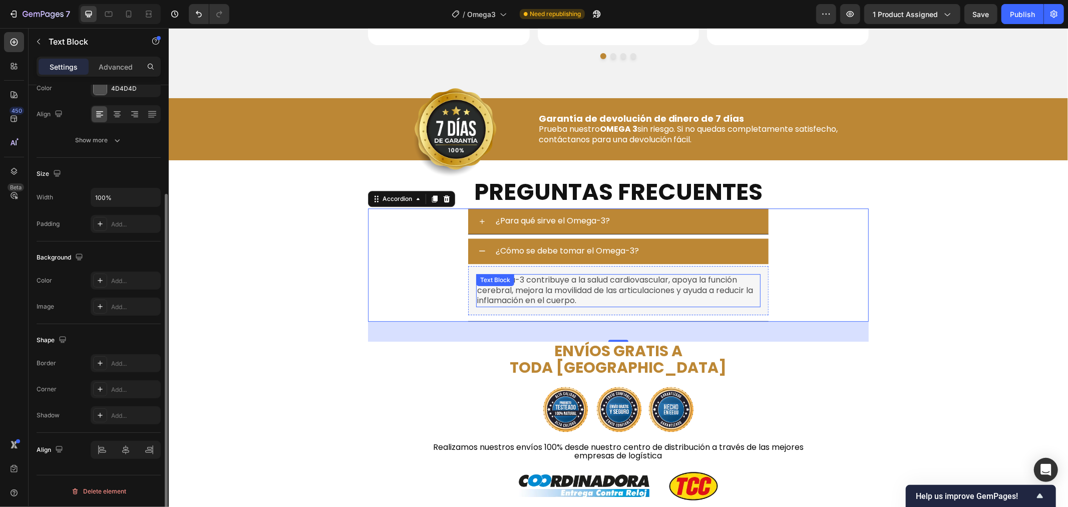
click at [509, 287] on div "El Omega-3 contribuye a la salud cardiovascular, apoya la función cerebral, mej…" at bounding box center [617, 289] width 284 height 33
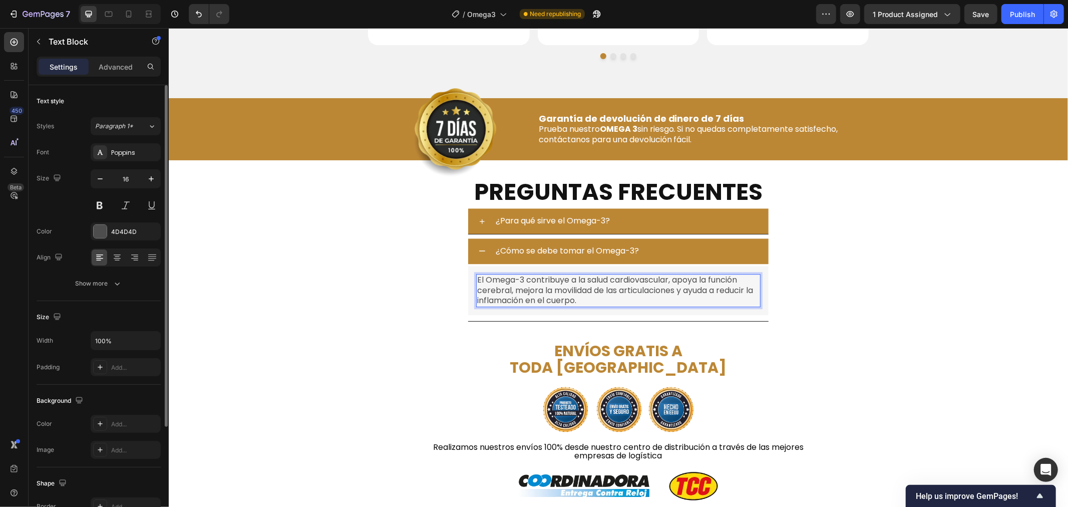
click at [600, 296] on p "El Omega-3 contribuye a la salud cardiovascular, apoya la función cerebral, mej…" at bounding box center [617, 289] width 282 height 31
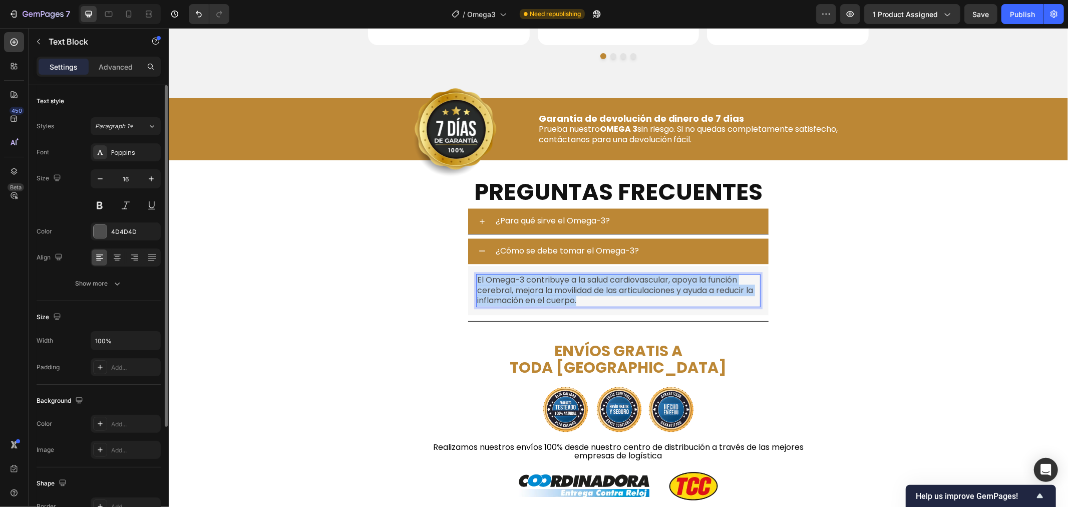
click at [600, 296] on p "El Omega-3 contribuye a la salud cardiovascular, apoya la función cerebral, mej…" at bounding box center [617, 289] width 282 height 31
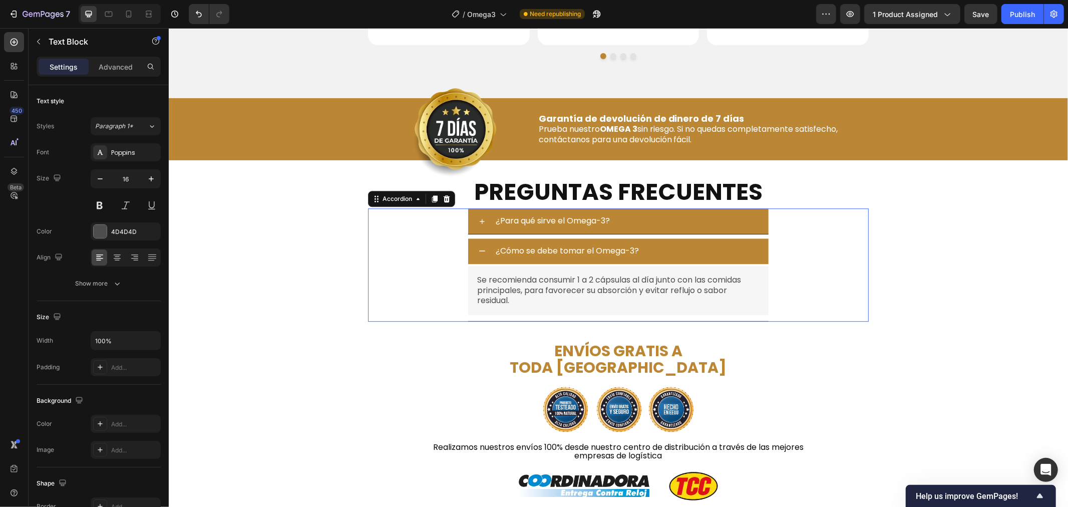
click at [670, 252] on div "¿Cómo se debe tomar el Omega-3?" at bounding box center [630, 251] width 274 height 18
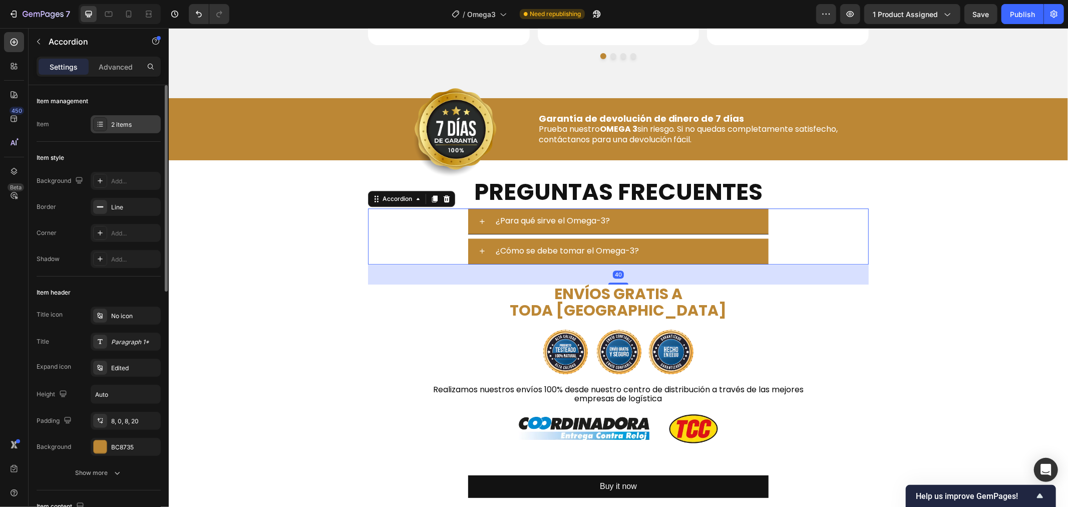
click at [112, 126] on div "2 items" at bounding box center [134, 124] width 47 height 9
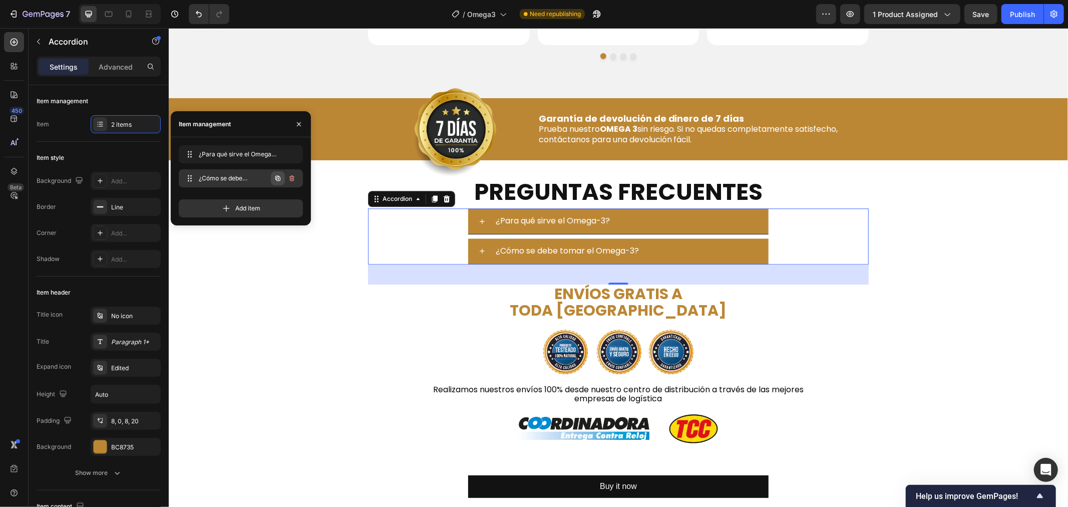
click at [278, 177] on icon "button" at bounding box center [277, 178] width 5 height 5
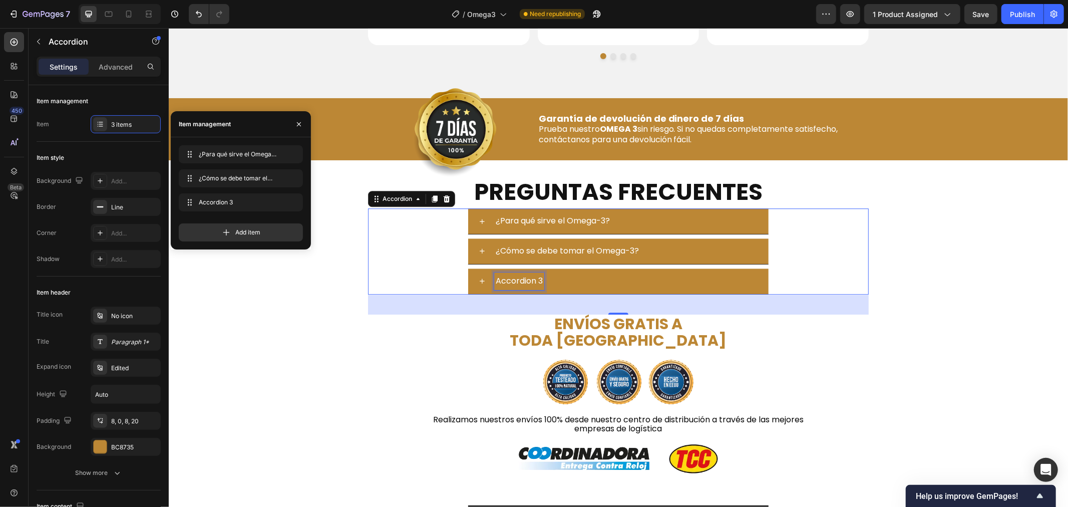
click at [521, 276] on div "Accordion 3" at bounding box center [518, 281] width 50 height 18
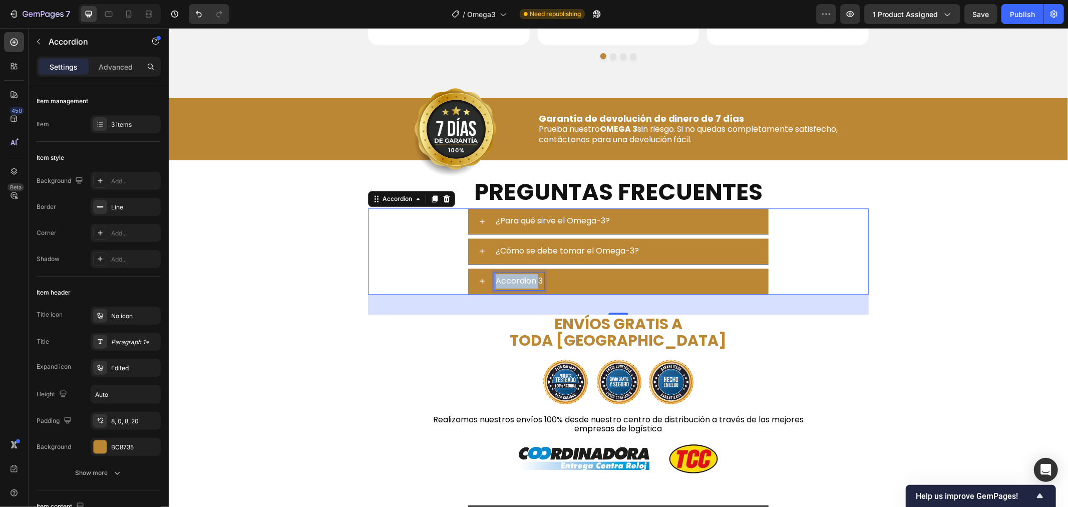
click at [521, 276] on p "Accordion 3" at bounding box center [518, 280] width 47 height 15
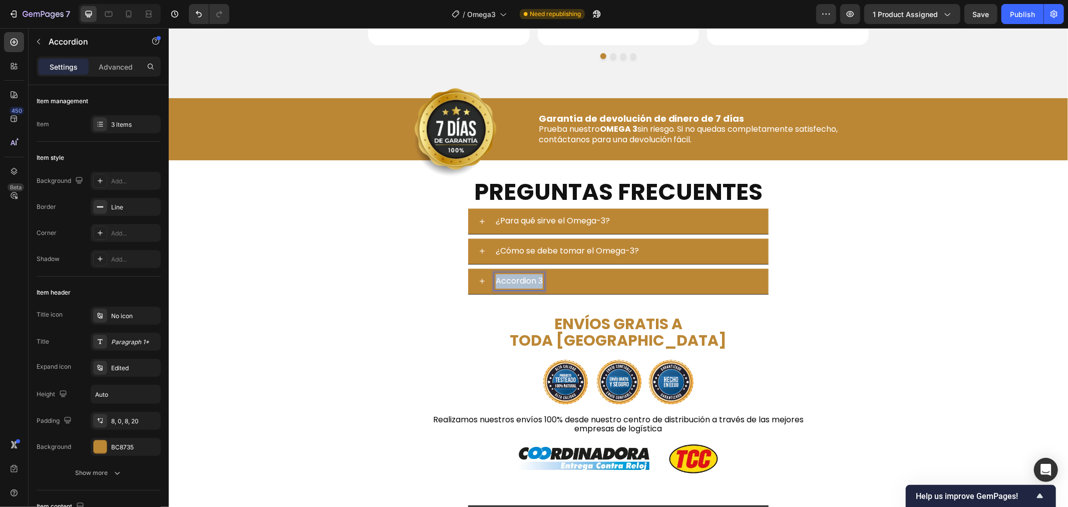
click at [521, 276] on p "Accordion 3" at bounding box center [518, 280] width 47 height 15
click at [710, 281] on div "¿En cuánto tiempo se notan los beneficios?" at bounding box center [630, 281] width 274 height 18
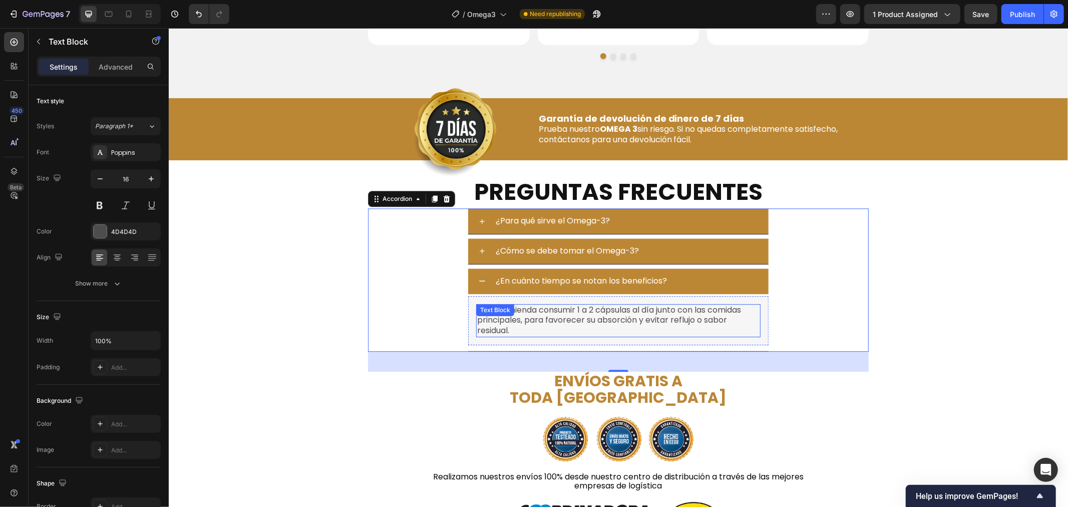
click at [549, 316] on div "Se recomienda consumir 1 a 2 cápsulas al día junto con las comidas principales,…" at bounding box center [617, 319] width 284 height 33
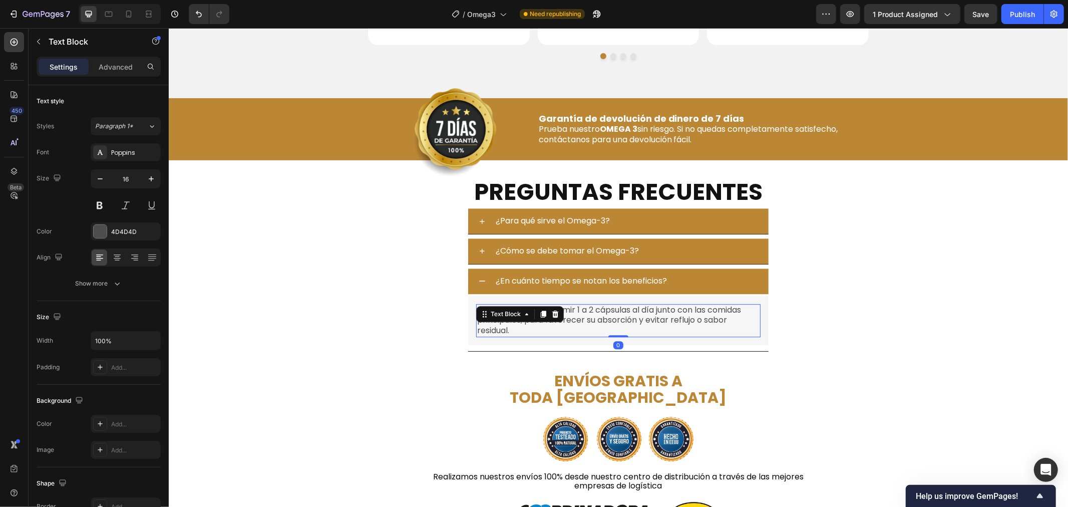
click at [552, 316] on icon at bounding box center [555, 312] width 7 height 7
click at [640, 327] on p "Se recomienda consumir 1 a 2 cápsulas al día junto con las comidas principales,…" at bounding box center [617, 319] width 282 height 31
click at [662, 320] on p "Se recomienda consumir 1 a 2 cápsulas al día junto con las comidas principales,…" at bounding box center [617, 319] width 282 height 31
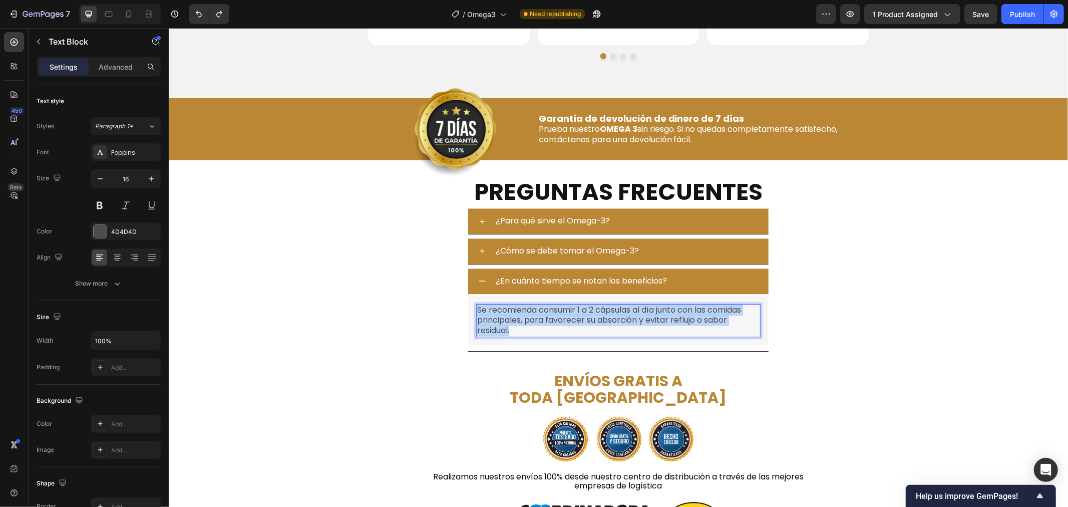
click at [662, 320] on p "Se recomienda consumir 1 a 2 cápsulas al día junto con las comidas principales,…" at bounding box center [617, 319] width 282 height 31
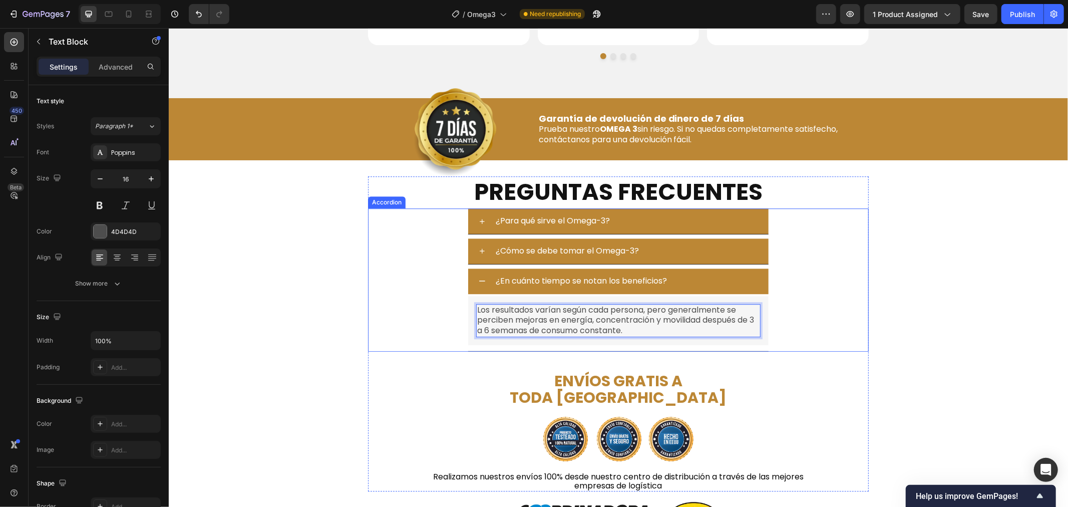
click at [695, 279] on div "¿En cuánto tiempo se notan los beneficios?" at bounding box center [630, 281] width 274 height 18
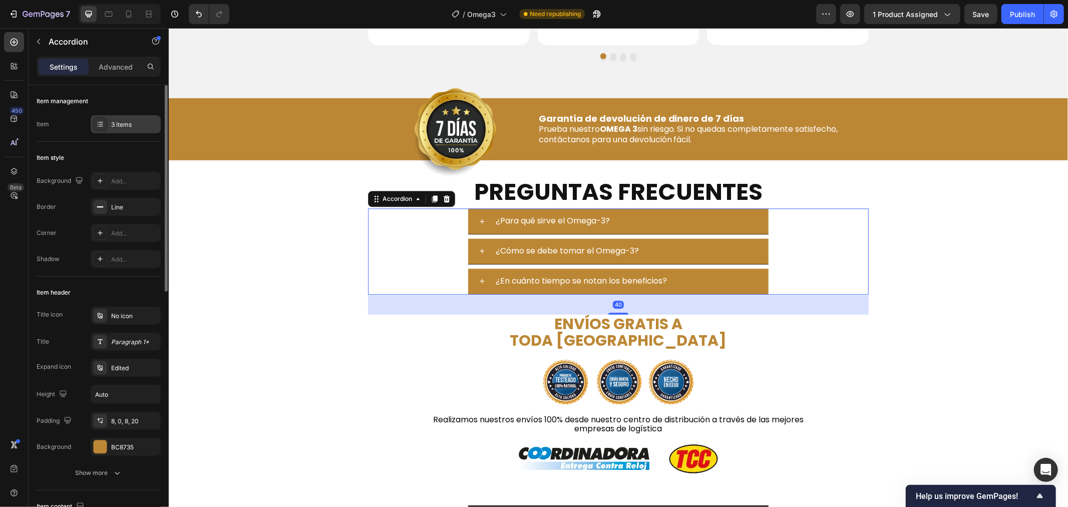
click at [128, 123] on div "3 items" at bounding box center [134, 124] width 47 height 9
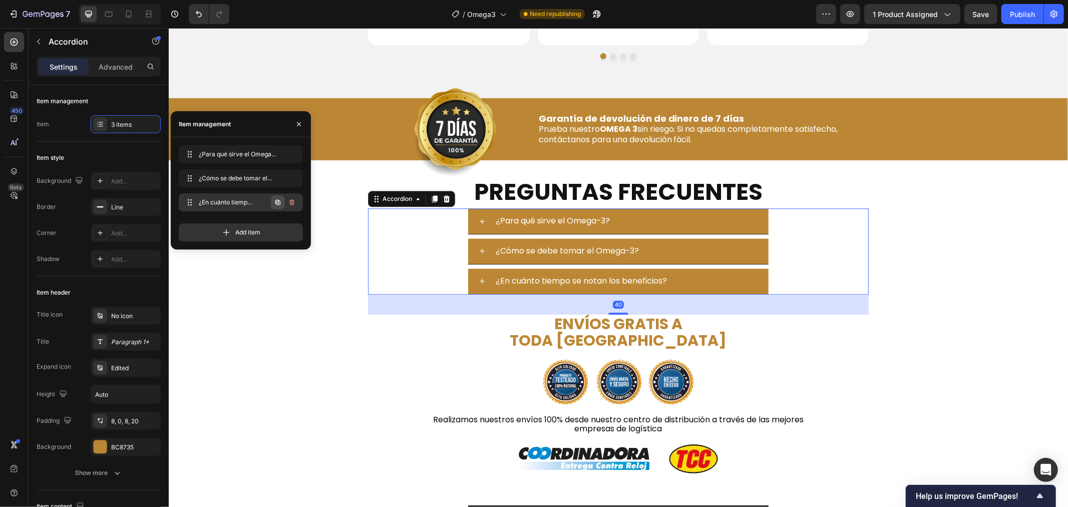
click at [278, 201] on icon "button" at bounding box center [278, 202] width 8 height 8
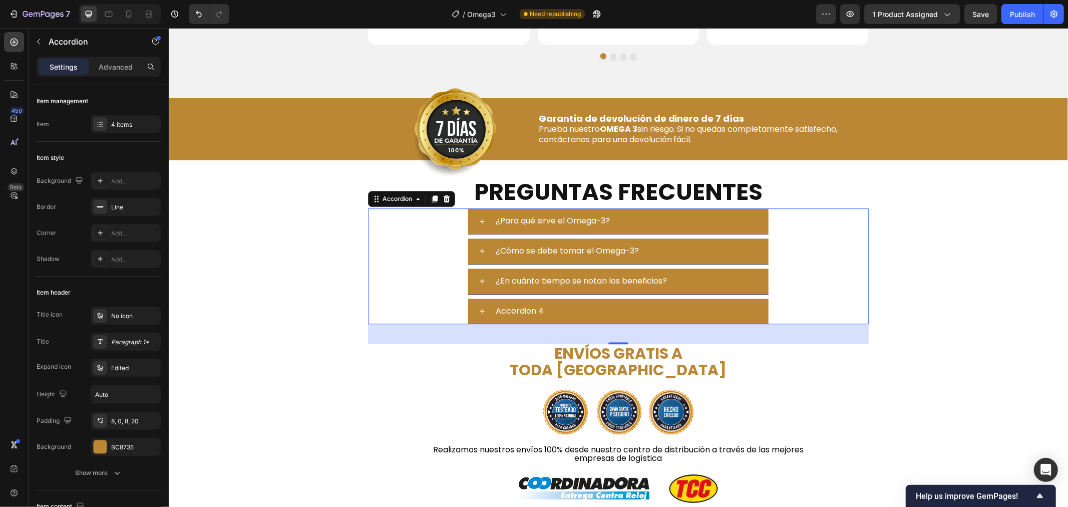
click at [513, 307] on div "Accordion 4" at bounding box center [518, 311] width 51 height 18
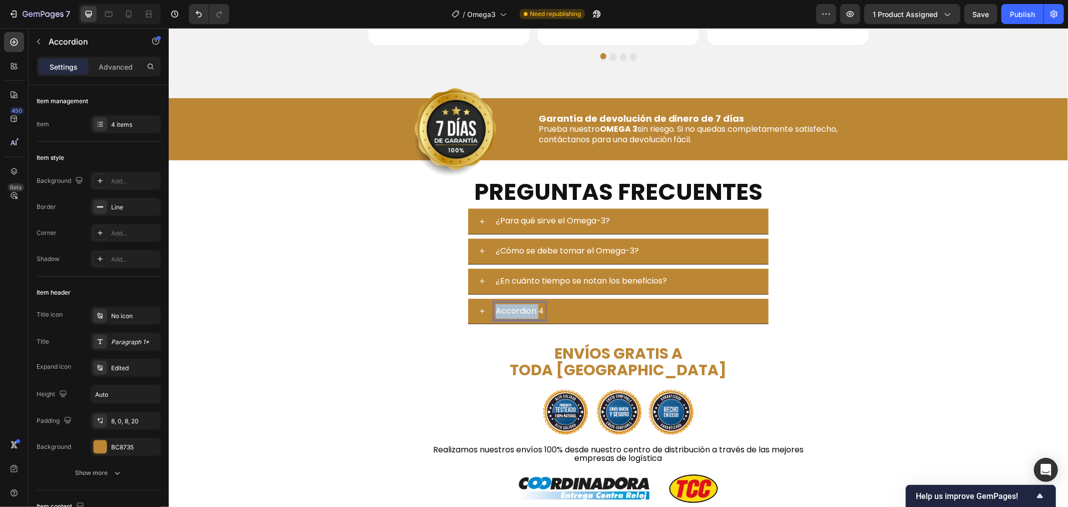
click at [513, 307] on p "Accordion 4" at bounding box center [519, 310] width 48 height 15
click at [687, 307] on div "¿El Omega-3 tiene efectos secundarios?" at bounding box center [630, 311] width 274 height 18
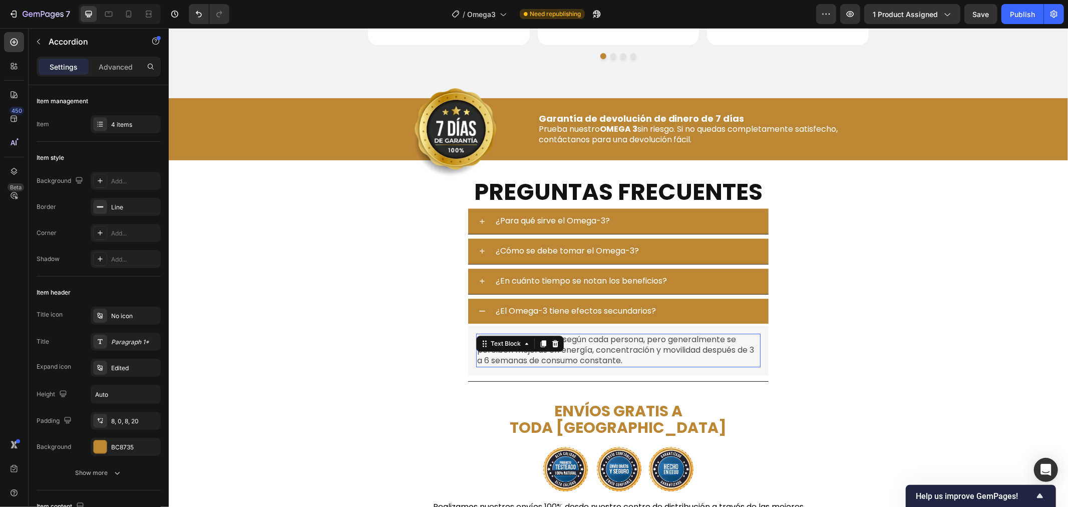
click at [523, 343] on div "Los resultados varían según cada persona, pero generalmente se perciben mejoras…" at bounding box center [617, 349] width 284 height 33
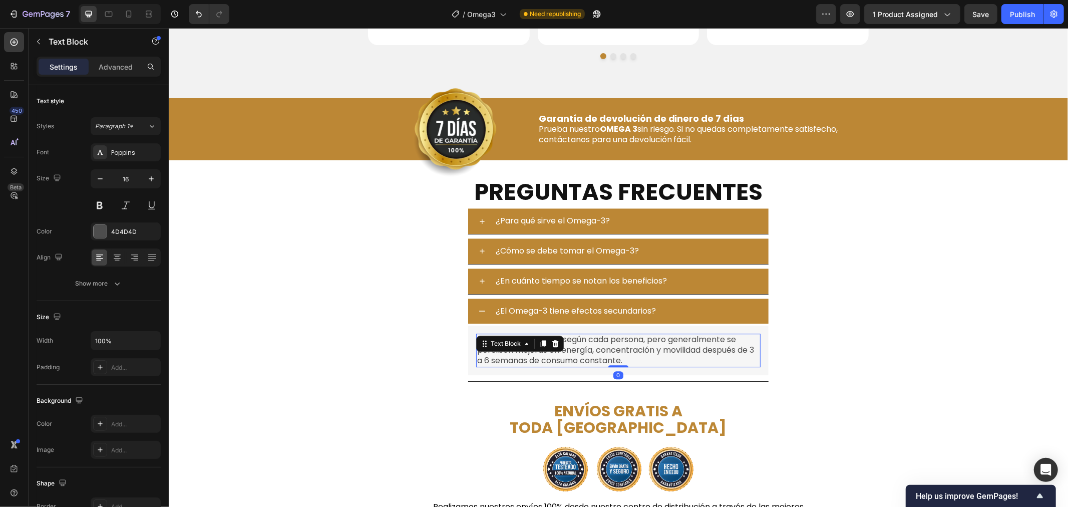
click at [607, 350] on p "Los resultados varían según cada persona, pero generalmente se perciben mejoras…" at bounding box center [617, 349] width 282 height 31
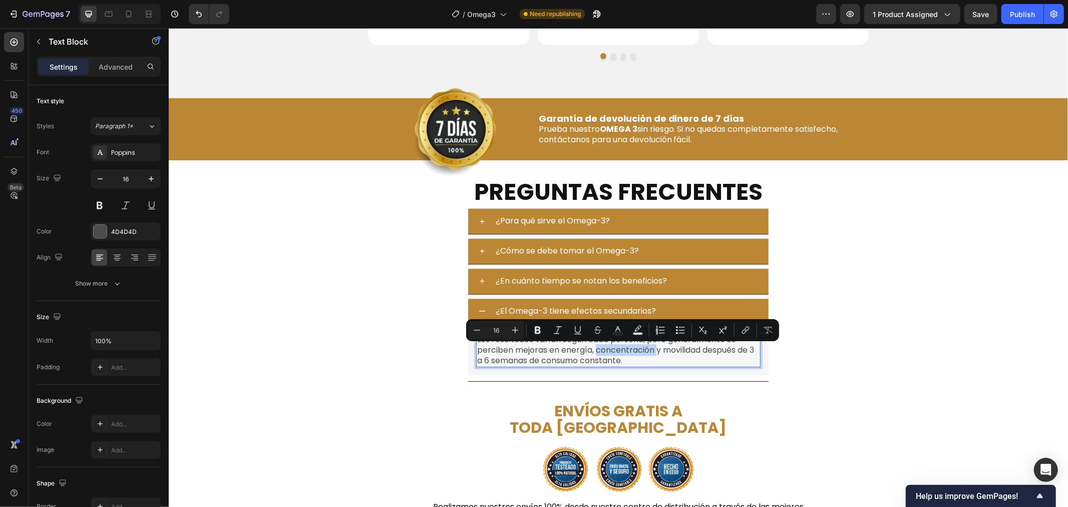
click at [607, 350] on p "Los resultados varían según cada persona, pero generalmente se perciben mejoras…" at bounding box center [617, 349] width 282 height 31
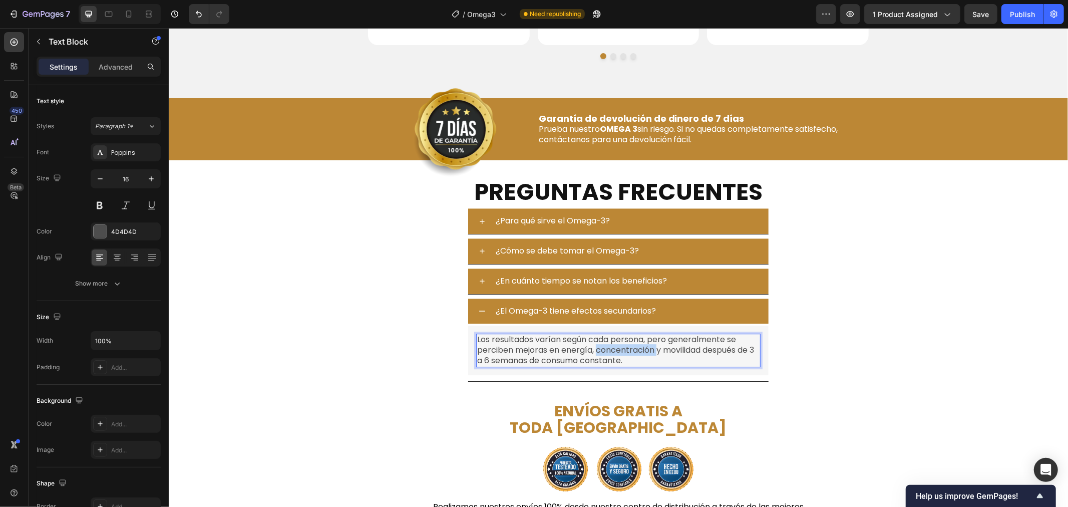
click at [607, 350] on p "Los resultados varían según cada persona, pero generalmente se perciben mejoras…" at bounding box center [617, 349] width 282 height 31
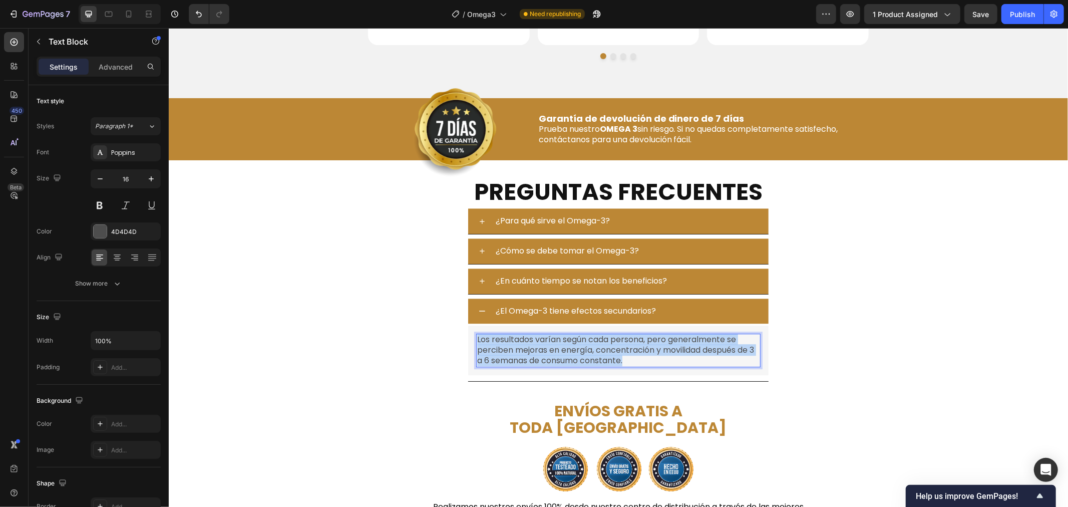
click at [607, 350] on p "Los resultados varían según cada persona, pero generalmente se perciben mejoras…" at bounding box center [617, 349] width 282 height 31
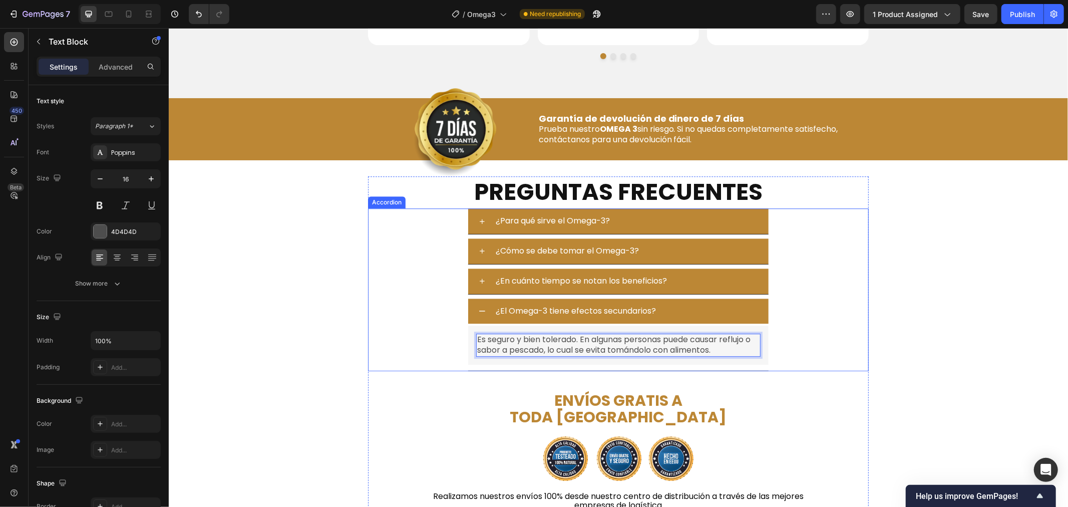
click at [695, 309] on div "¿El Omega-3 tiene efectos secundarios?" at bounding box center [630, 311] width 274 height 18
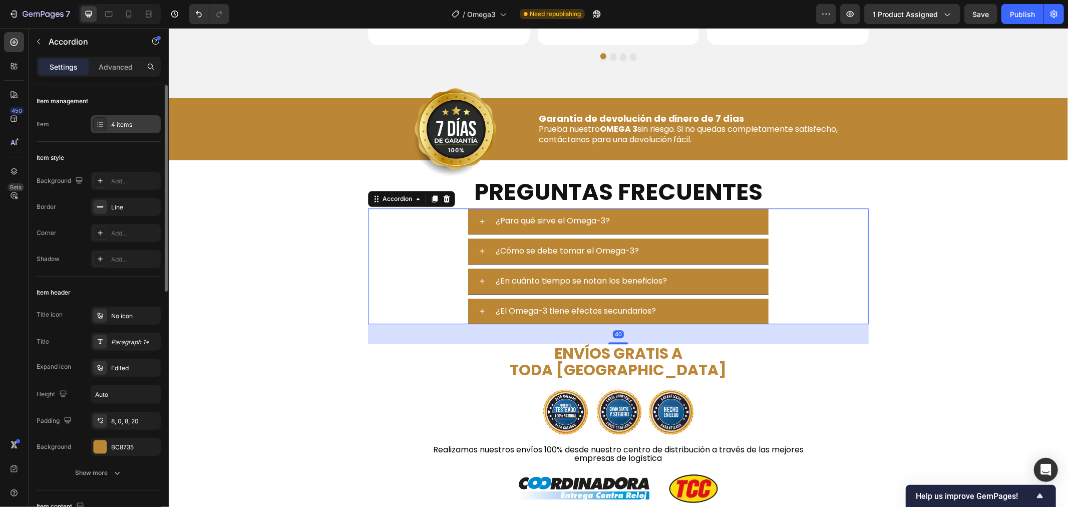
click at [123, 129] on div "4 items" at bounding box center [126, 124] width 70 height 18
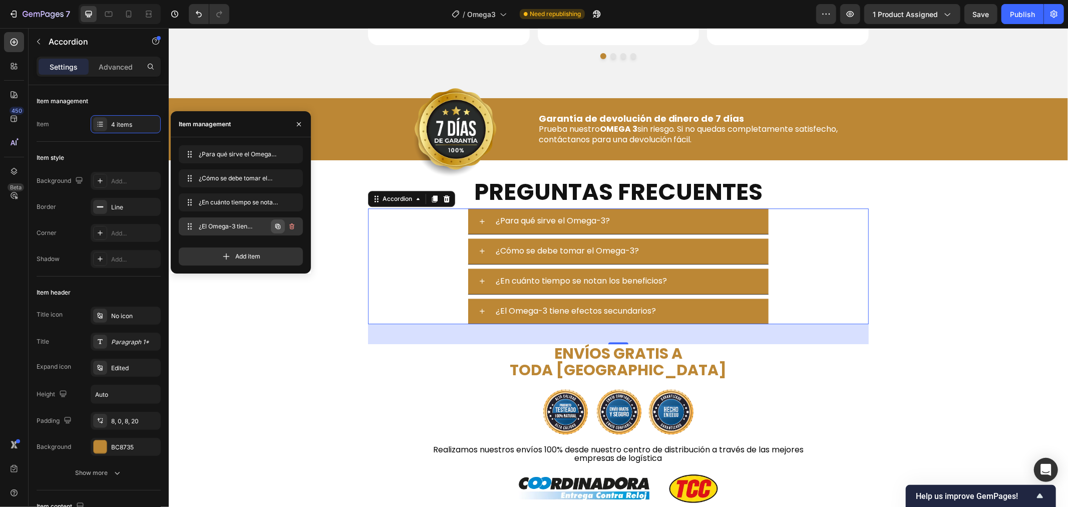
click at [277, 228] on icon "button" at bounding box center [278, 226] width 8 height 8
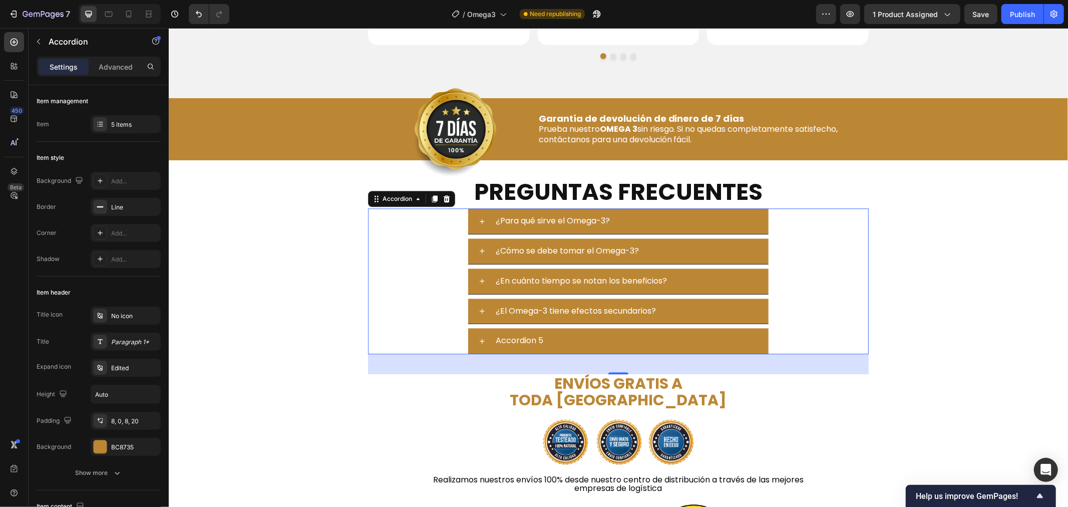
click at [509, 340] on div "Accordion 5" at bounding box center [518, 340] width 51 height 18
click at [509, 340] on p "Accordion 5" at bounding box center [519, 340] width 48 height 15
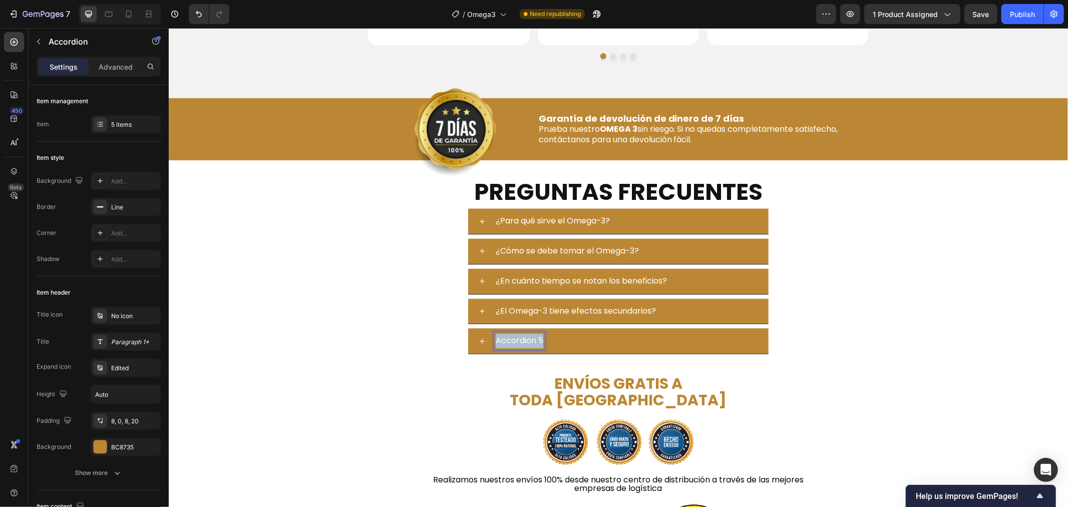
click at [509, 340] on p "Accordion 5" at bounding box center [519, 340] width 48 height 15
click at [675, 340] on div "¿Pueden tomarlo todas las personas?" at bounding box center [630, 340] width 274 height 18
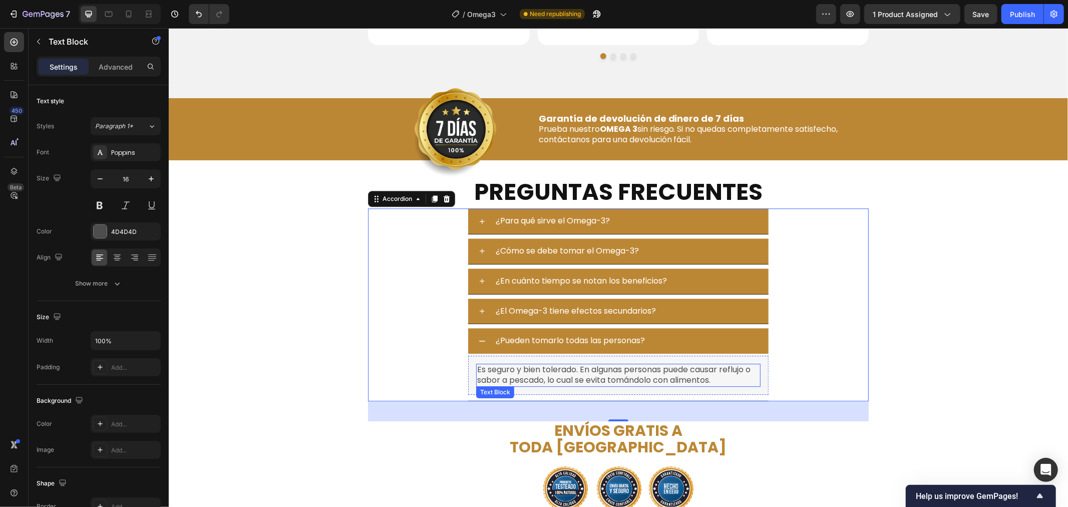
click at [570, 371] on p "Es seguro y bien tolerado. En algunas personas puede causar reflujo o sabor a p…" at bounding box center [617, 374] width 282 height 21
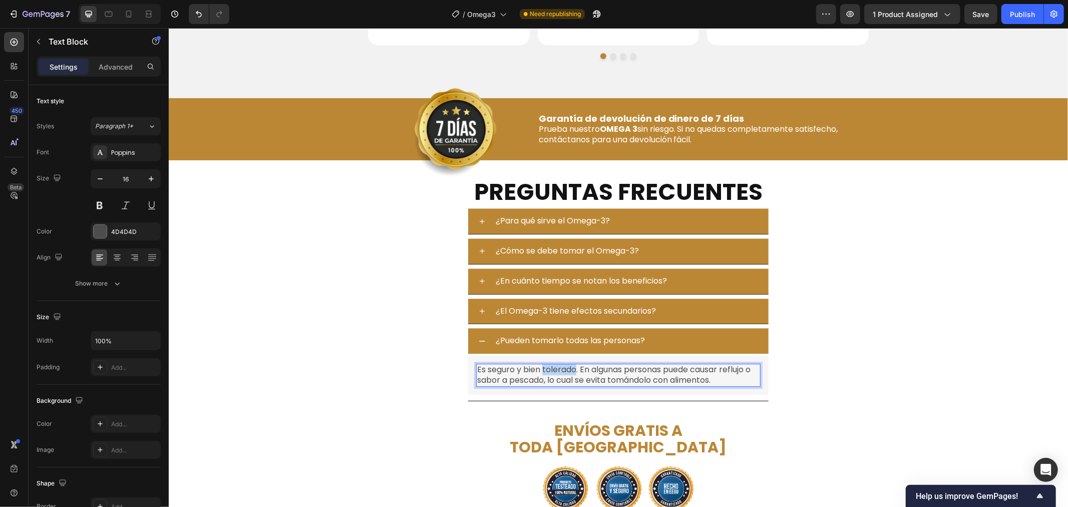
click at [570, 371] on p "Es seguro y bien tolerado. En algunas personas puede causar reflujo o sabor a p…" at bounding box center [617, 374] width 282 height 21
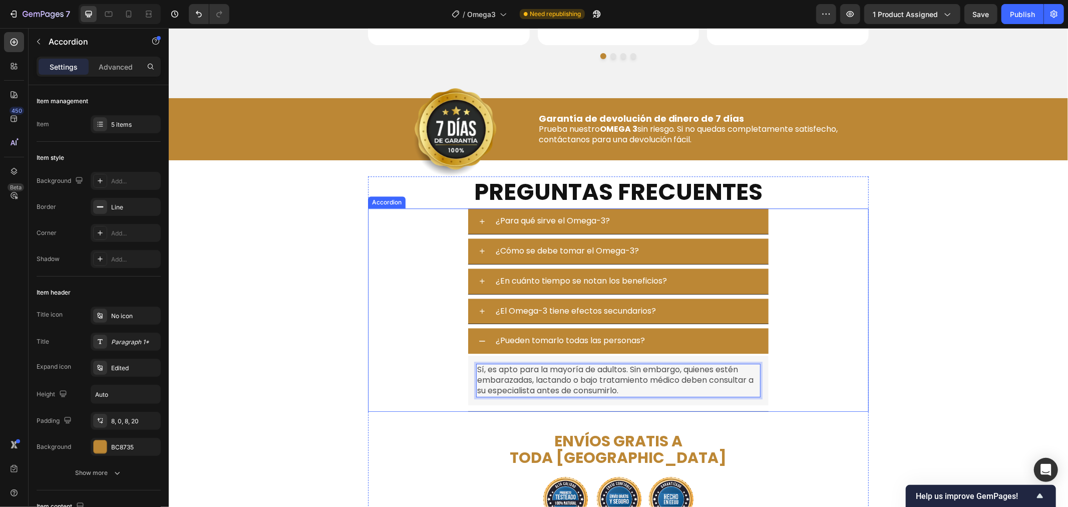
click at [668, 336] on div "¿Pueden tomarlo todas las personas?" at bounding box center [630, 340] width 274 height 18
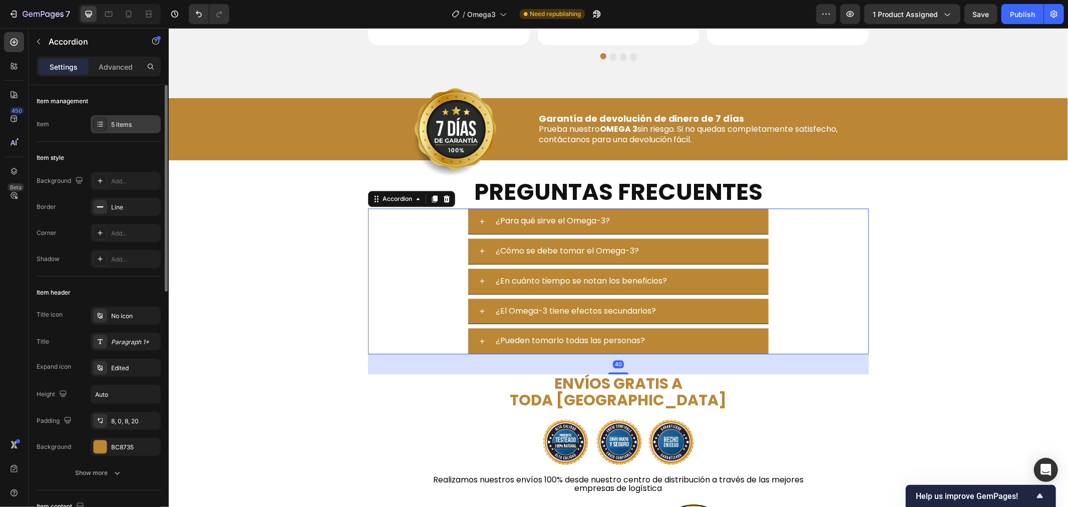
click at [113, 124] on div "5 items" at bounding box center [134, 124] width 47 height 9
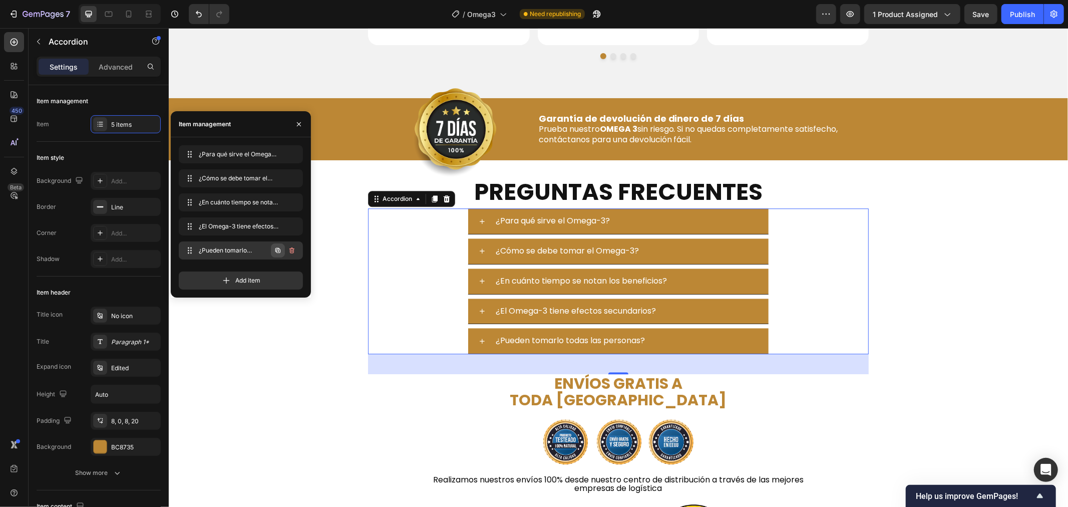
click at [277, 249] on icon "button" at bounding box center [278, 250] width 8 height 8
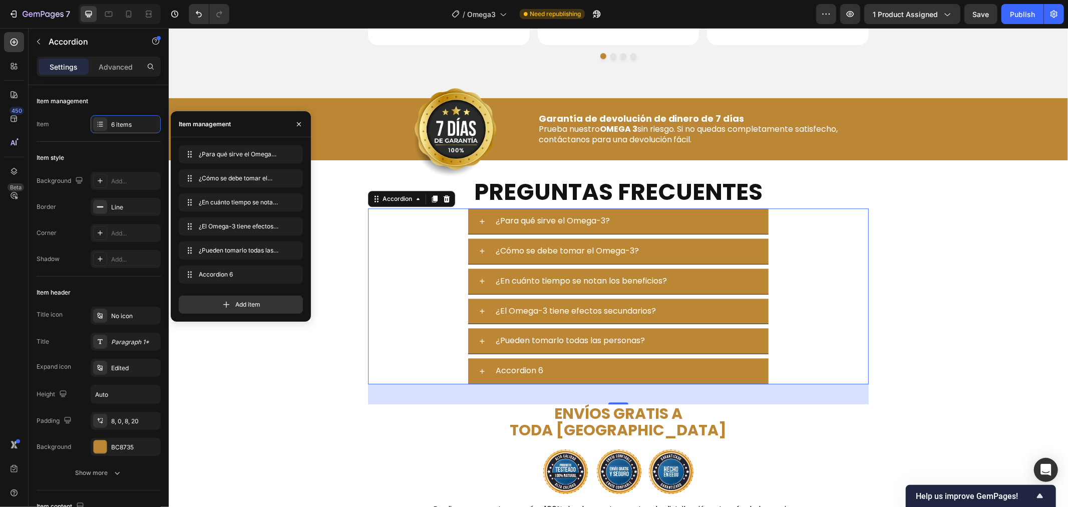
click at [531, 364] on div "Accordion 6" at bounding box center [518, 370] width 51 height 18
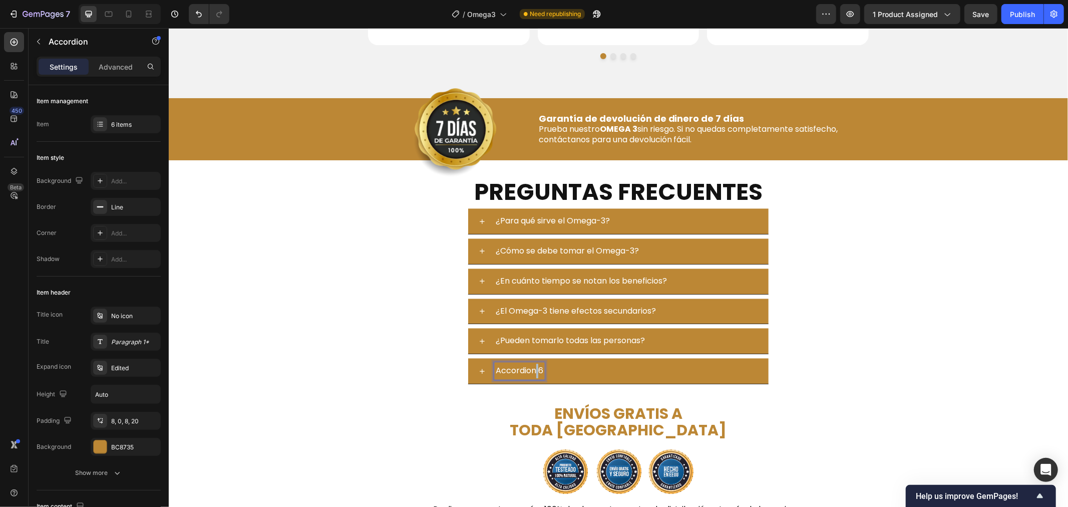
click at [531, 364] on p "Accordion 6" at bounding box center [519, 370] width 48 height 15
click at [530, 364] on p "Accordion 6" at bounding box center [519, 370] width 48 height 15
click at [703, 372] on div "¿De dónde proviene el Omega-3?" at bounding box center [630, 370] width 274 height 18
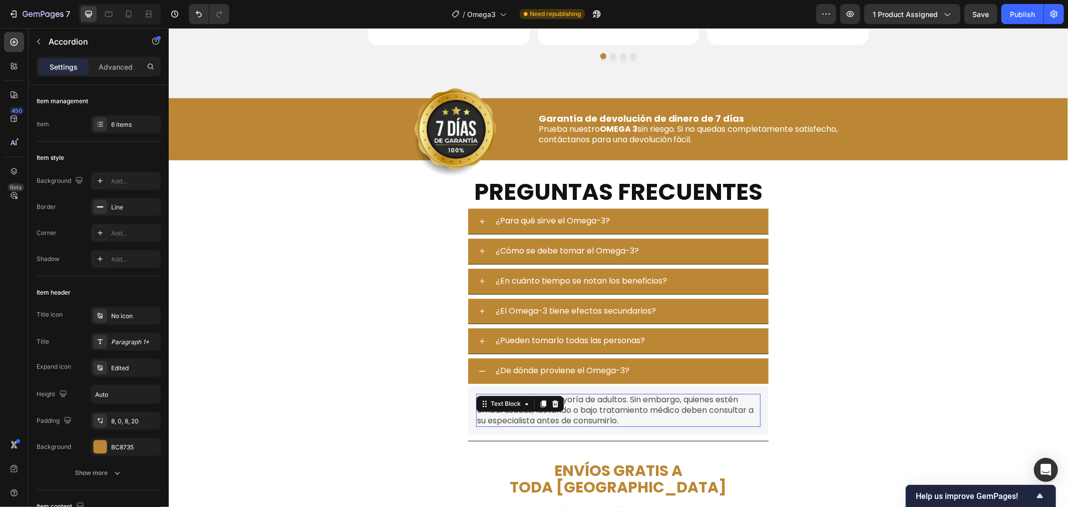
click at [583, 408] on p "Sí, es apto para la mayoría de adultos. Sin embargo, quienes estén embarazadas,…" at bounding box center [617, 409] width 282 height 31
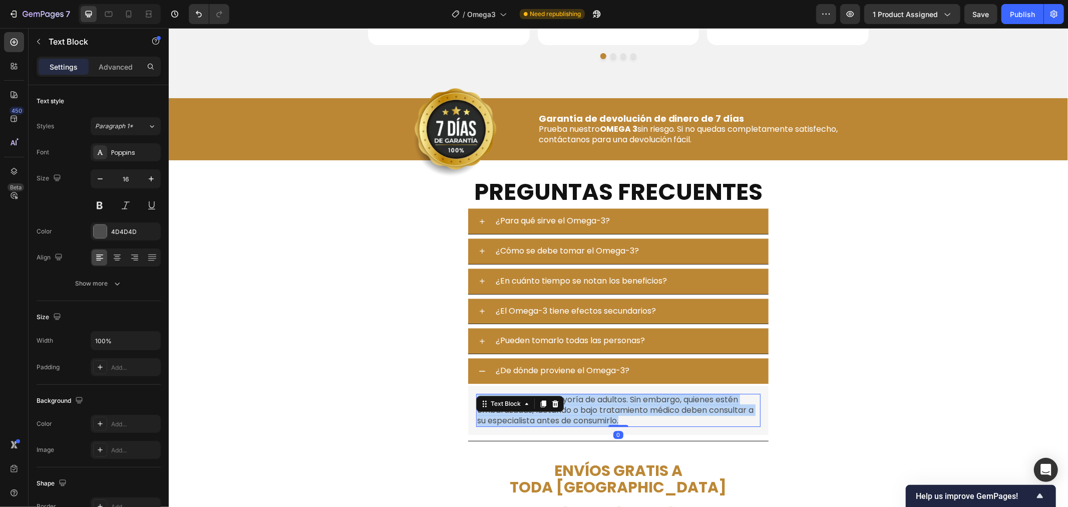
click at [583, 408] on p "Sí, es apto para la mayoría de adultos. Sin embargo, quienes estén embarazadas,…" at bounding box center [617, 409] width 282 height 31
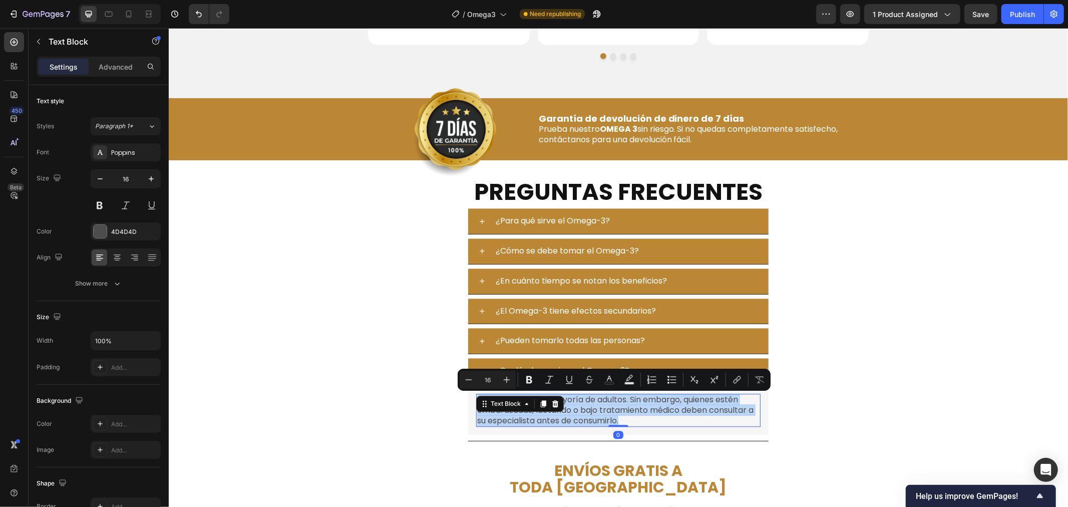
click at [583, 408] on p "Sí, es apto para la mayoría de adultos. Sin embargo, quienes estén embarazadas,…" at bounding box center [617, 409] width 282 height 31
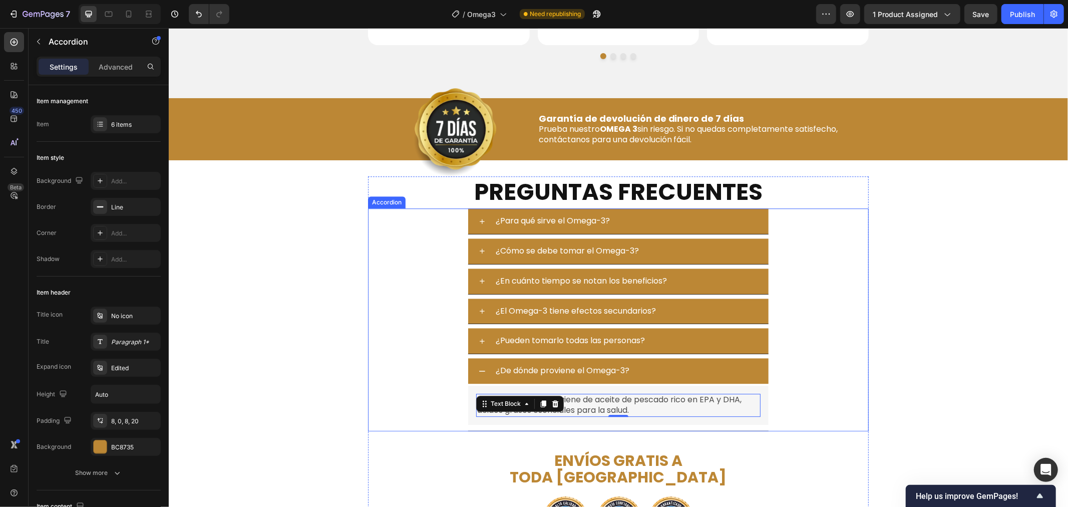
click at [649, 363] on div "¿De dónde proviene el Omega-3?" at bounding box center [630, 370] width 274 height 18
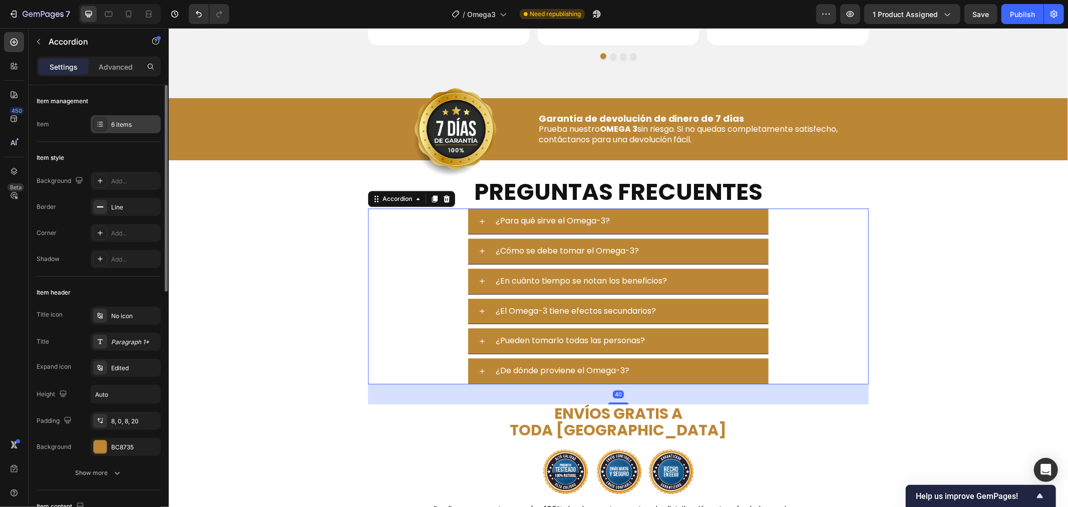
click at [127, 126] on div "6 items" at bounding box center [134, 124] width 47 height 9
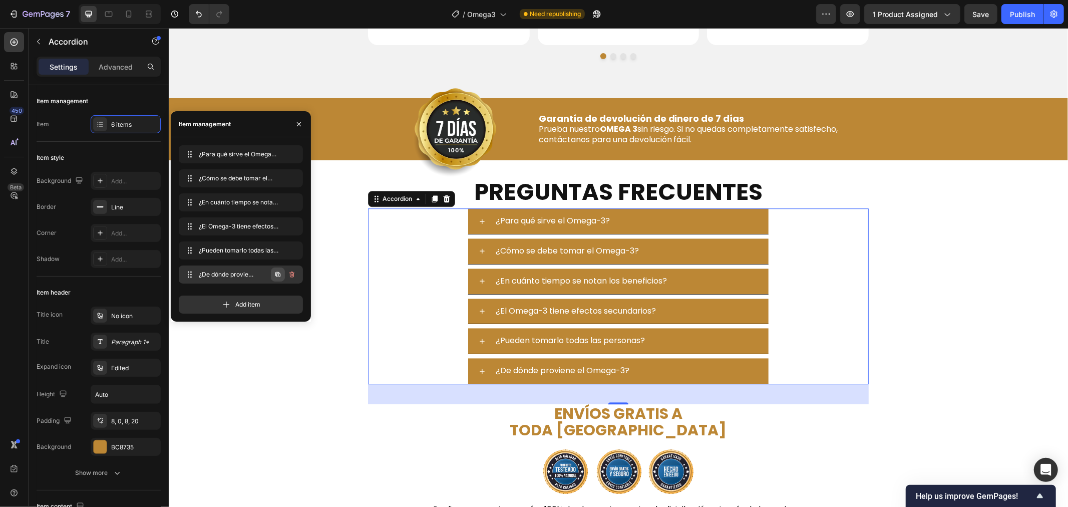
click at [274, 276] on icon "button" at bounding box center [278, 274] width 8 height 8
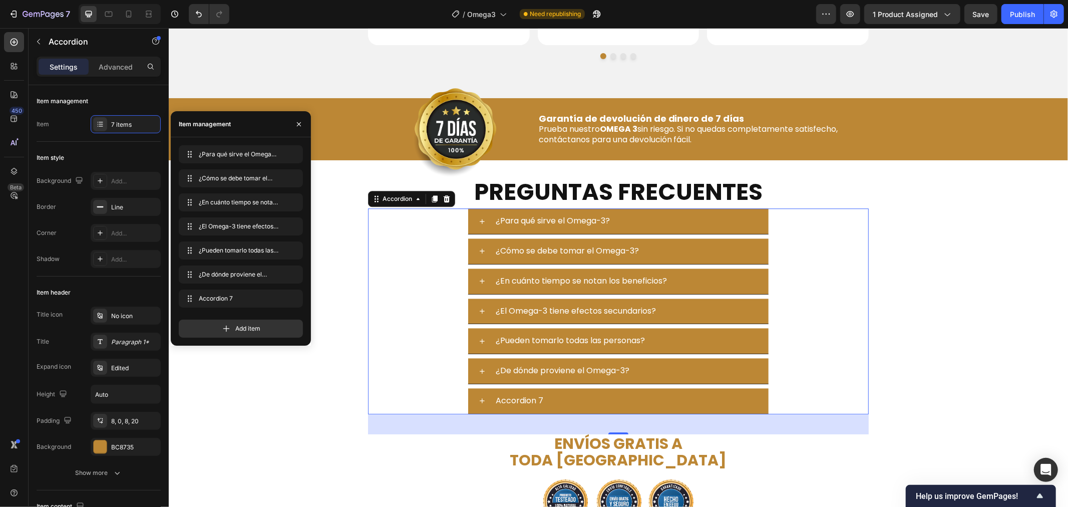
click at [527, 398] on div "Accordion 7" at bounding box center [518, 400] width 51 height 18
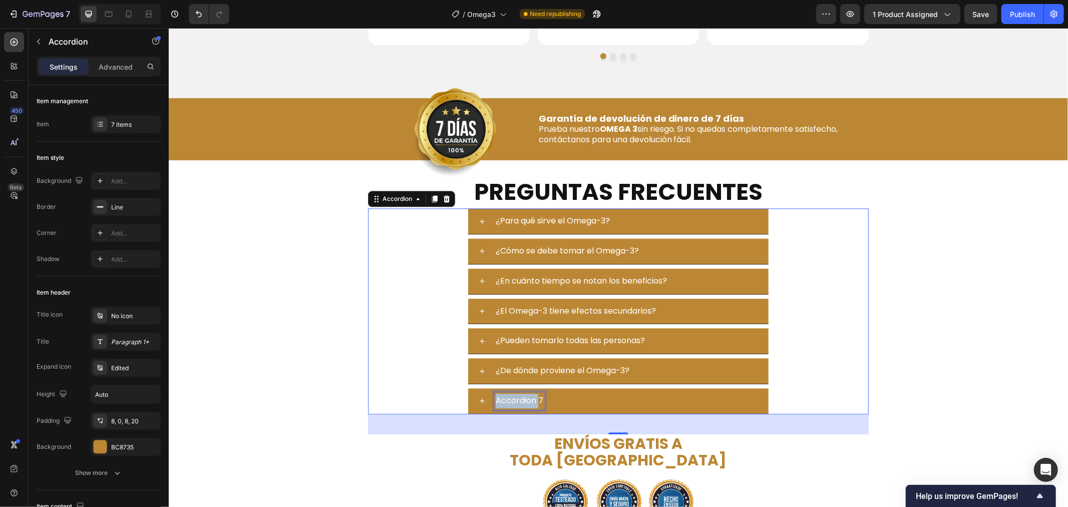
click at [527, 398] on p "Accordion 7" at bounding box center [519, 400] width 48 height 15
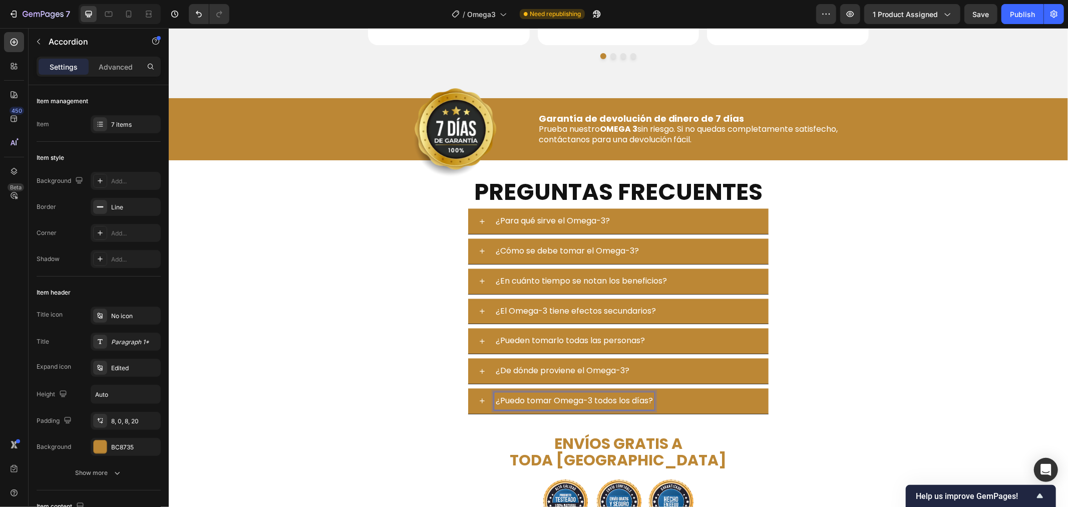
click at [685, 402] on div "¿Puedo tomar Omega-3 todos los días?" at bounding box center [630, 400] width 274 height 18
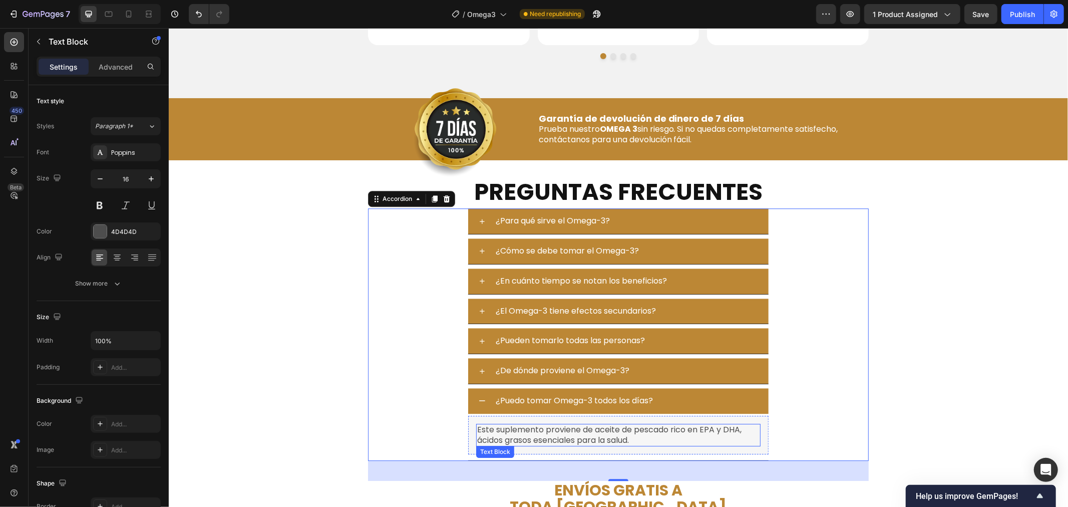
click at [540, 427] on p "Este suplemento proviene de aceite de pescado rico en EPA y DHA, ácidos grasos …" at bounding box center [617, 434] width 282 height 21
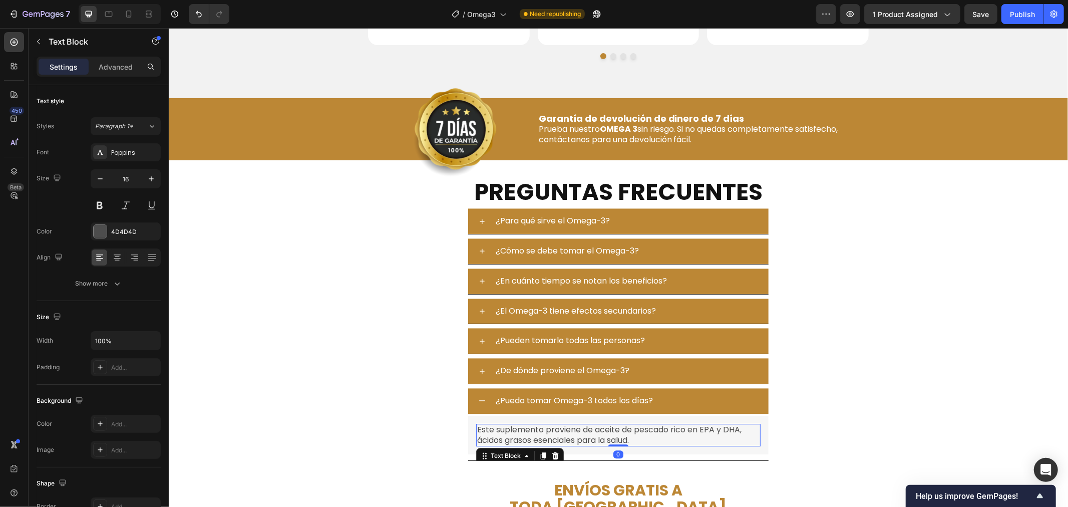
click at [540, 427] on p "Este suplemento proviene de aceite de pescado rico en EPA y DHA, ácidos grasos …" at bounding box center [617, 434] width 282 height 21
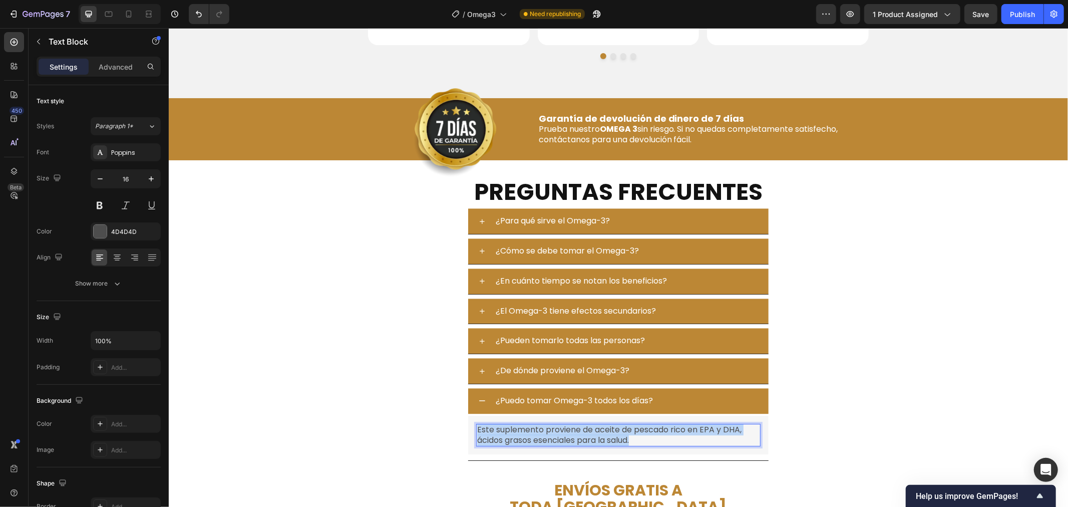
click at [540, 427] on p "Este suplemento proviene de aceite de pescado rico en EPA y DHA, ácidos grasos …" at bounding box center [617, 434] width 282 height 21
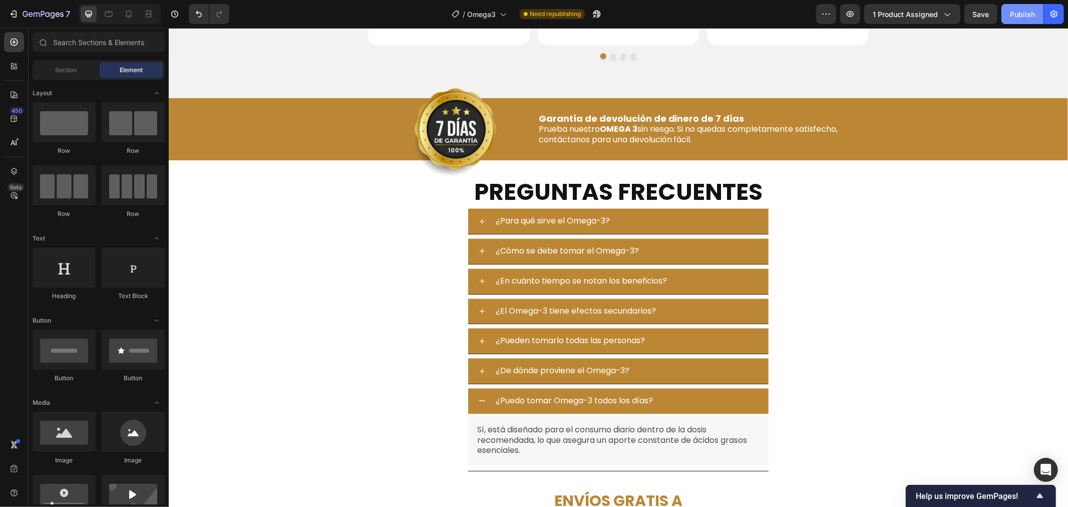
click at [1024, 12] on div "Publish" at bounding box center [1022, 14] width 25 height 11
